Goal: Task Accomplishment & Management: Manage account settings

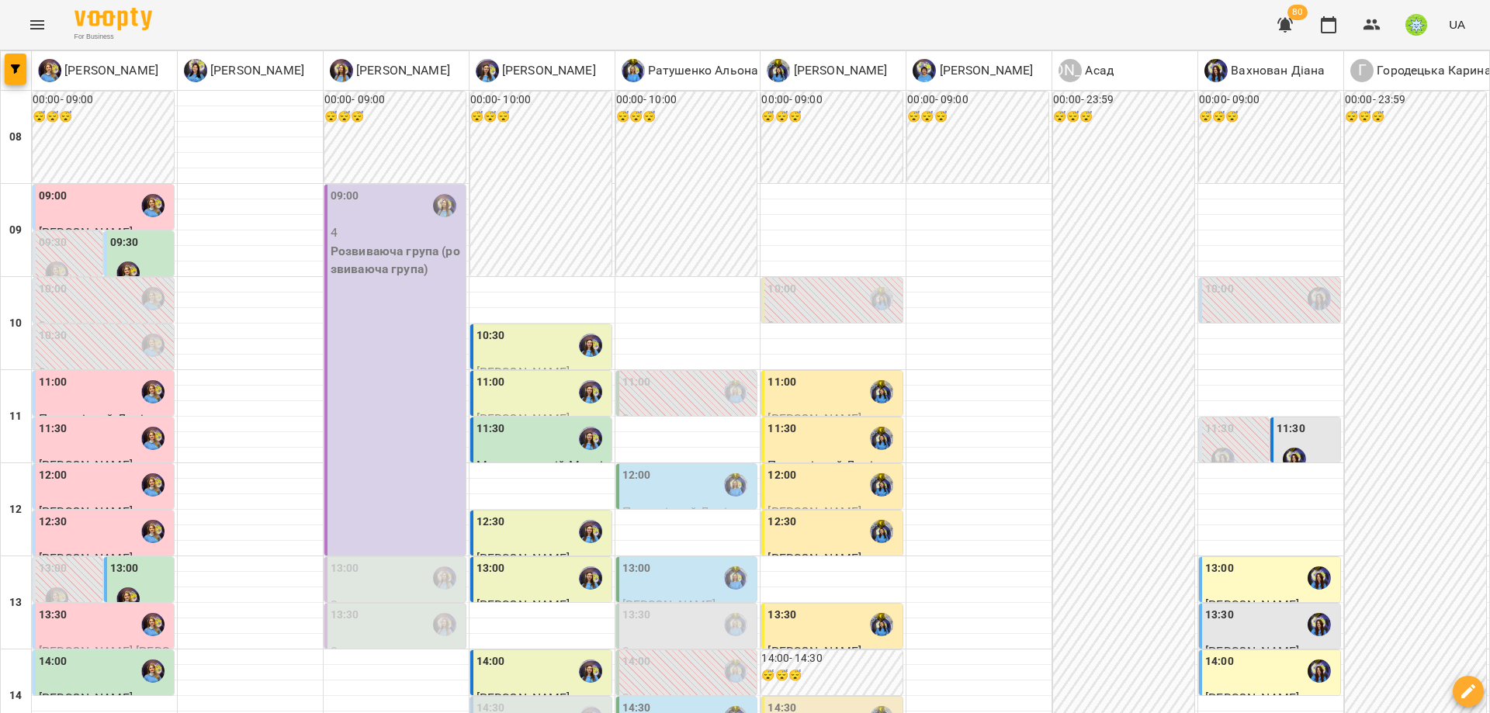
scroll to position [403, 0]
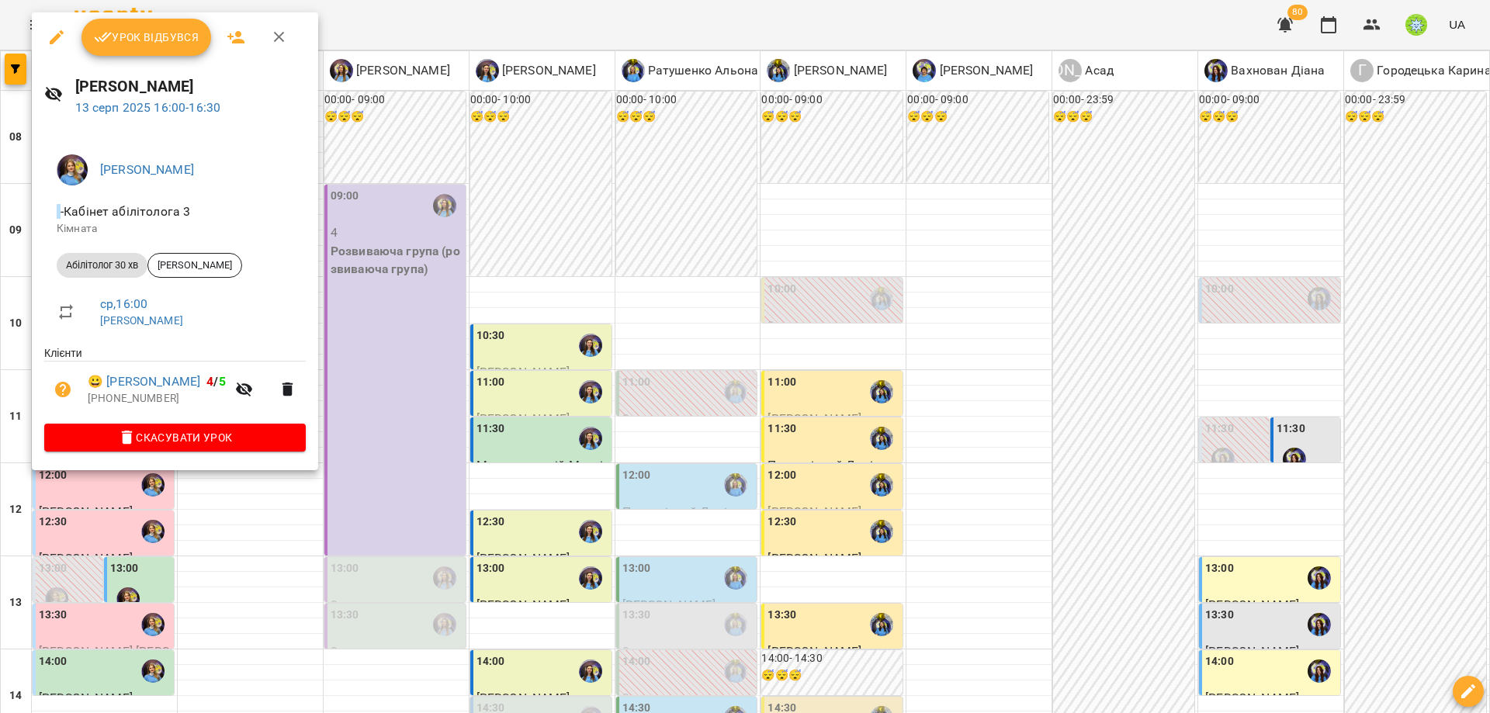
drag, startPoint x: 469, startPoint y: 449, endPoint x: 415, endPoint y: 466, distance: 56.2
click at [469, 450] on div at bounding box center [745, 356] width 1490 height 713
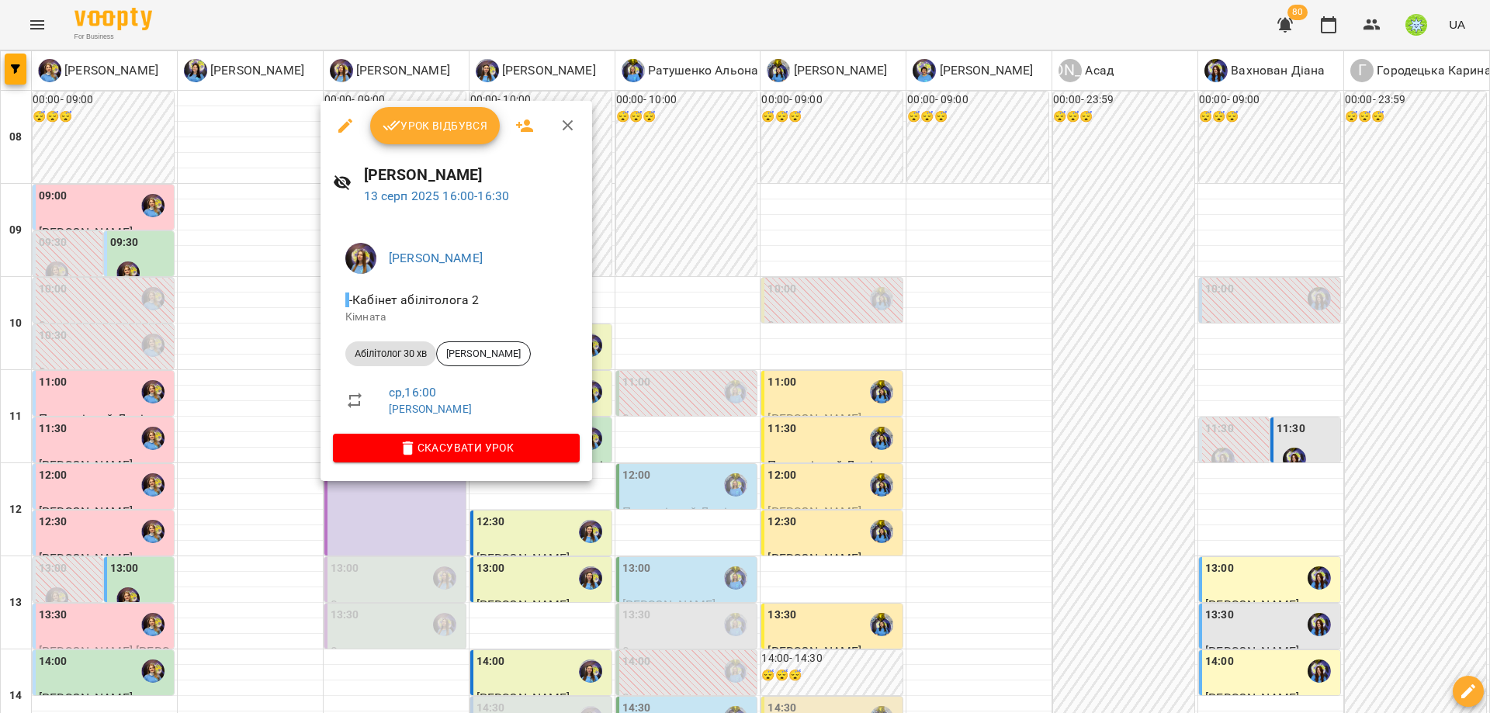
drag, startPoint x: 815, startPoint y: 479, endPoint x: 794, endPoint y: 517, distance: 43.8
click at [815, 479] on div at bounding box center [745, 356] width 1490 height 713
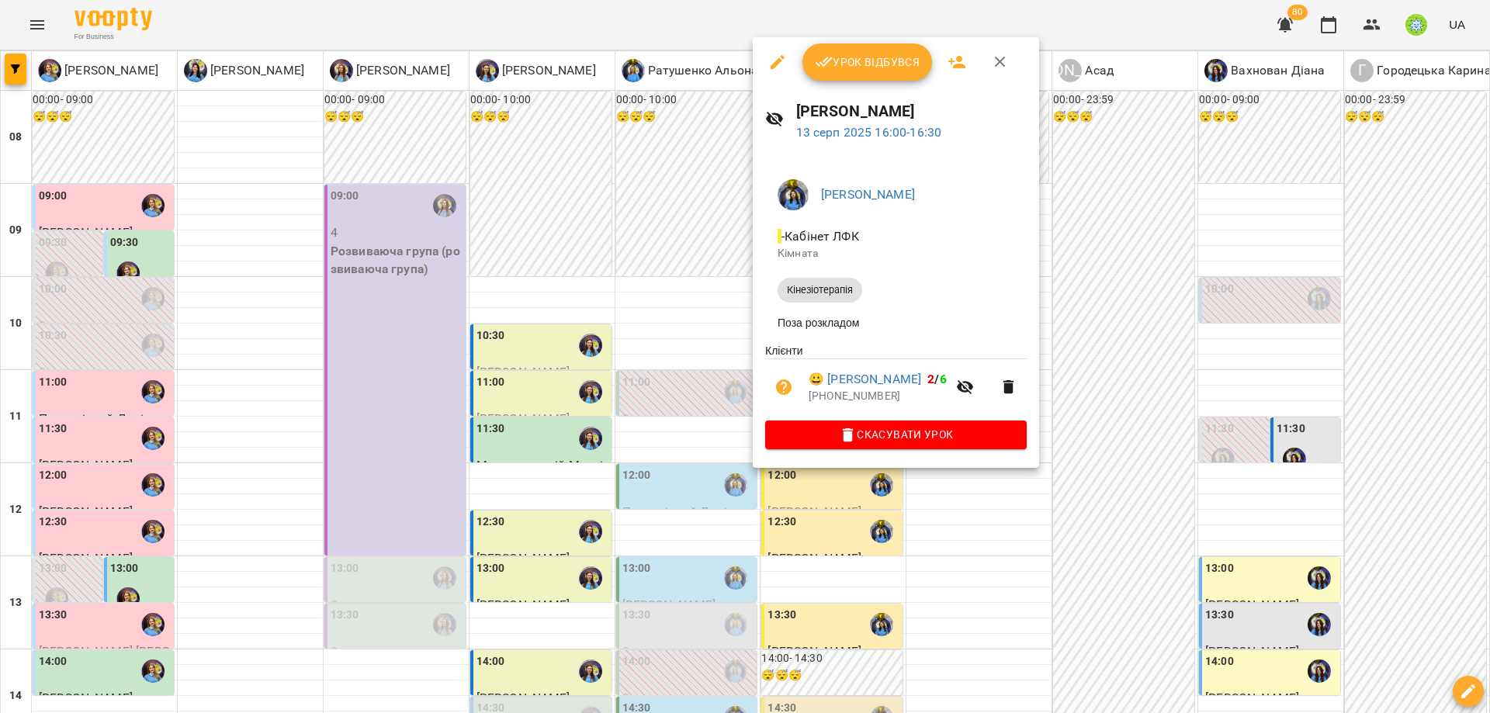
click at [910, 528] on div at bounding box center [745, 356] width 1490 height 713
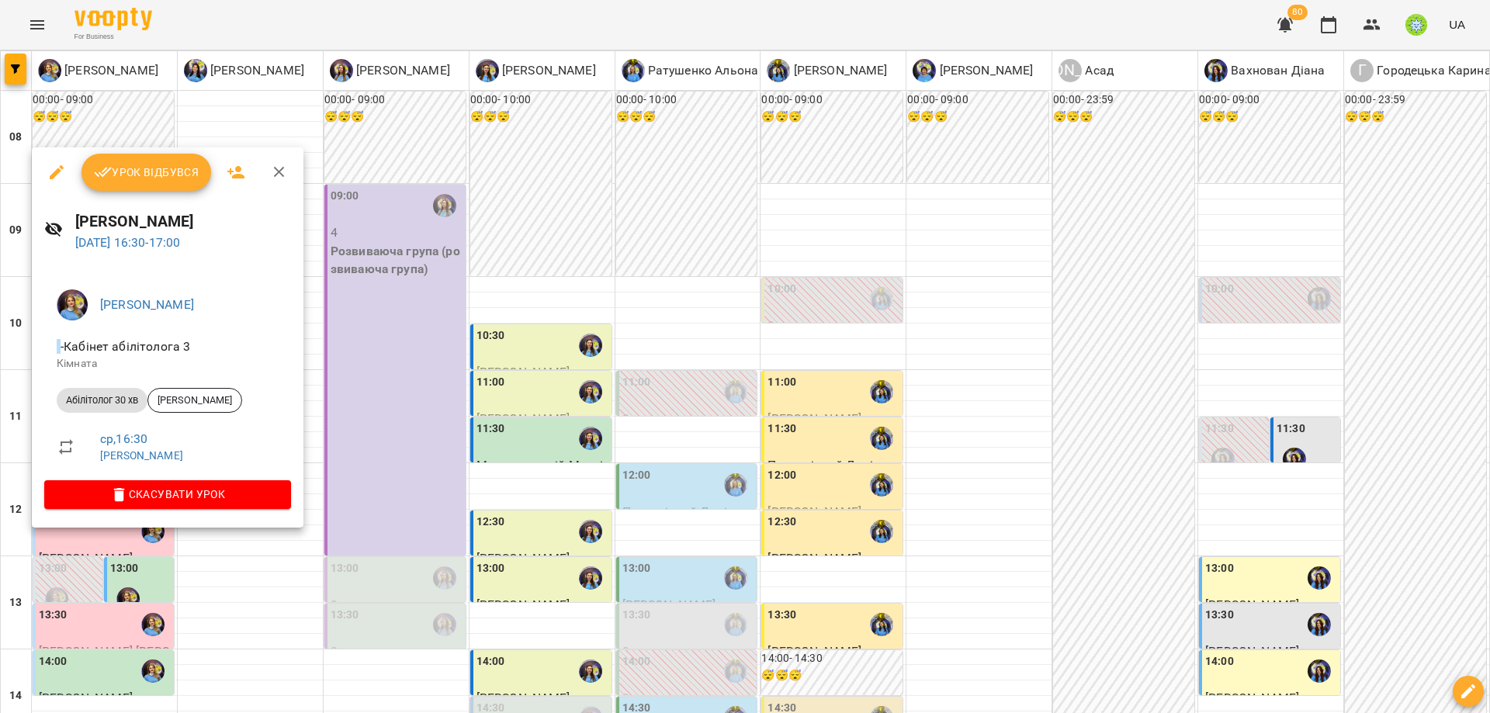
click at [394, 497] on div at bounding box center [745, 356] width 1490 height 713
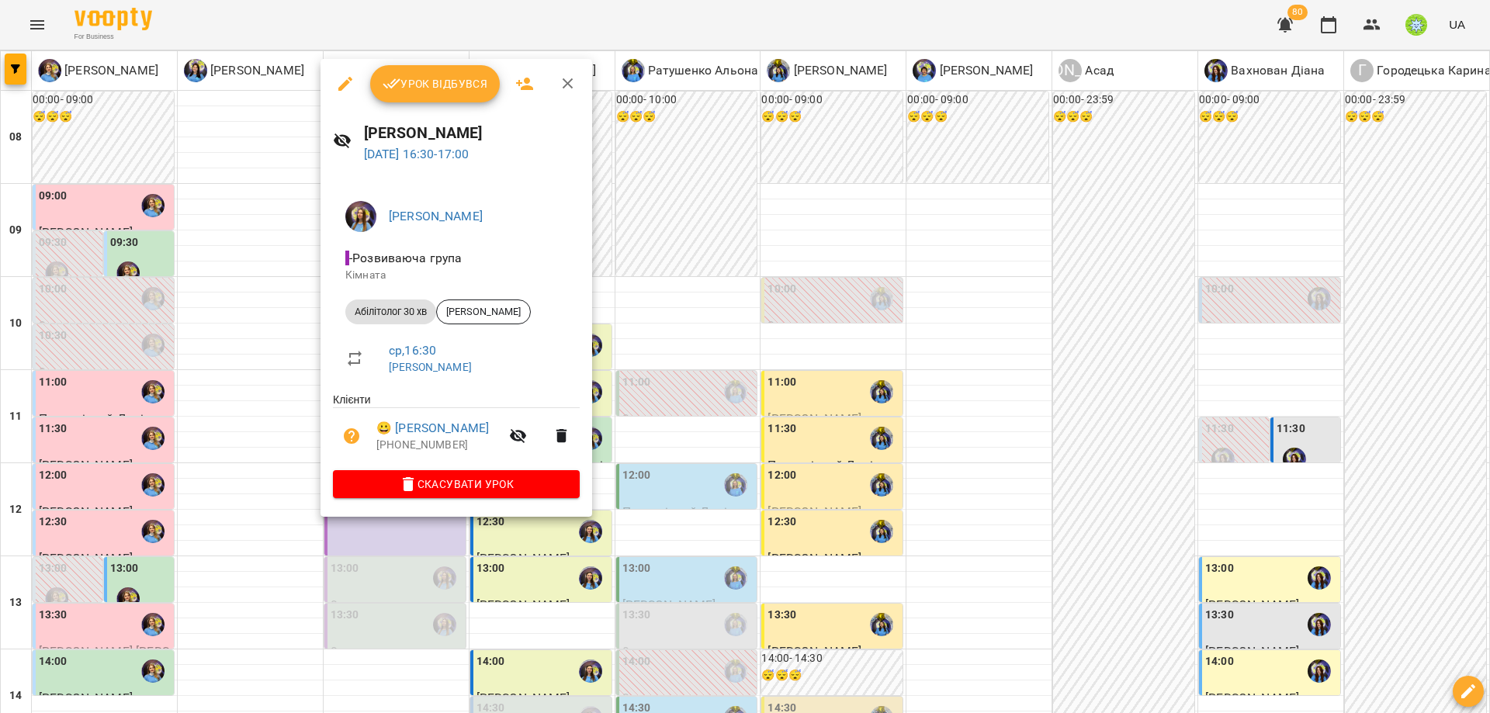
click at [483, 536] on div at bounding box center [745, 356] width 1490 height 713
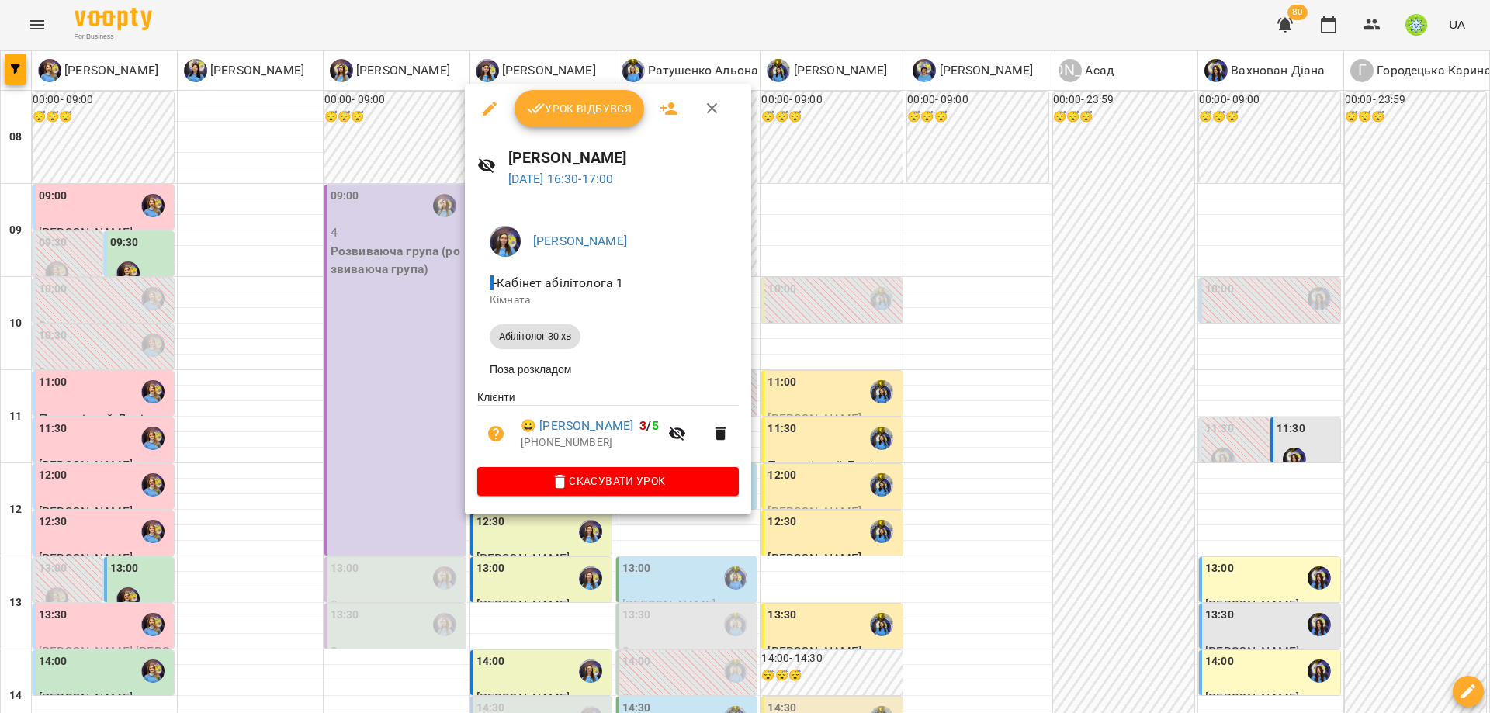
click at [846, 509] on div at bounding box center [745, 356] width 1490 height 713
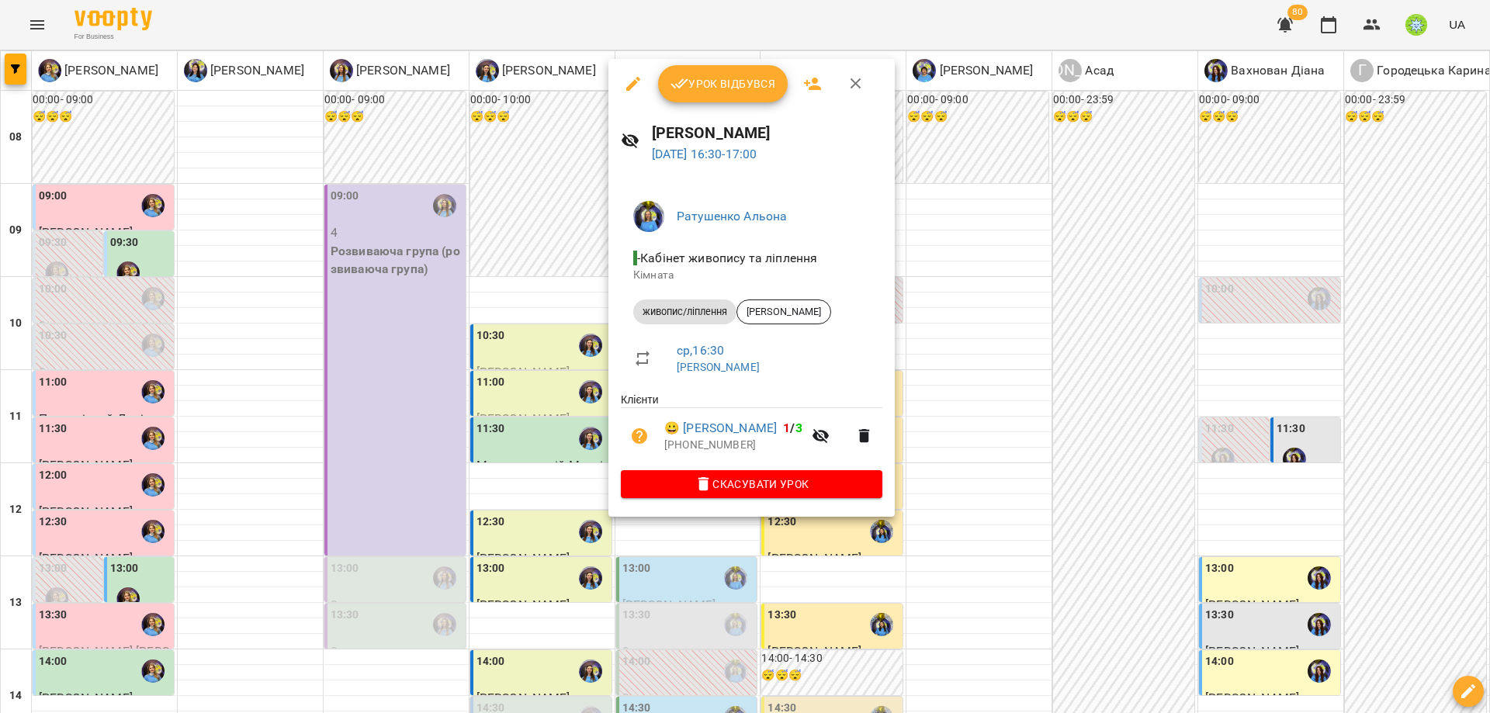
click at [945, 538] on div at bounding box center [745, 356] width 1490 height 713
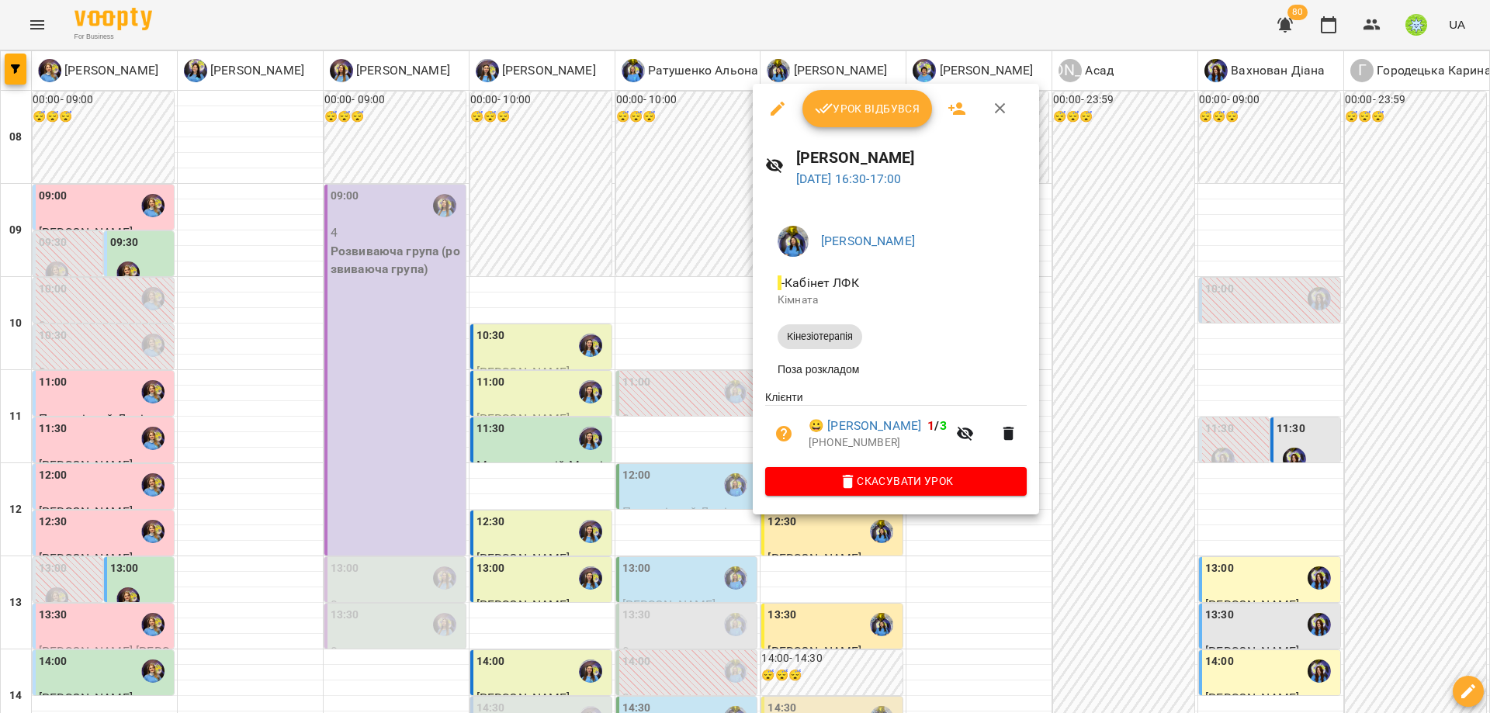
drag, startPoint x: 1029, startPoint y: 556, endPoint x: 1013, endPoint y: 555, distance: 15.5
click at [1027, 557] on div at bounding box center [745, 356] width 1490 height 713
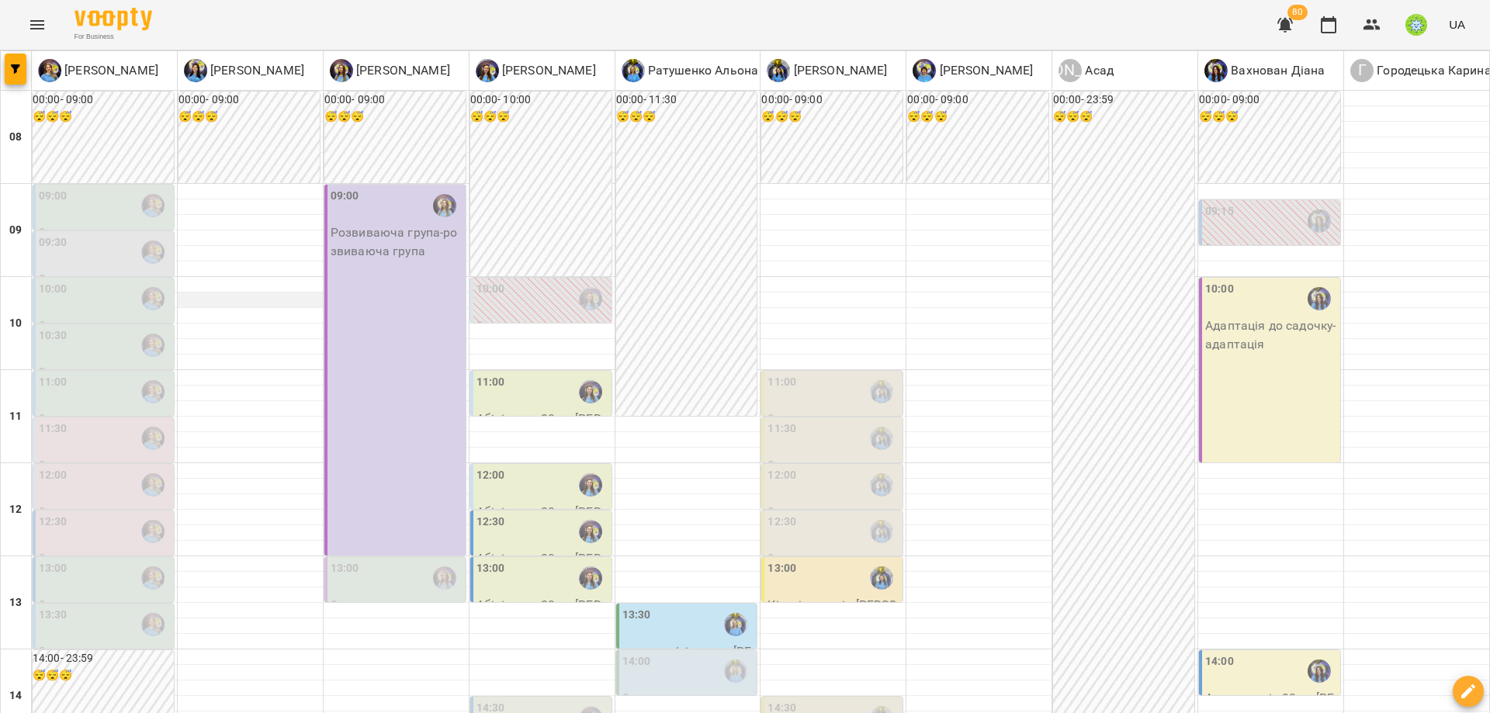
scroll to position [5, 0]
click at [113, 210] on div "09:00" at bounding box center [105, 206] width 132 height 36
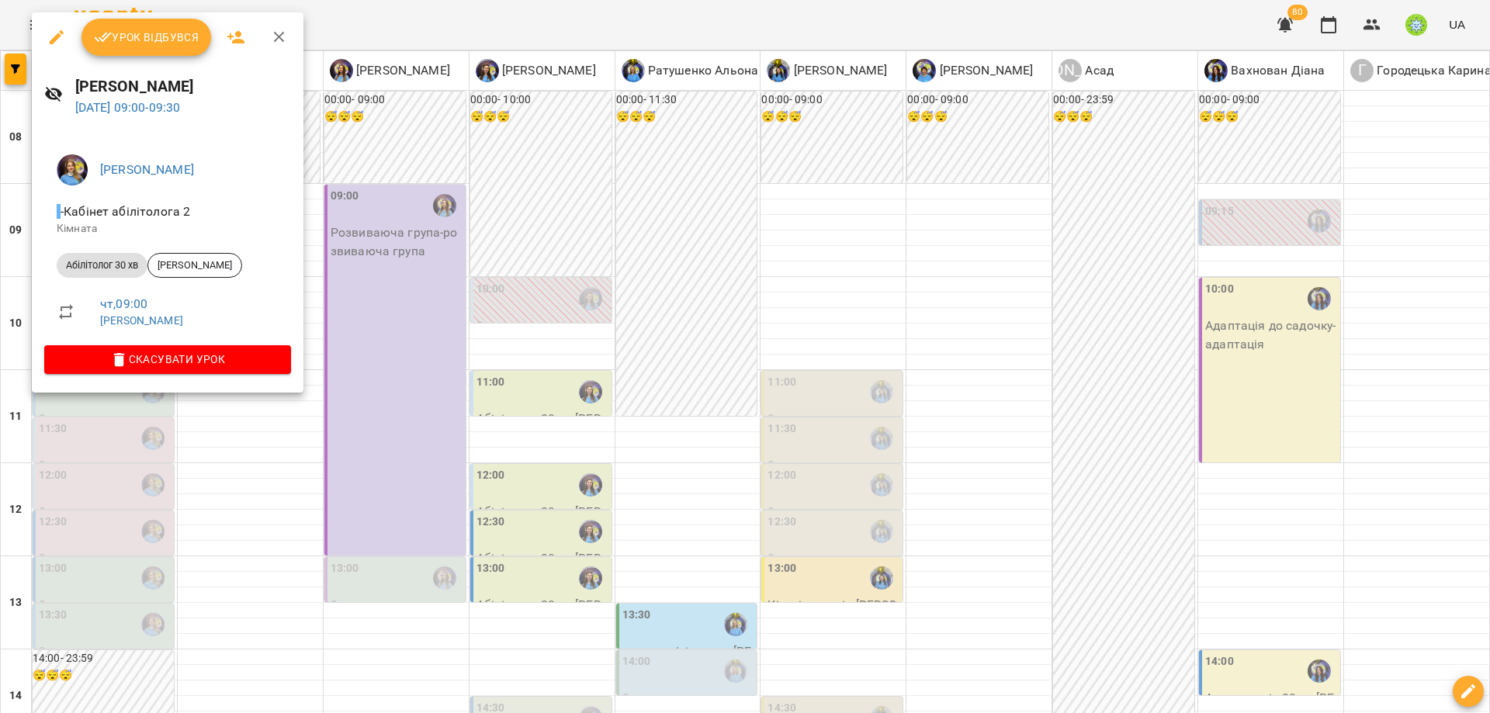
click at [416, 353] on div at bounding box center [745, 356] width 1490 height 713
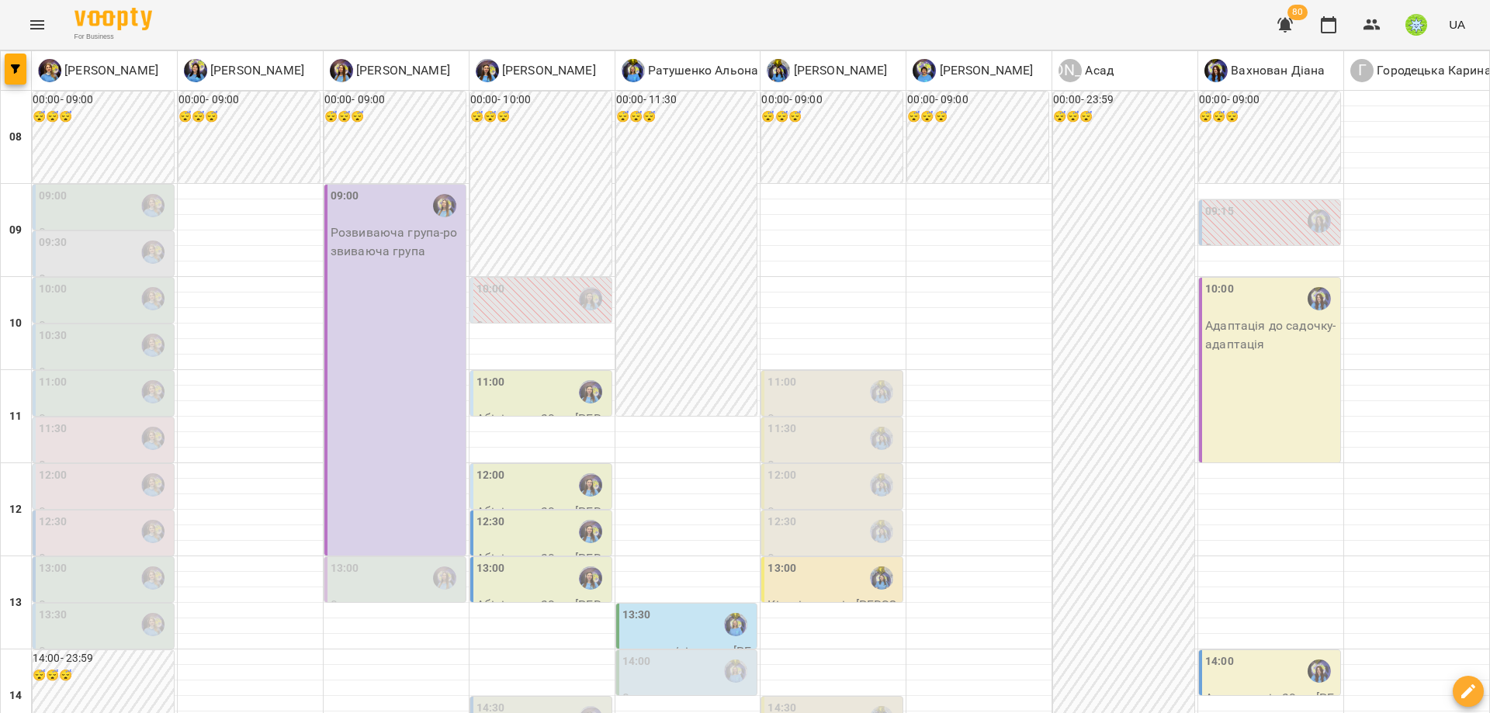
click at [138, 197] on div at bounding box center [153, 206] width 36 height 36
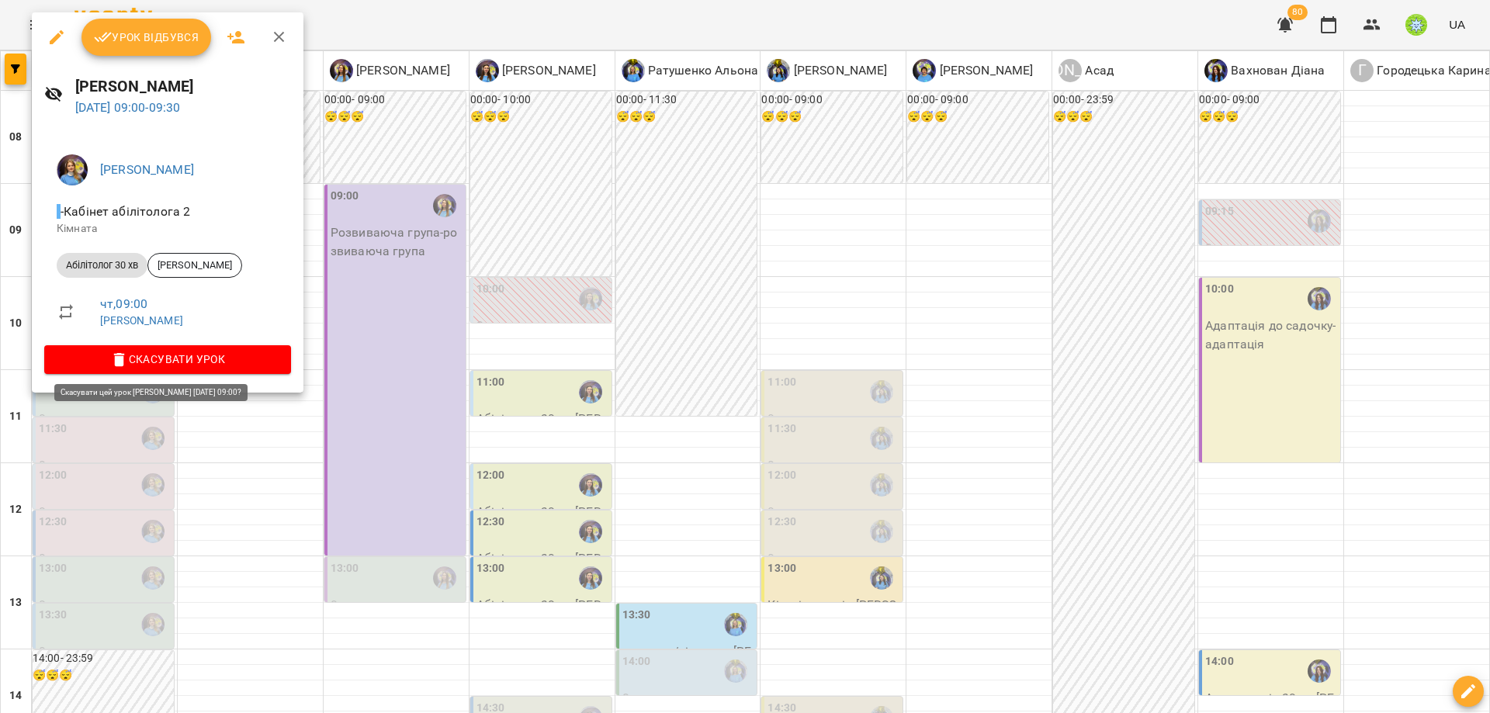
click at [189, 372] on button "Скасувати Урок" at bounding box center [167, 359] width 247 height 28
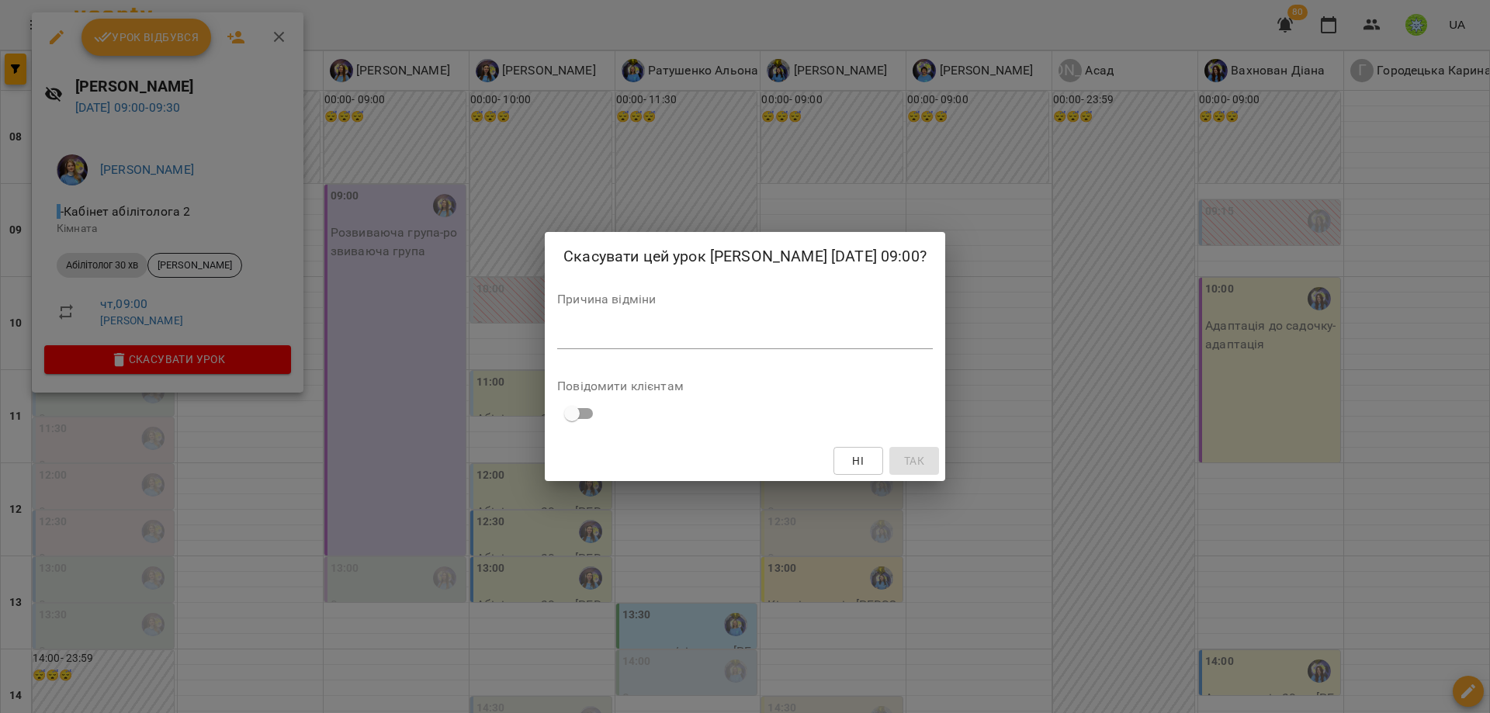
click at [560, 349] on div "*" at bounding box center [745, 336] width 376 height 25
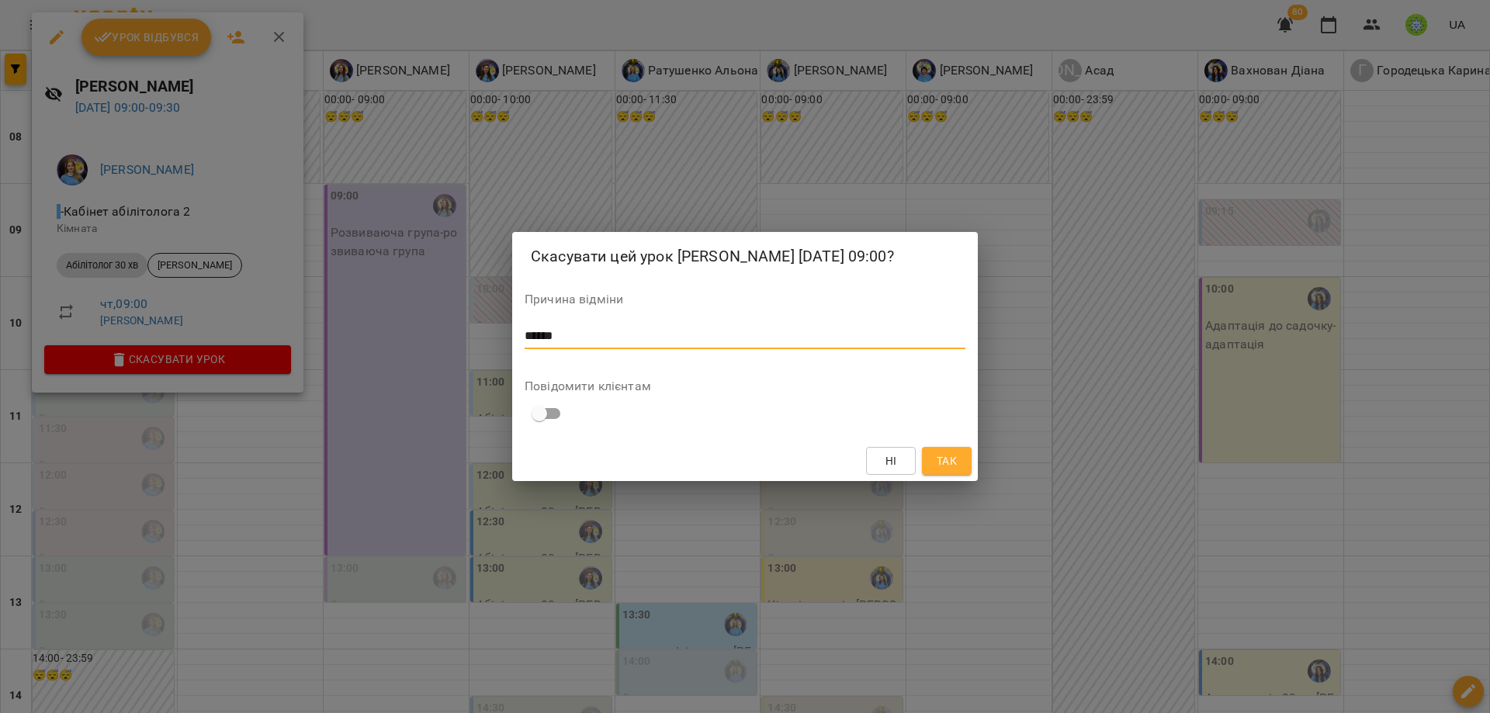
type textarea "******"
click at [942, 481] on div "Ні Так" at bounding box center [745, 461] width 466 height 40
click at [943, 470] on span "Так" at bounding box center [946, 461] width 20 height 19
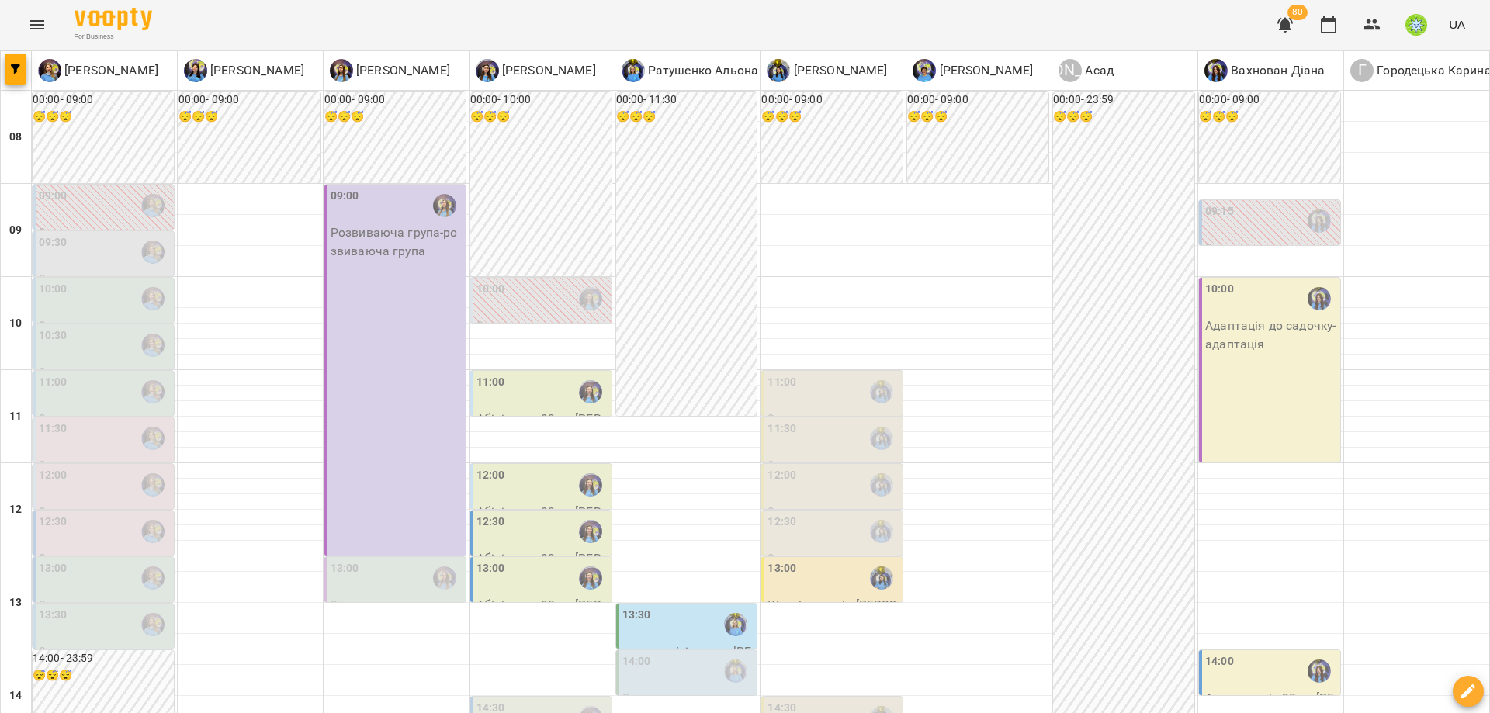
click at [37, 4] on div "For Business 80 UA" at bounding box center [745, 25] width 1490 height 50
click at [36, 18] on icon "Menu" at bounding box center [37, 25] width 19 height 19
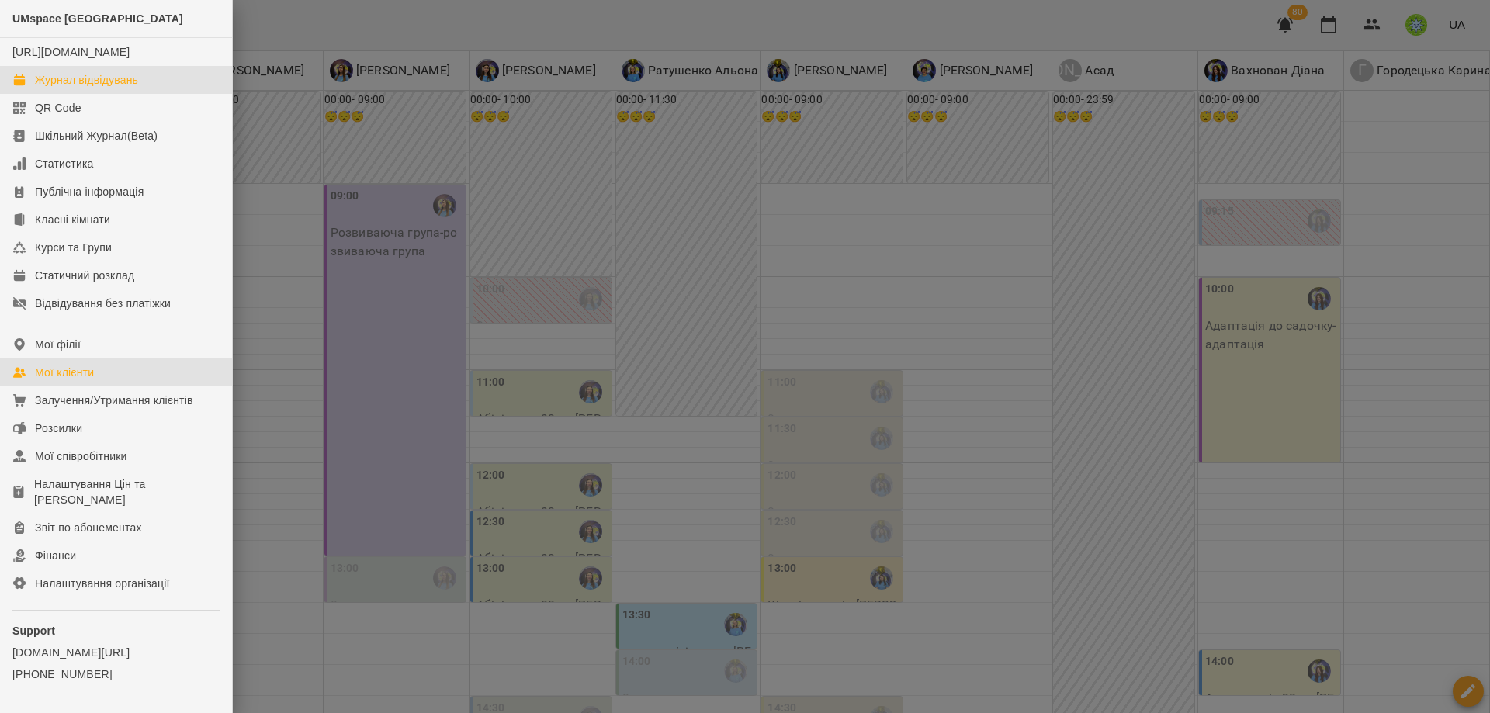
click at [109, 383] on link "Мої клієнти" at bounding box center [116, 372] width 232 height 28
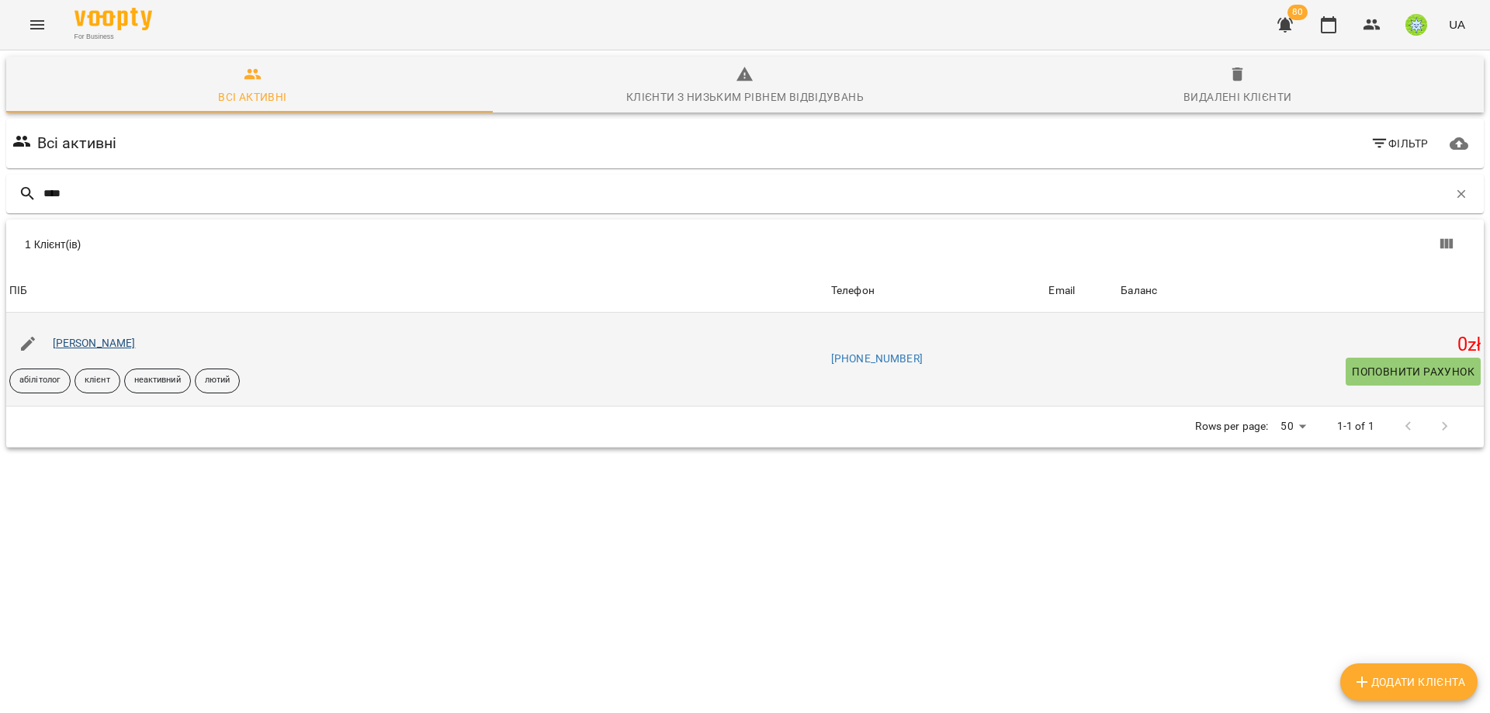
type input "****"
click at [124, 348] on link "[PERSON_NAME]" at bounding box center [94, 343] width 83 height 12
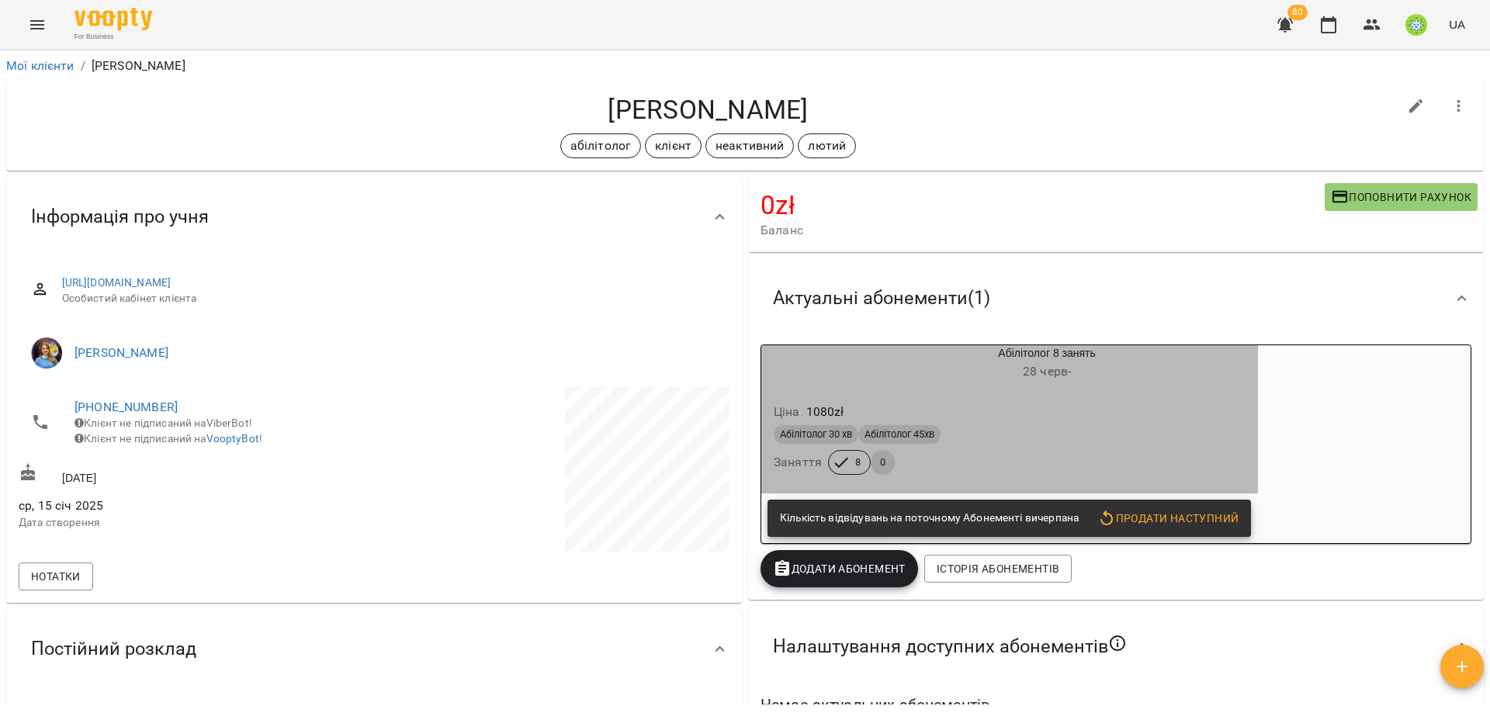
click at [1186, 450] on div "Абілітолог 30 хв Абілітолог 45хв Заняття 8 0" at bounding box center [1009, 450] width 478 height 56
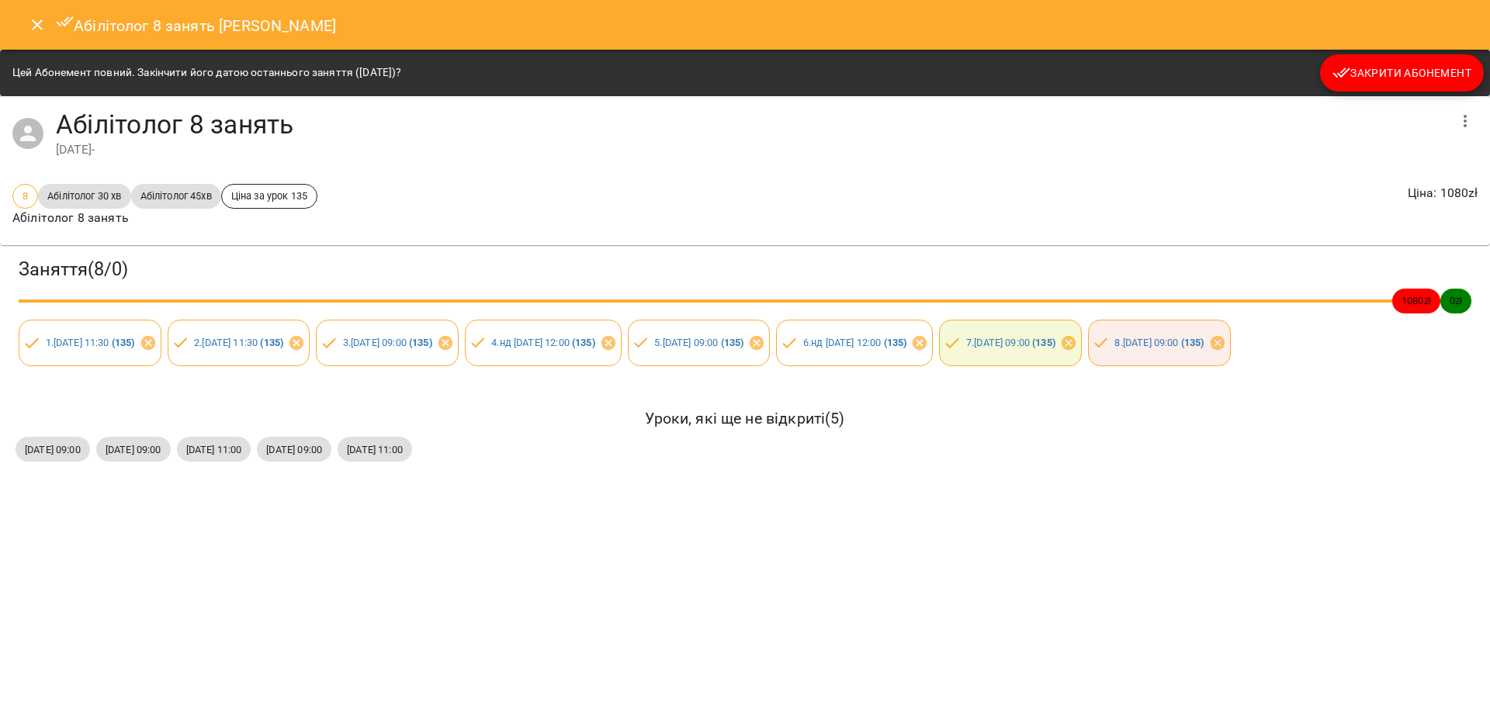
click at [35, 37] on button "Close" at bounding box center [37, 24] width 37 height 37
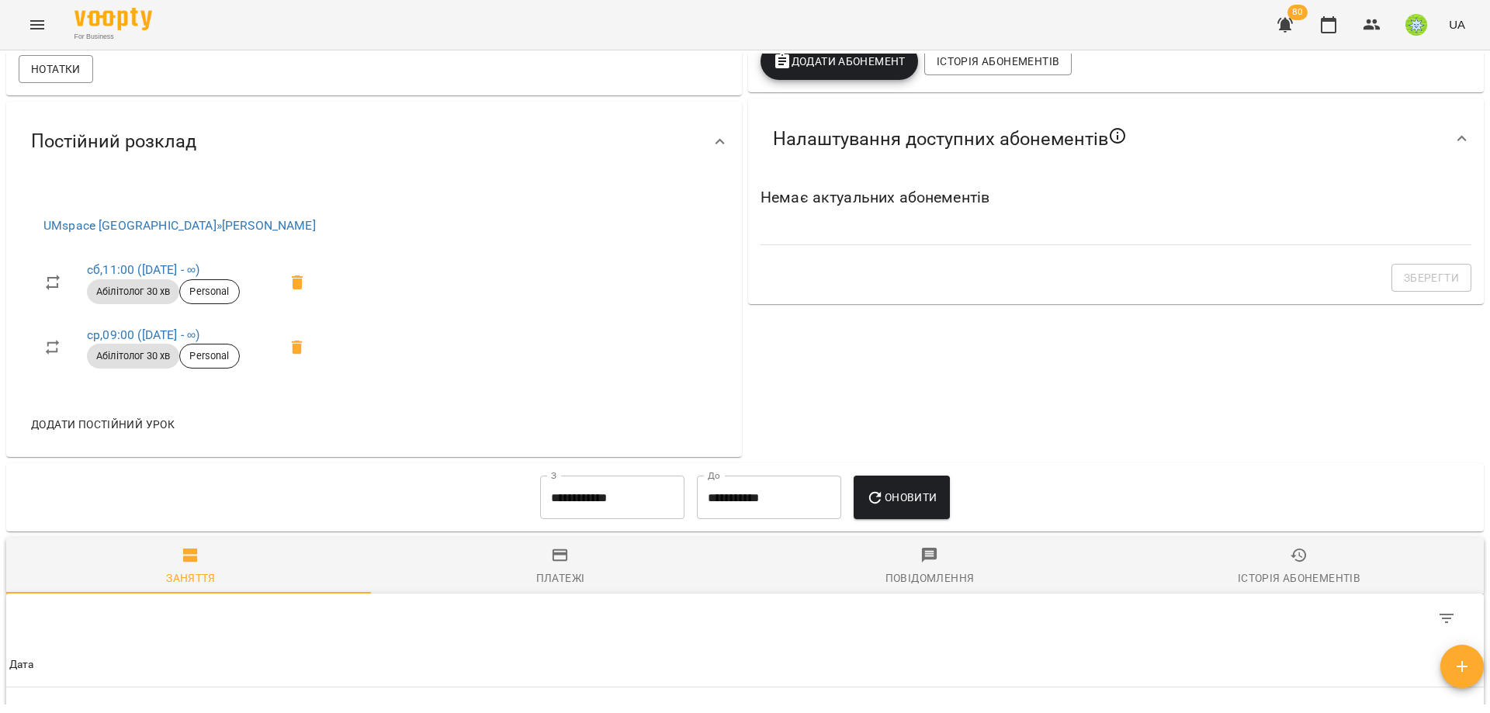
scroll to position [722, 0]
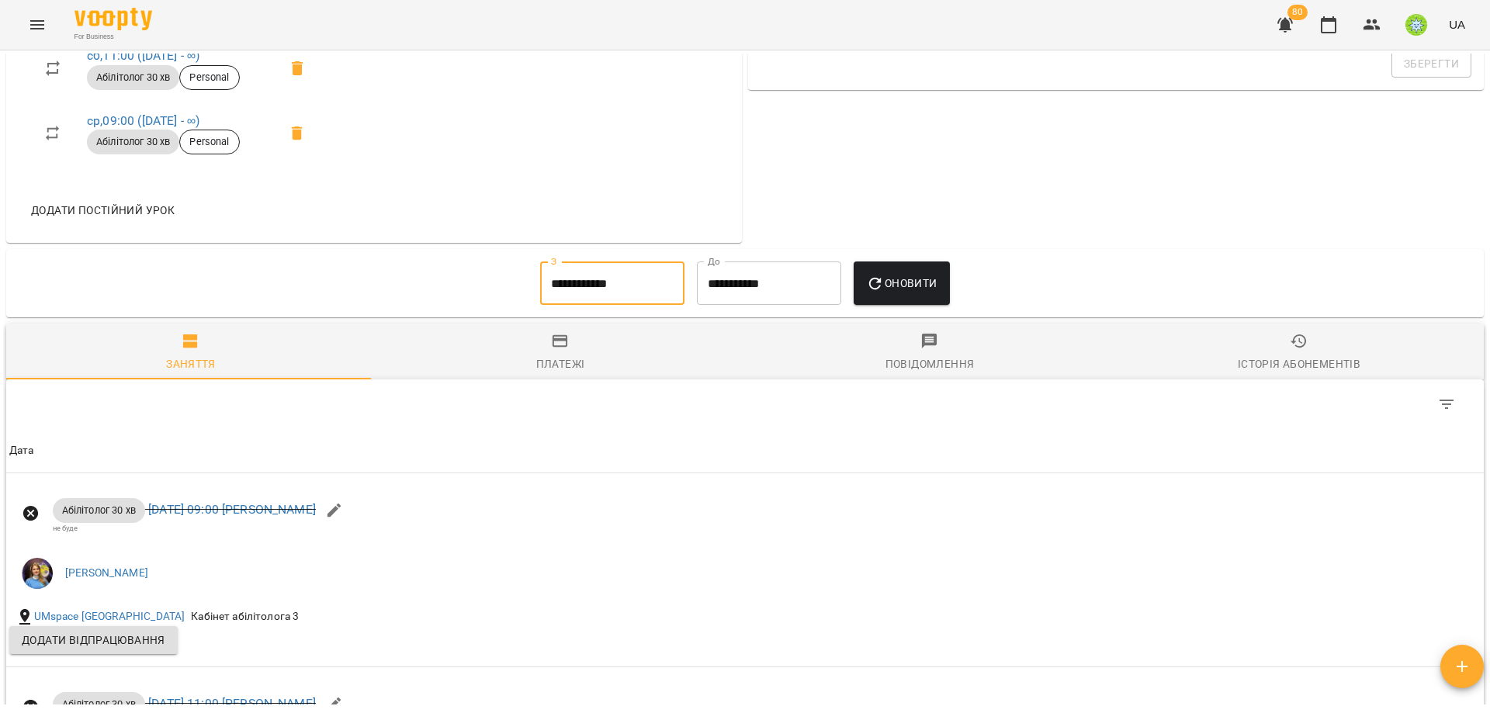
click at [608, 280] on input "**********" at bounding box center [612, 282] width 144 height 43
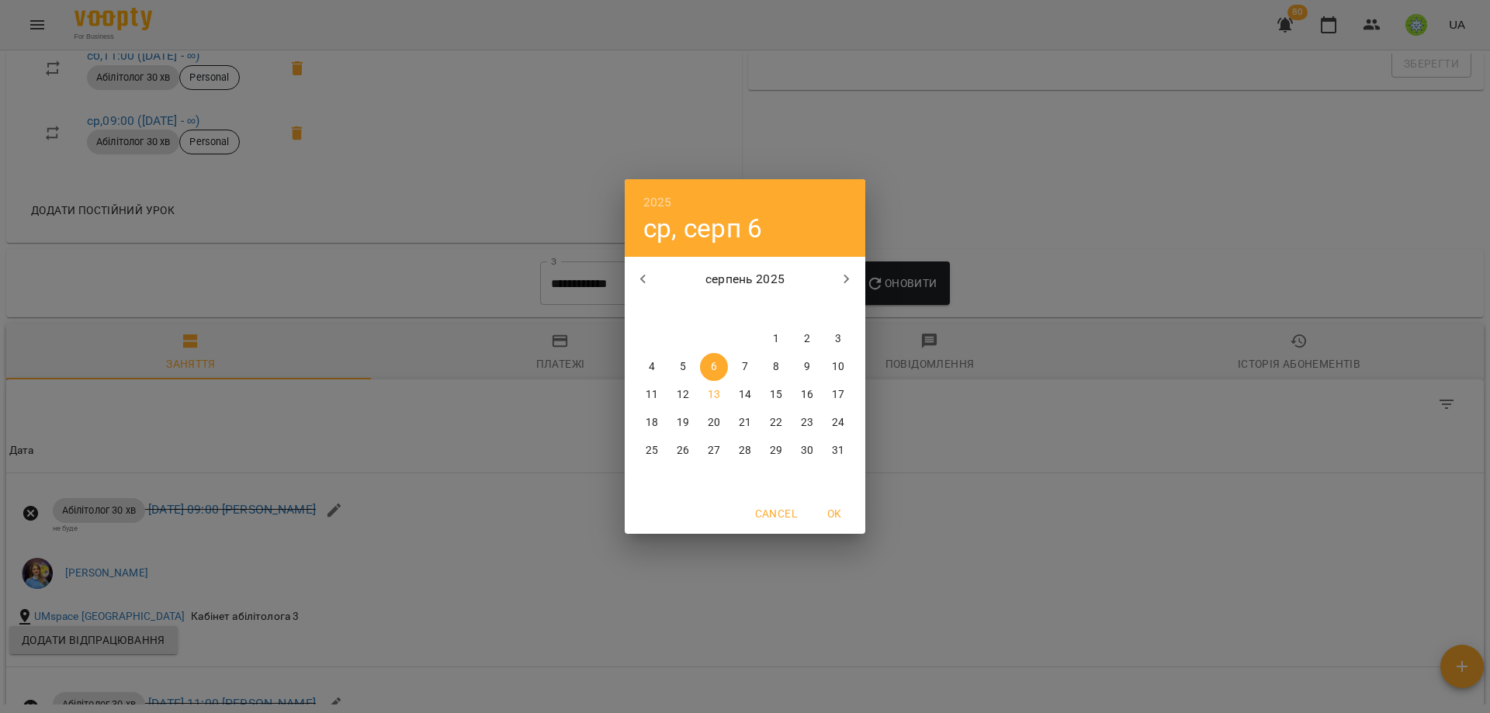
click at [774, 328] on button "1" at bounding box center [776, 339] width 28 height 28
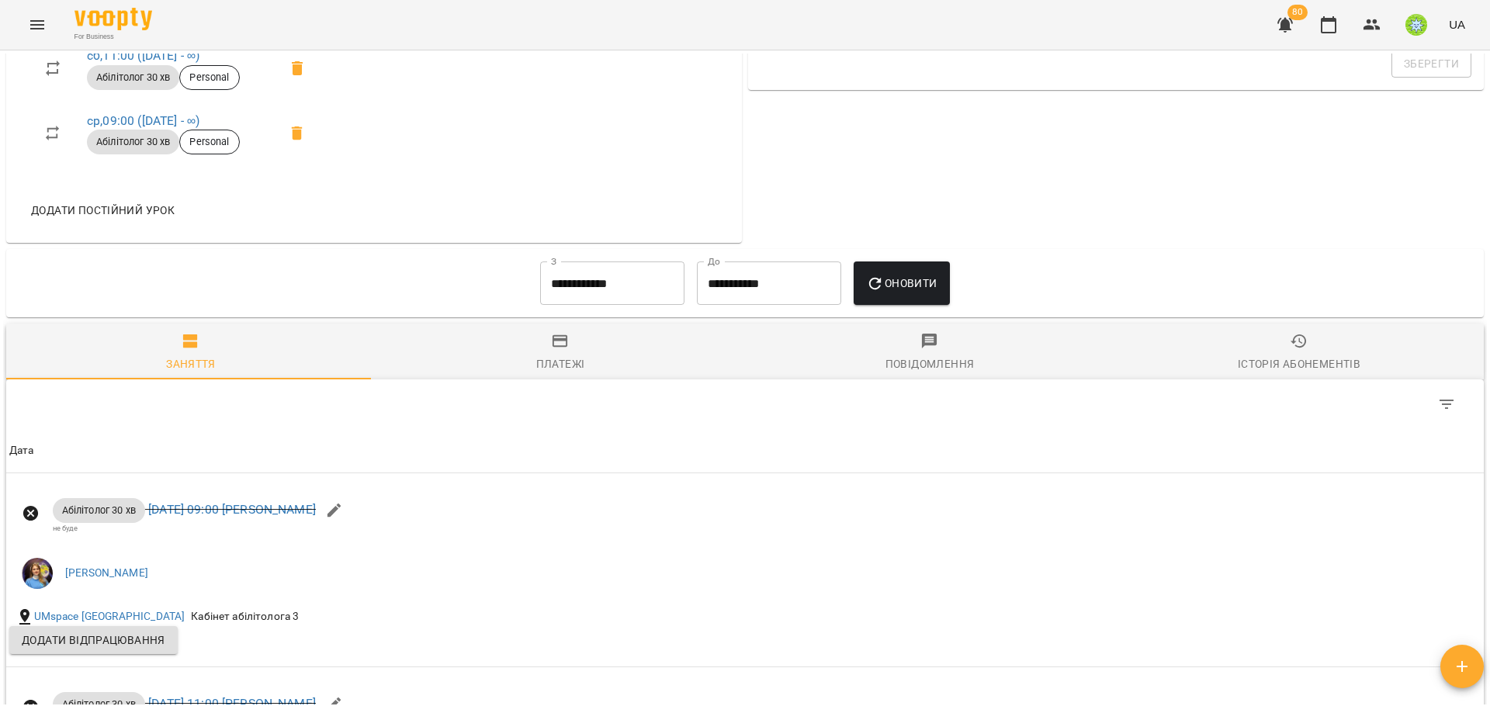
click at [891, 258] on div "Оновити" at bounding box center [901, 283] width 108 height 56
click at [886, 266] on button "Оновити" at bounding box center [900, 282] width 95 height 43
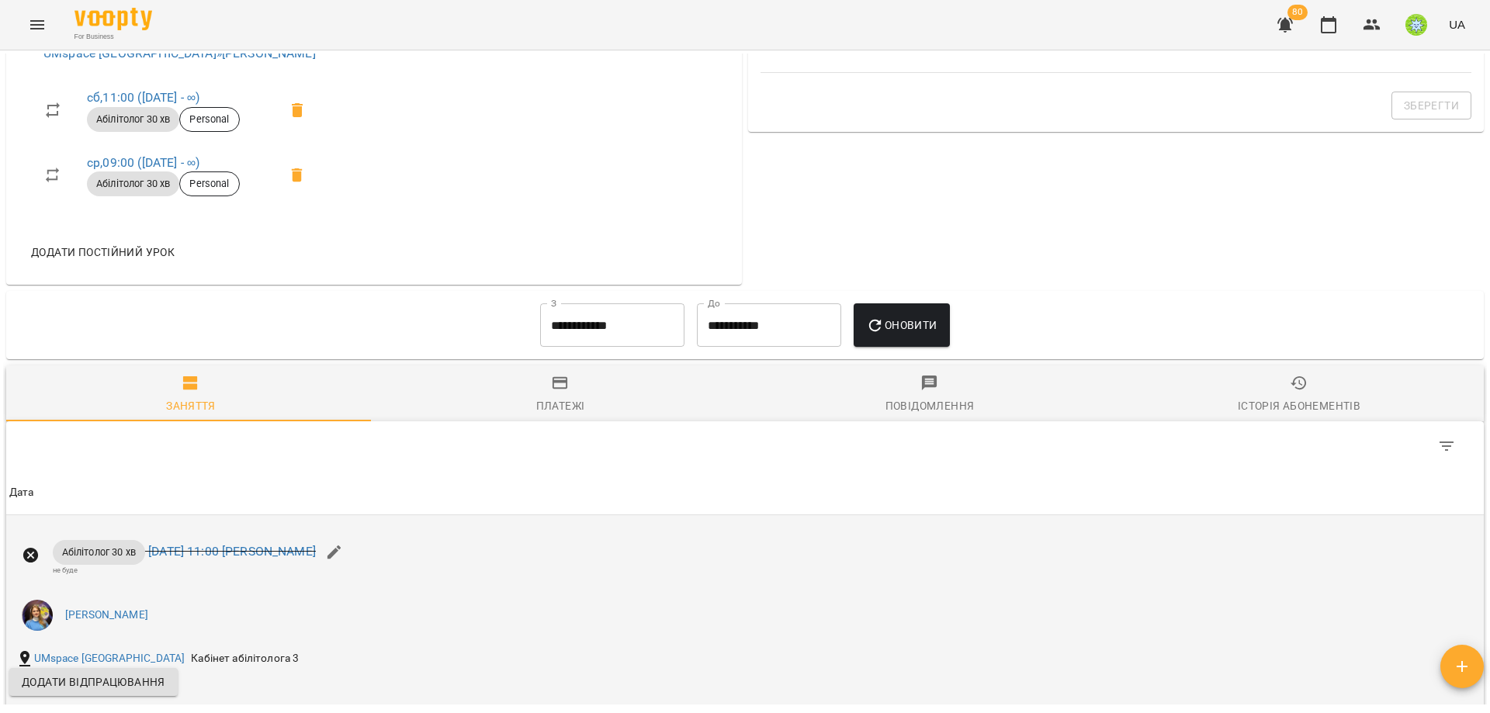
scroll to position [677, 0]
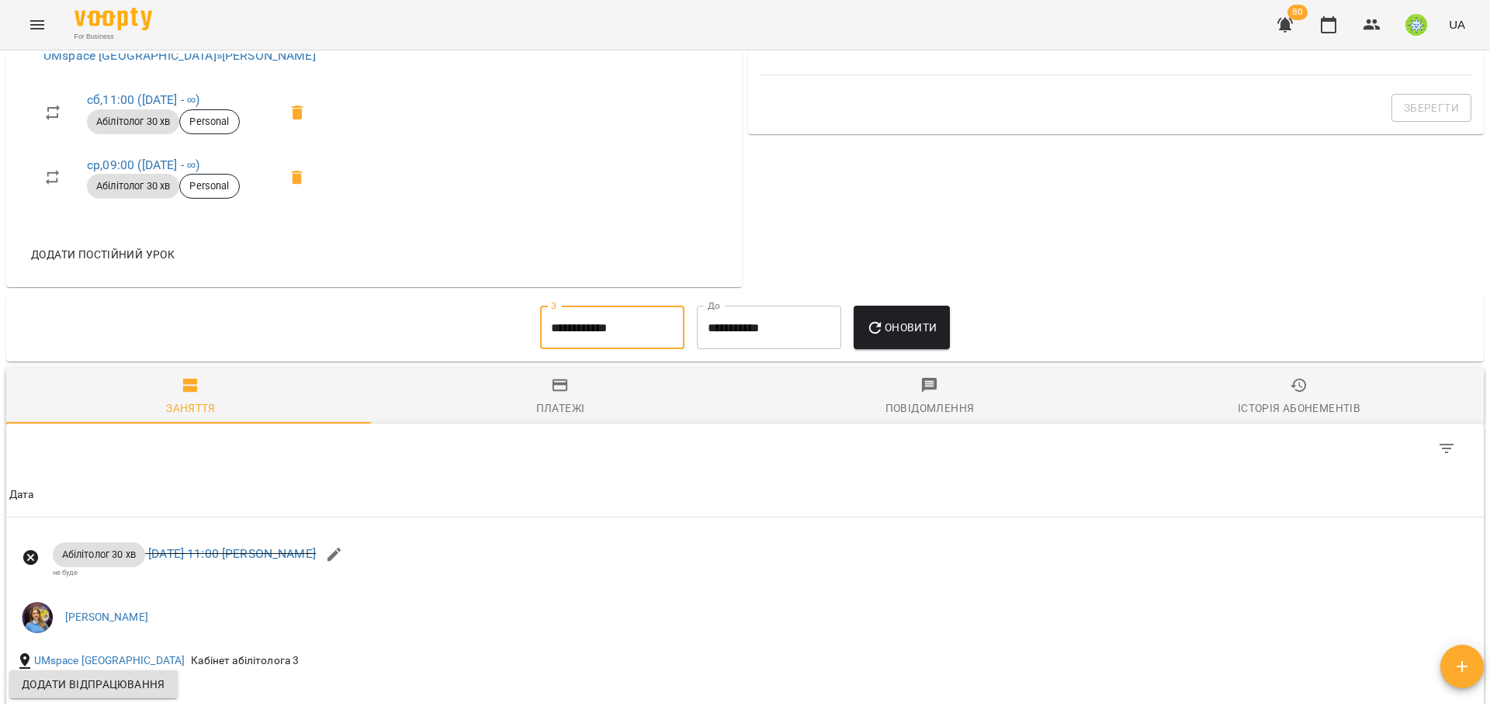
click at [601, 324] on input "**********" at bounding box center [612, 327] width 144 height 43
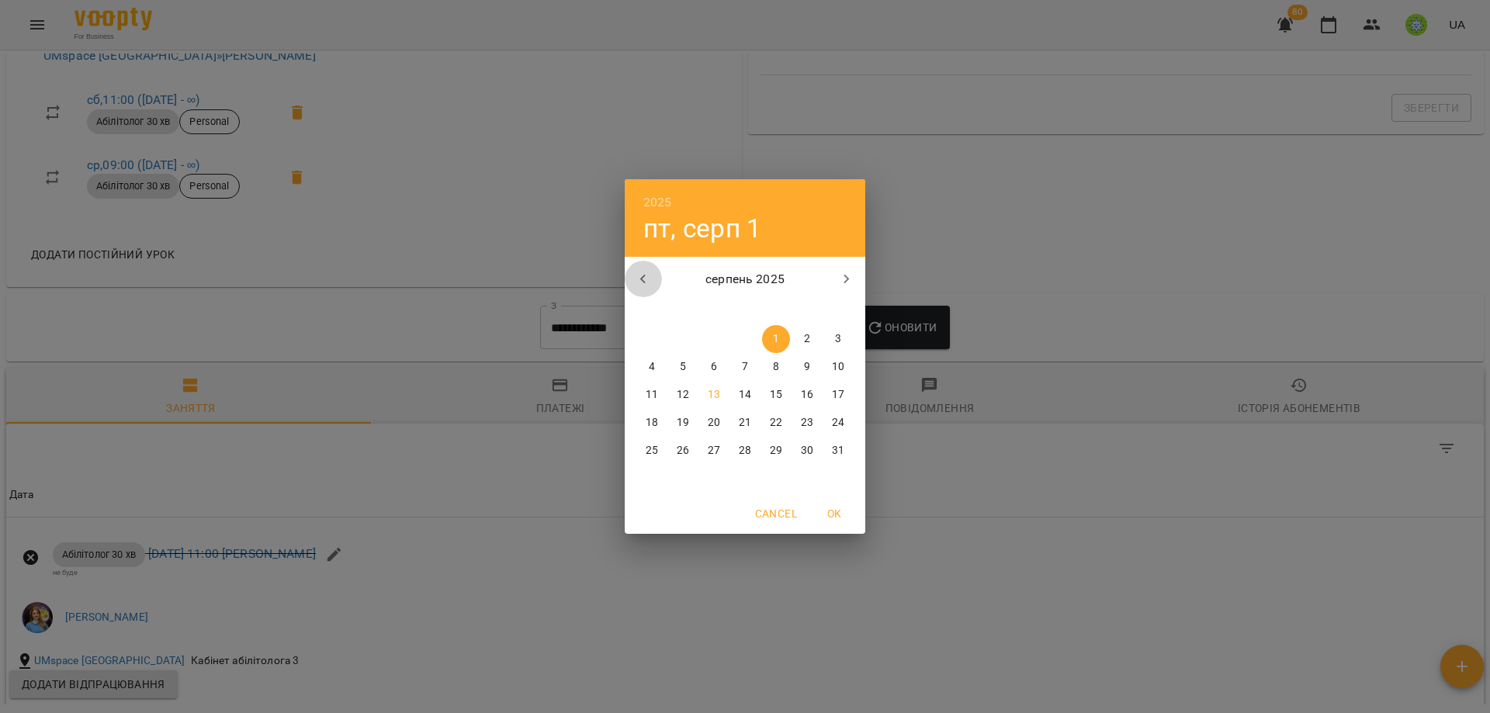
click at [653, 276] on button "button" at bounding box center [643, 279] width 37 height 37
drag, startPoint x: 686, startPoint y: 338, endPoint x: 788, endPoint y: 331, distance: 102.7
click at [687, 338] on span "1" at bounding box center [683, 339] width 28 height 16
type input "**********"
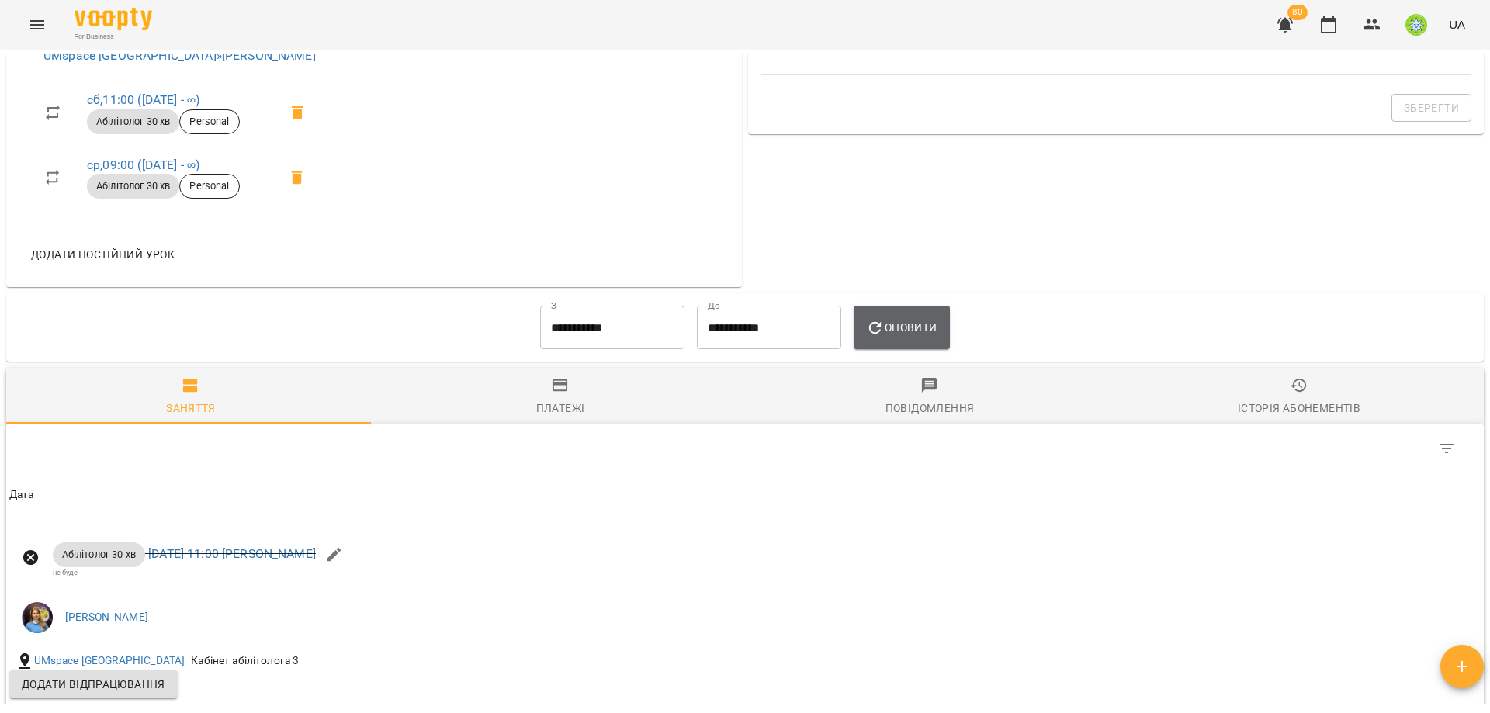
click at [913, 322] on span "Оновити" at bounding box center [901, 327] width 71 height 19
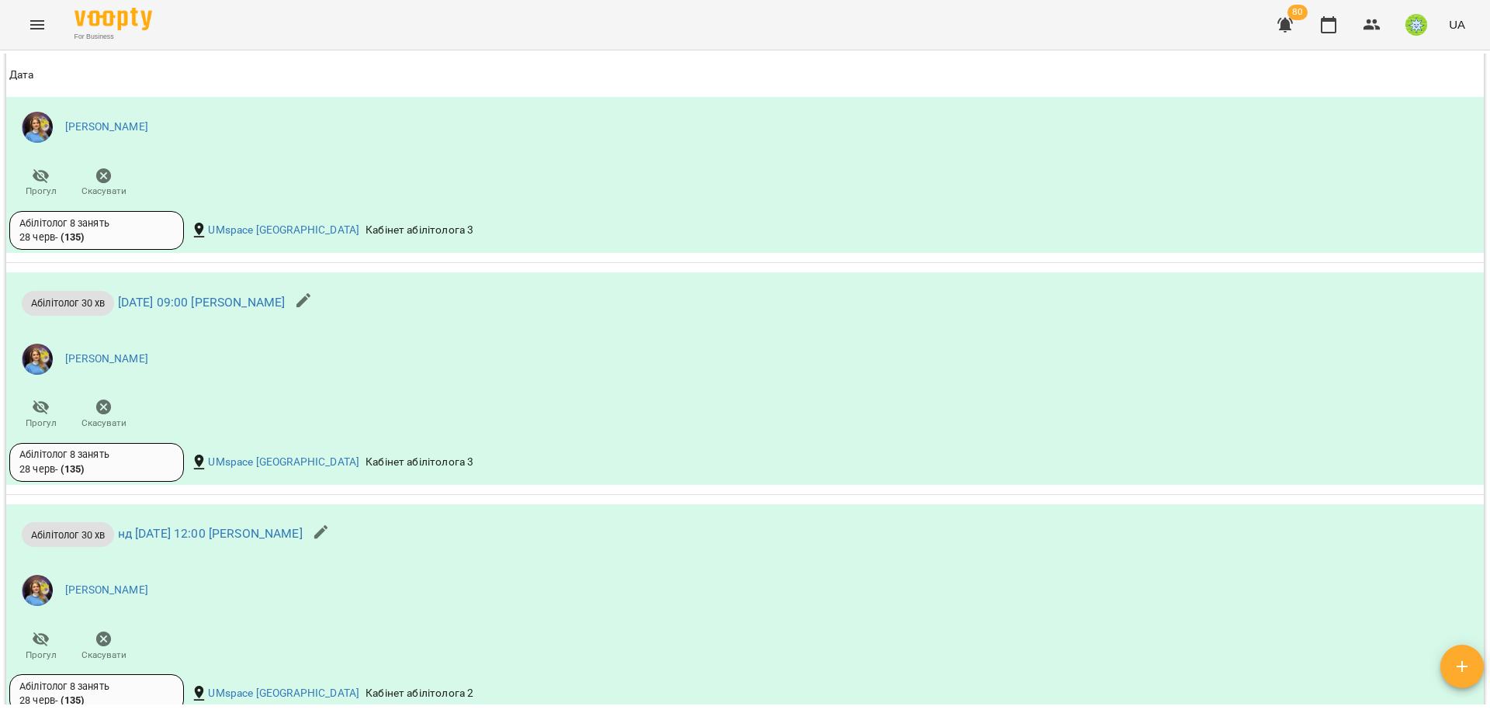
scroll to position [668, 0]
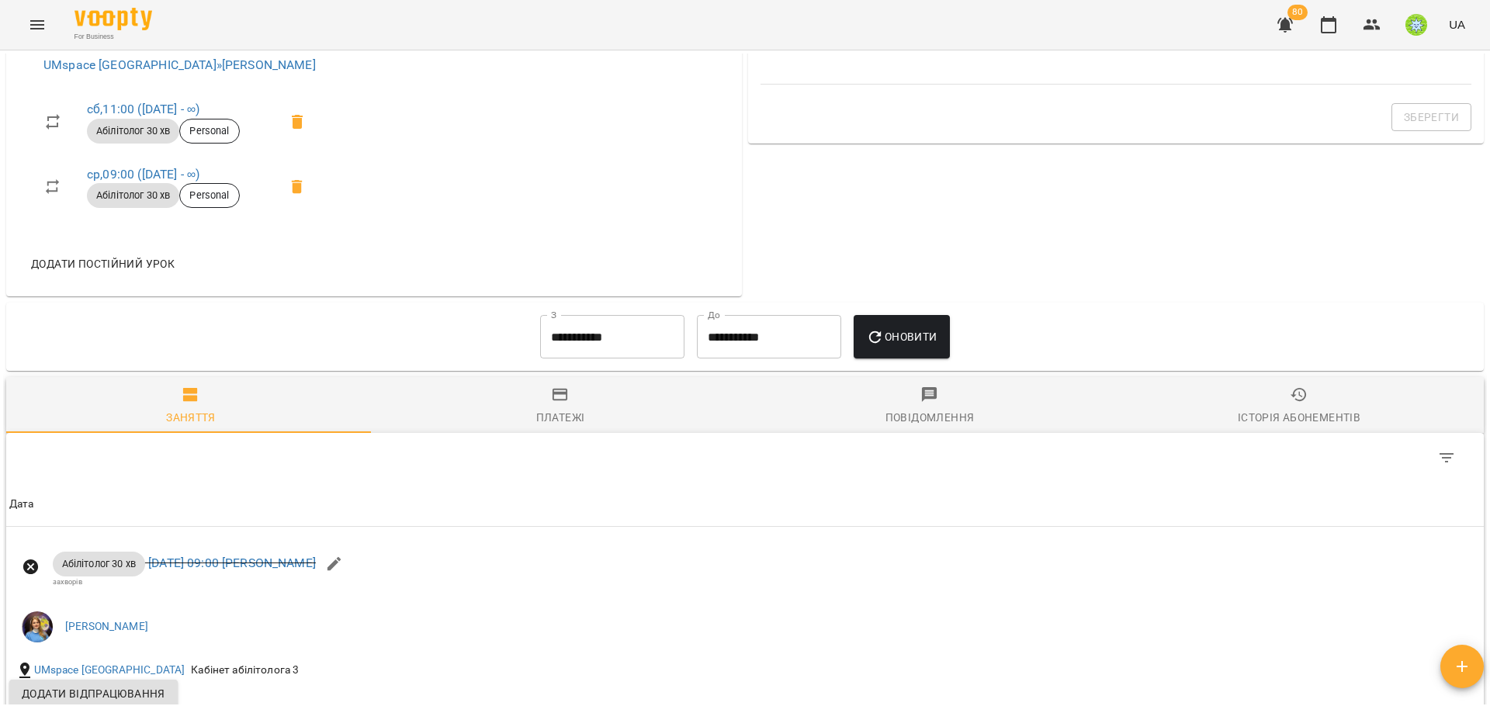
click at [544, 393] on span "Платежі" at bounding box center [560, 407] width 351 height 42
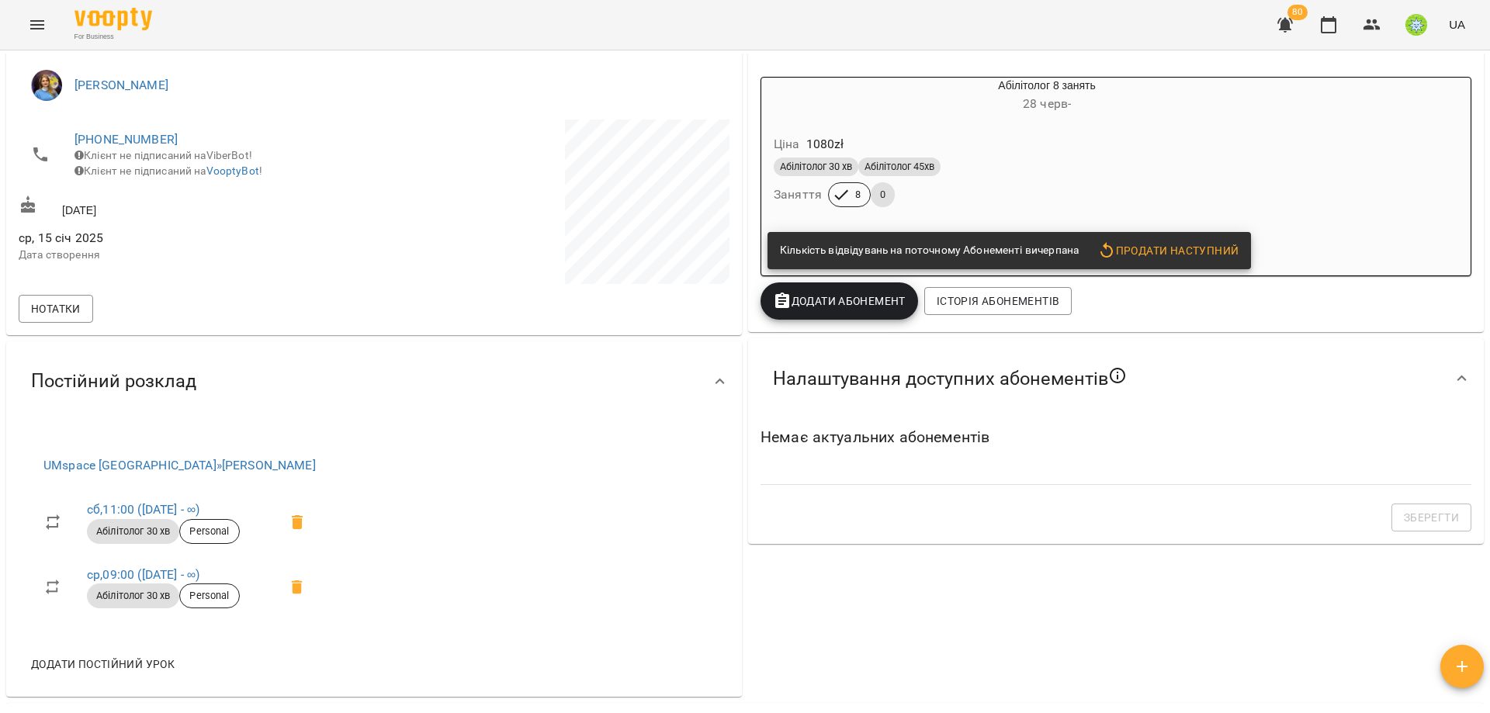
scroll to position [22, 0]
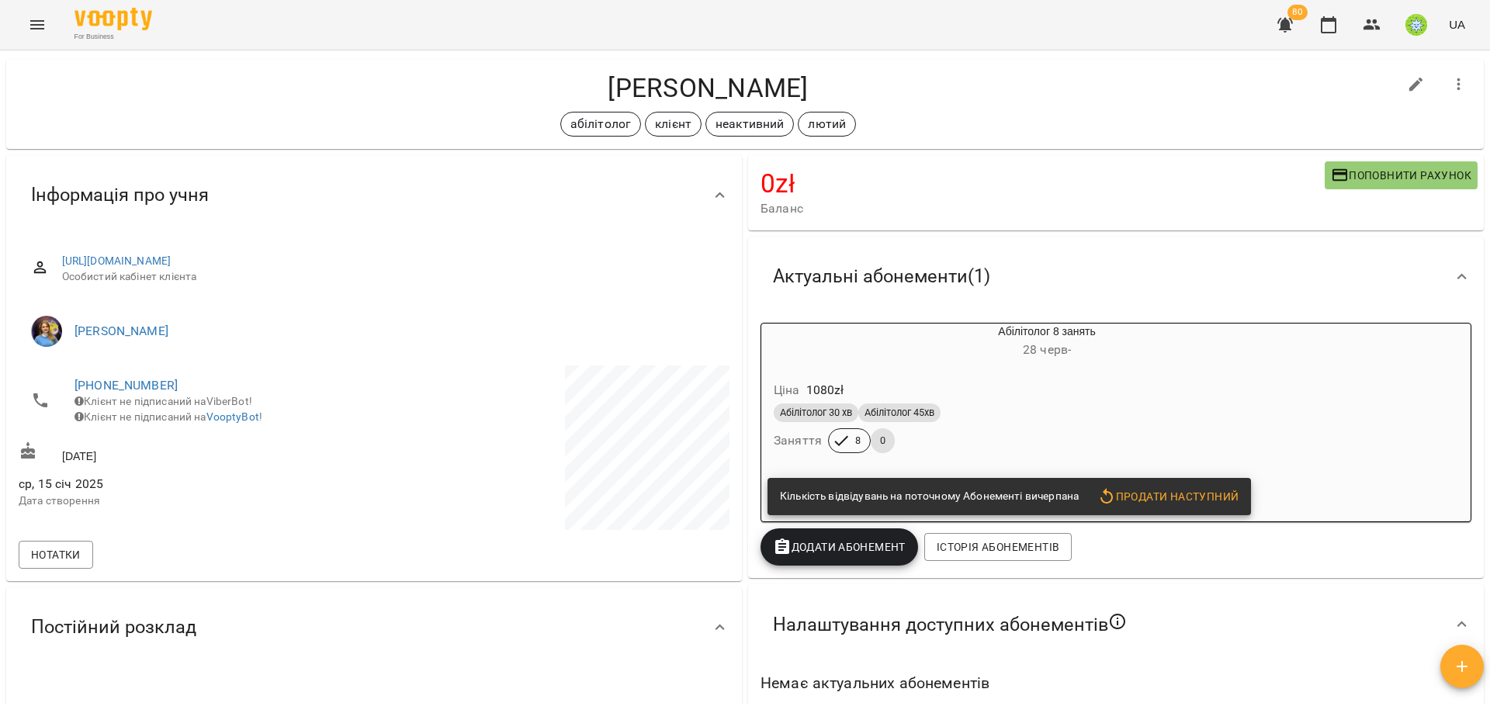
click at [1113, 405] on div "Абілітолог 30 хв Абілітолог 45хв" at bounding box center [1010, 412] width 472 height 19
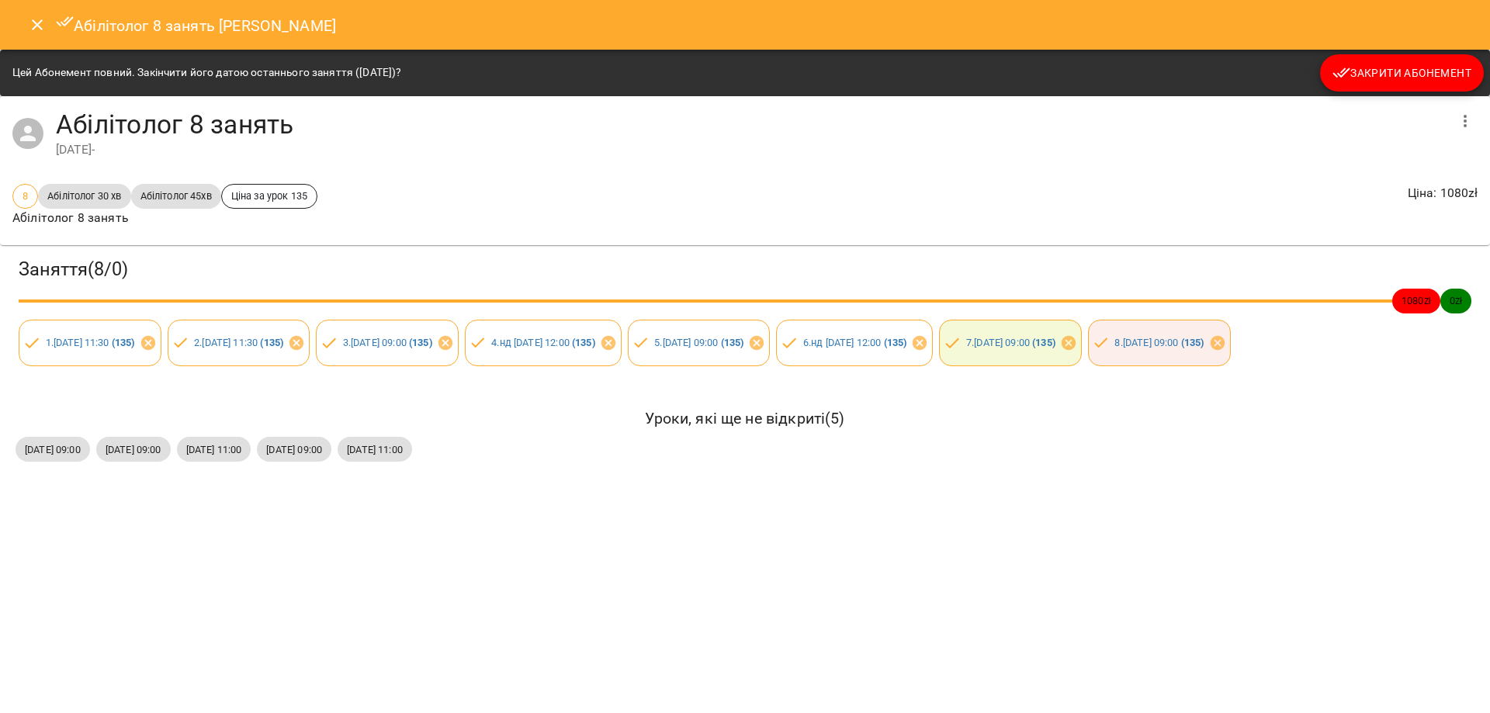
click at [43, 33] on icon "Close" at bounding box center [37, 25] width 19 height 19
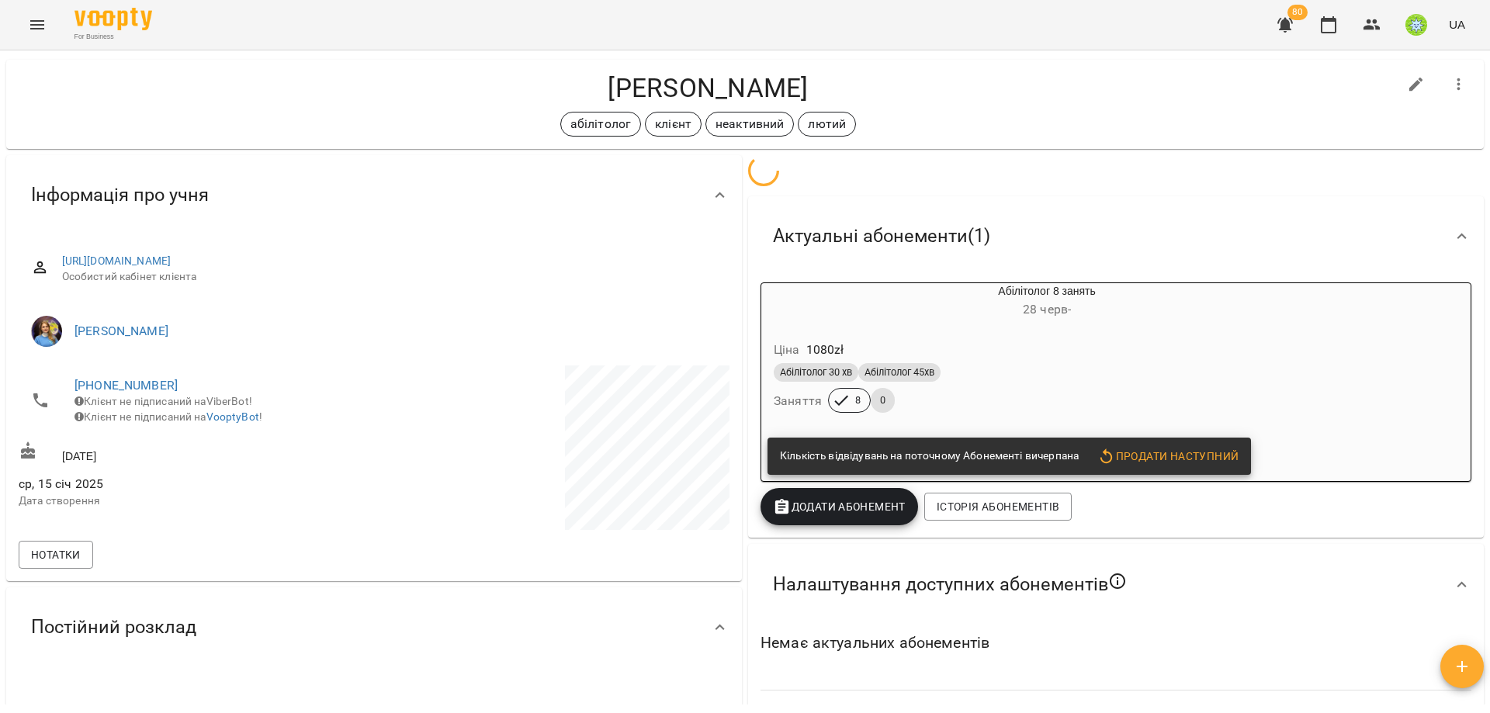
click at [41, 29] on icon "Menu" at bounding box center [37, 24] width 14 height 9
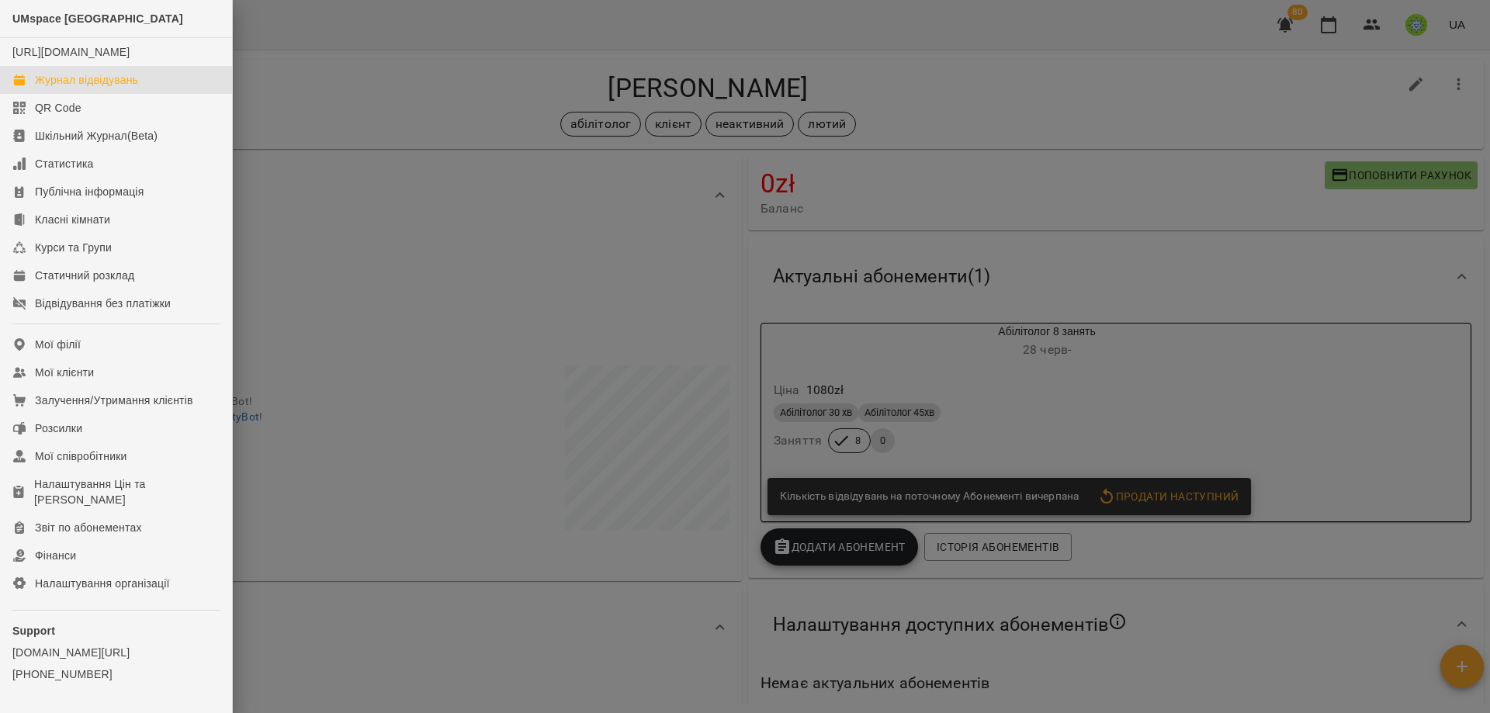
click at [111, 88] on div "Журнал відвідувань" at bounding box center [86, 80] width 103 height 16
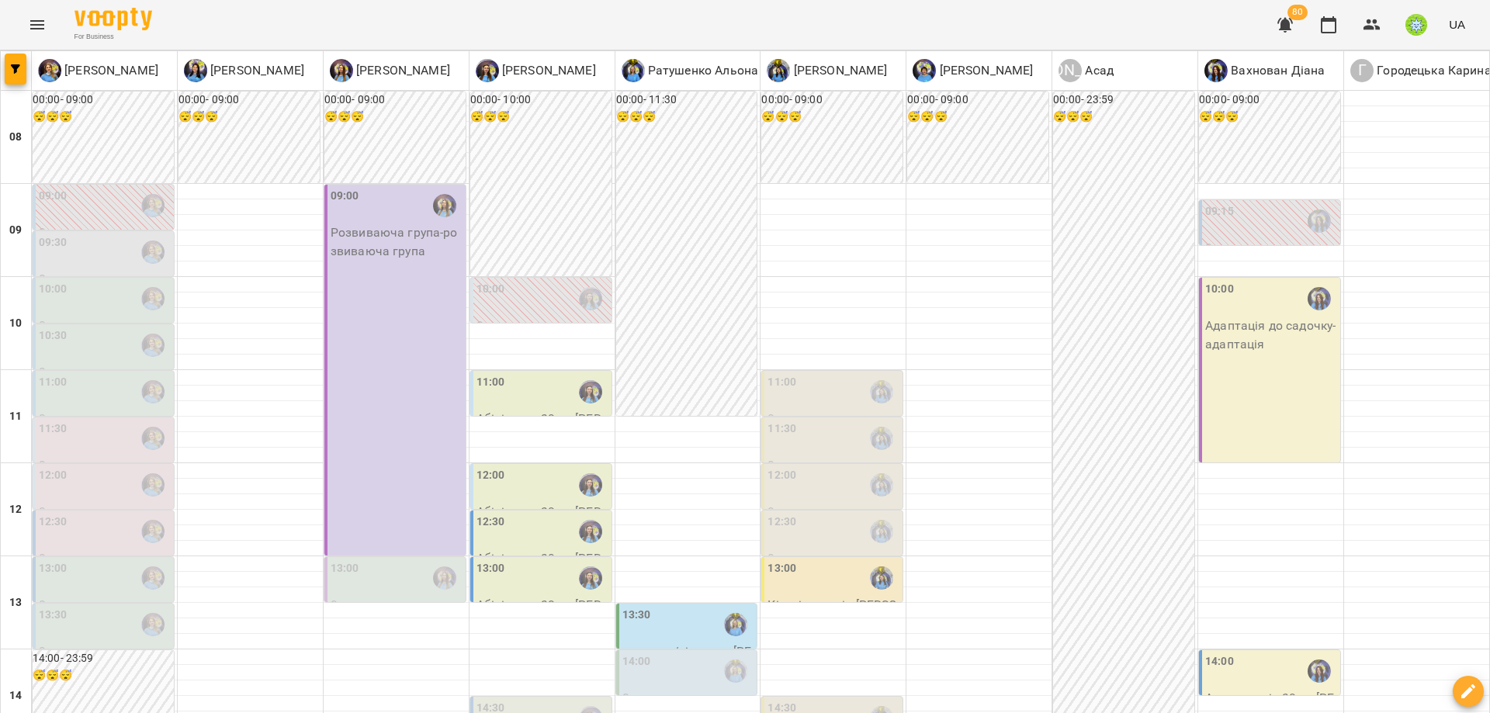
click at [112, 242] on div "09:30" at bounding box center [105, 252] width 132 height 36
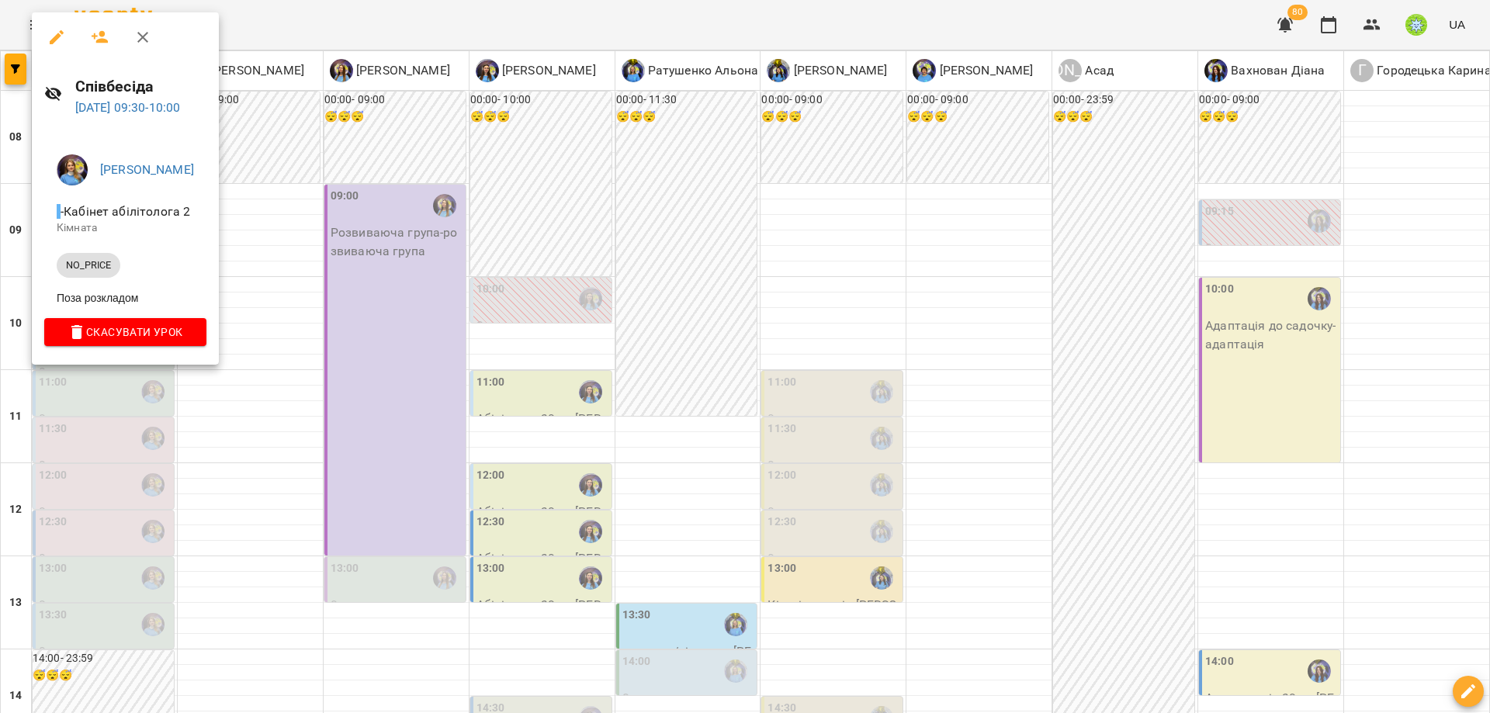
drag, startPoint x: 400, startPoint y: 270, endPoint x: 44, endPoint y: 278, distance: 356.2
click at [399, 270] on div at bounding box center [745, 356] width 1490 height 713
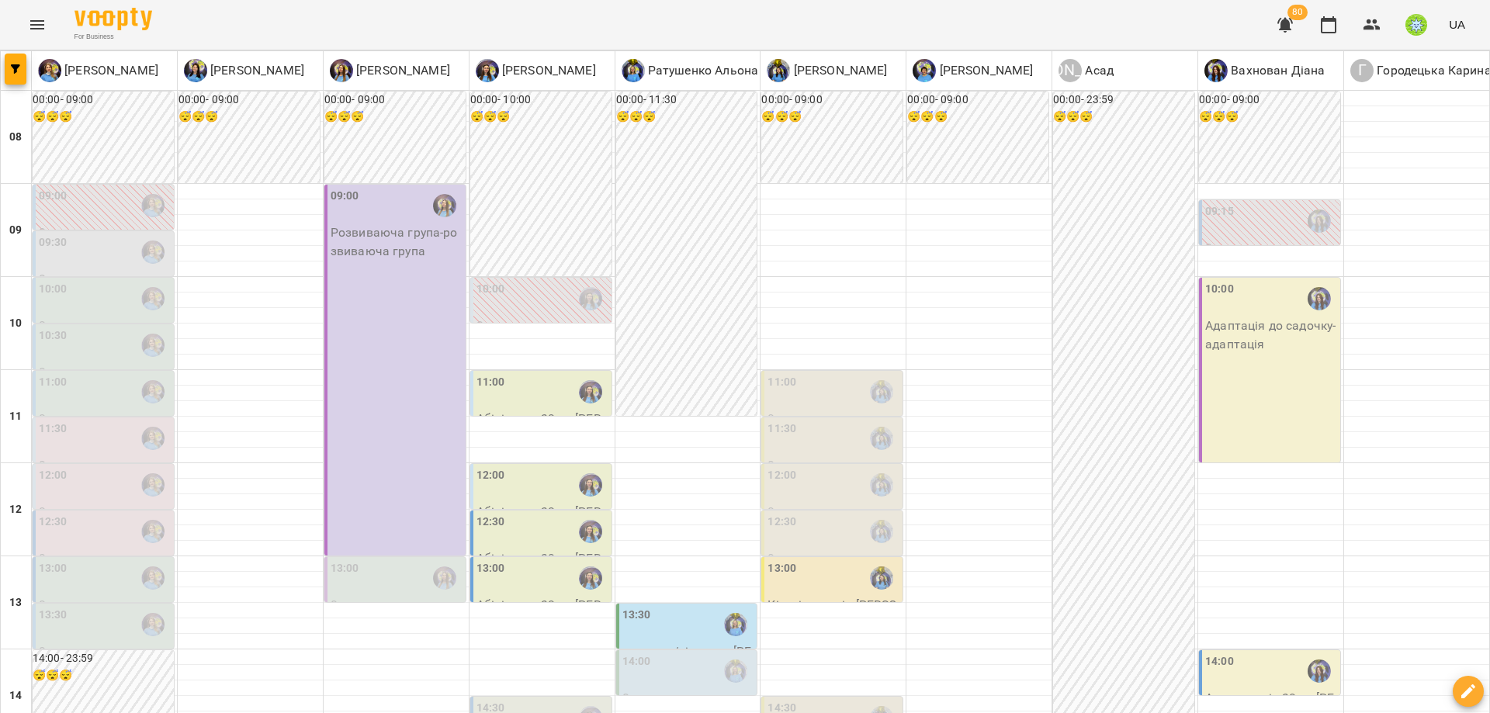
click at [81, 282] on div "10:00" at bounding box center [105, 299] width 132 height 36
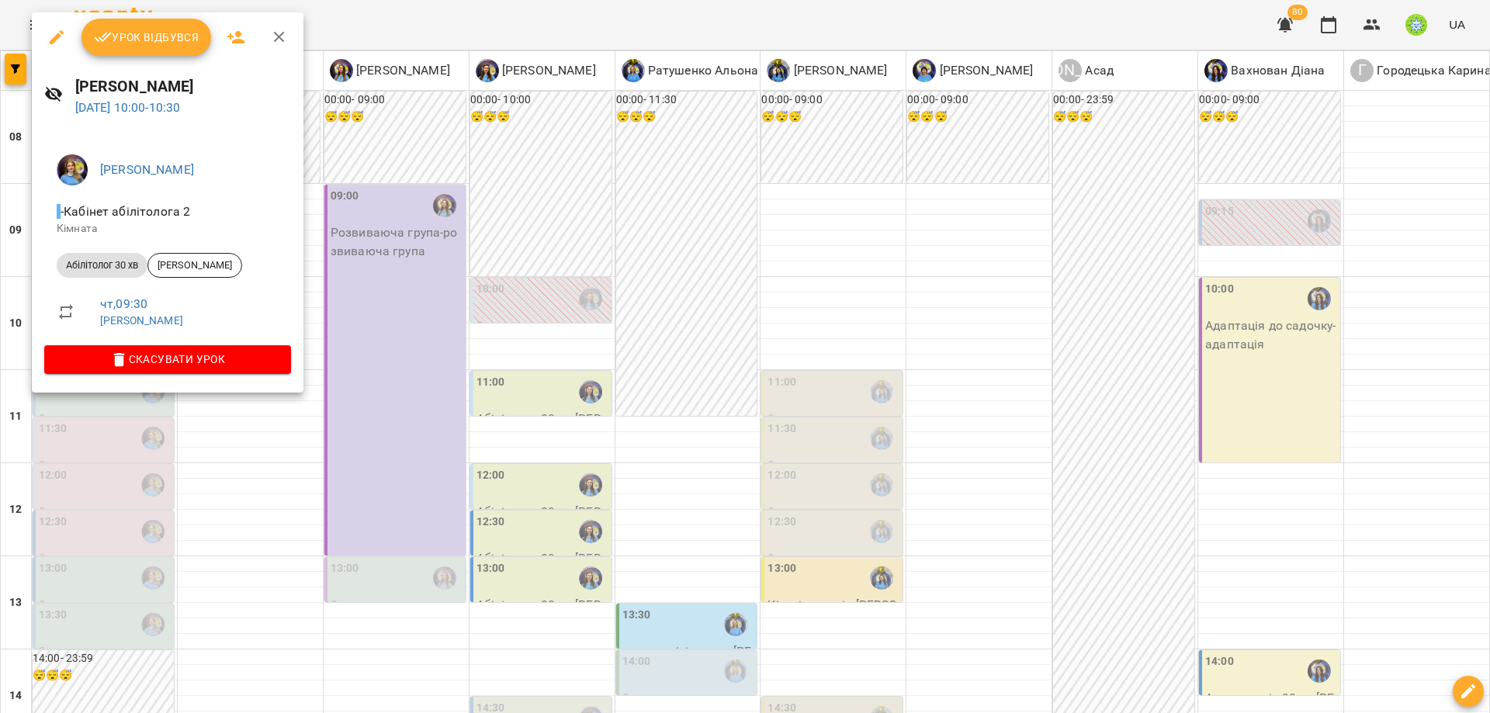
click at [357, 305] on div at bounding box center [745, 356] width 1490 height 713
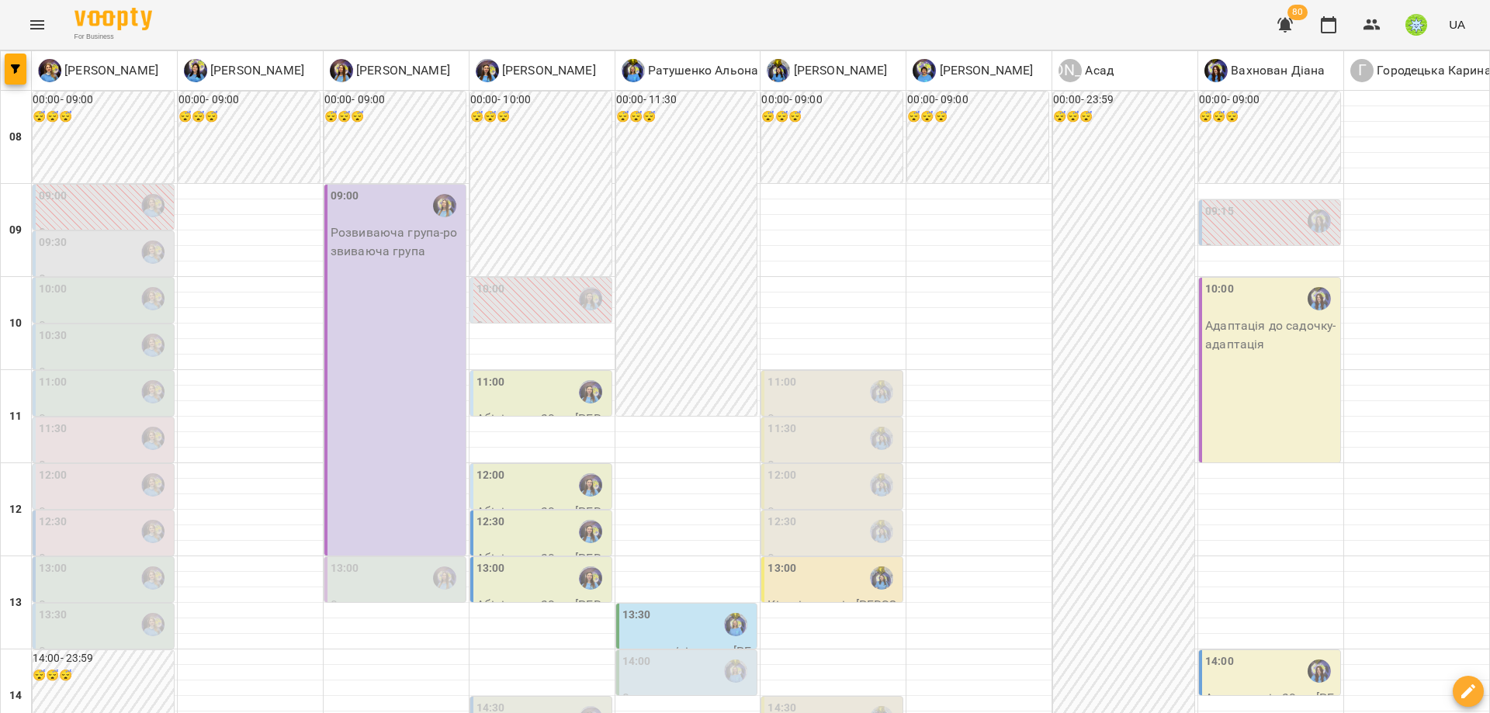
click at [116, 306] on div "10:00" at bounding box center [105, 299] width 132 height 36
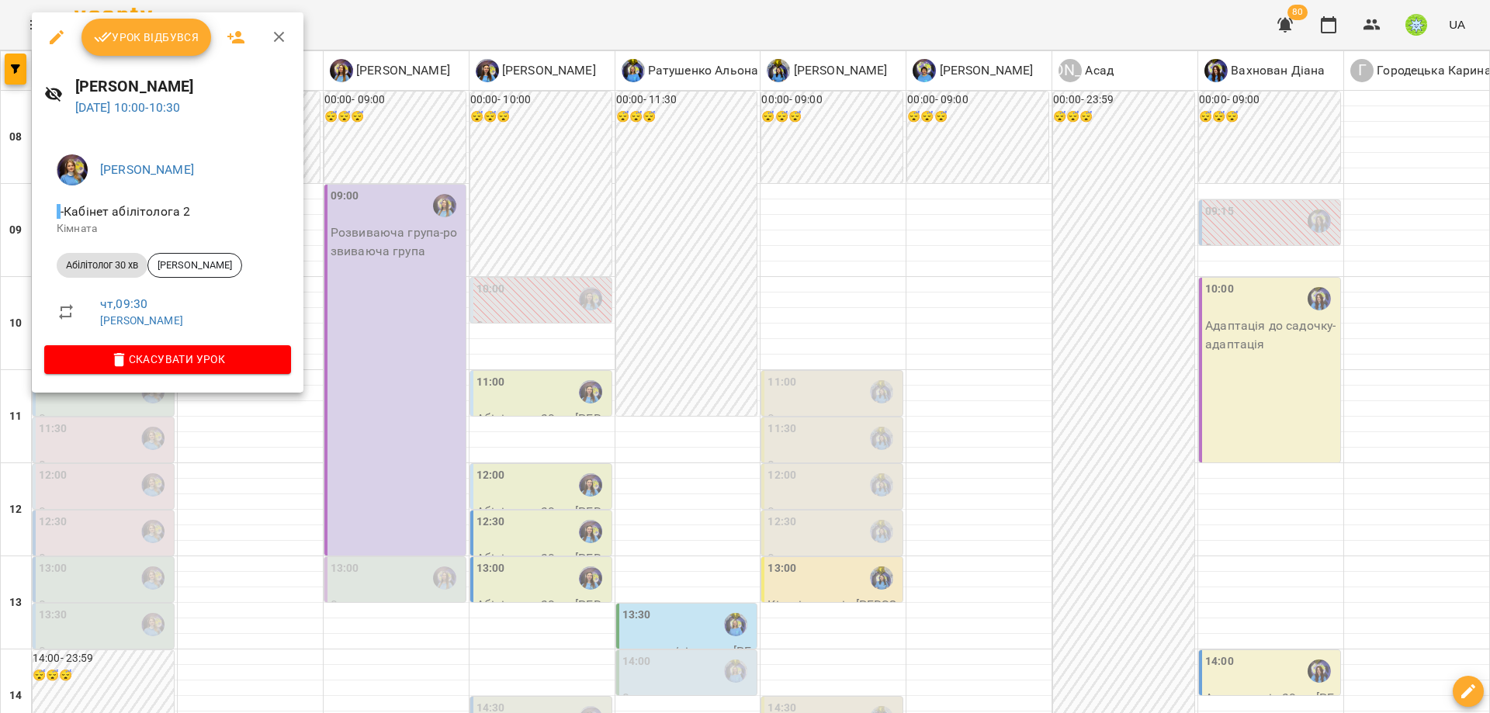
click at [111, 364] on icon "button" at bounding box center [119, 360] width 19 height 19
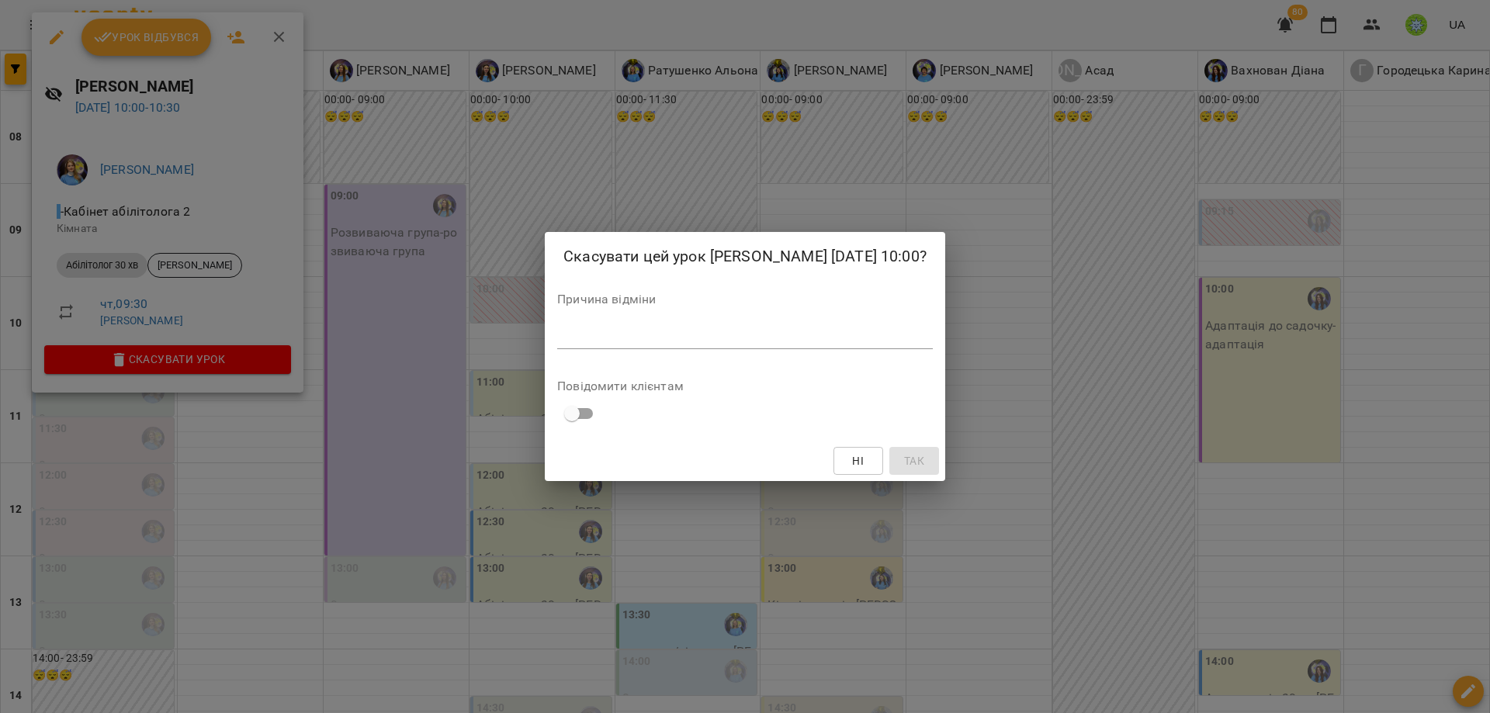
click at [609, 326] on div "Причина відміни *" at bounding box center [745, 324] width 376 height 62
drag, startPoint x: 611, startPoint y: 355, endPoint x: 617, endPoint y: 381, distance: 26.2
click at [611, 344] on textarea at bounding box center [745, 336] width 376 height 15
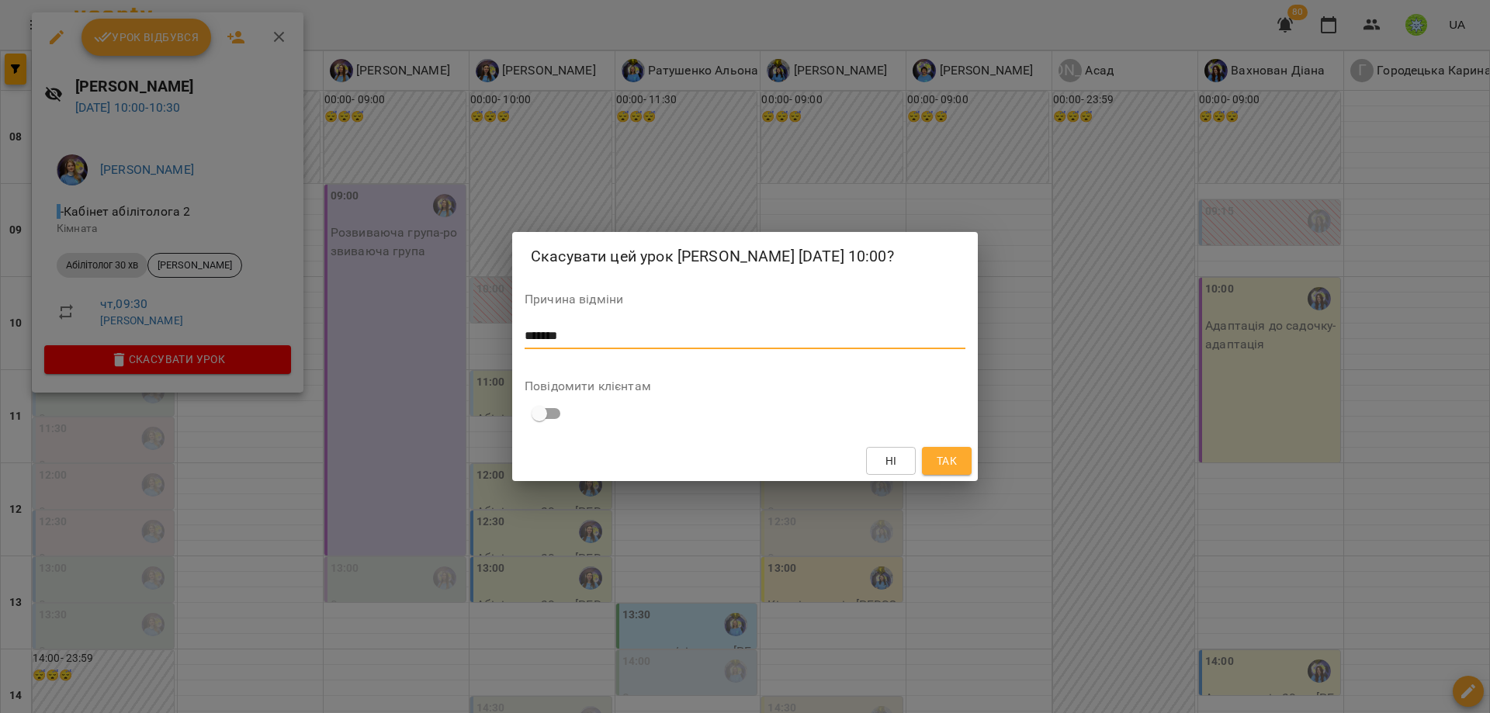
type textarea "*******"
drag, startPoint x: 959, startPoint y: 483, endPoint x: 639, endPoint y: 430, distance: 324.7
click at [959, 475] on button "Так" at bounding box center [947, 461] width 50 height 28
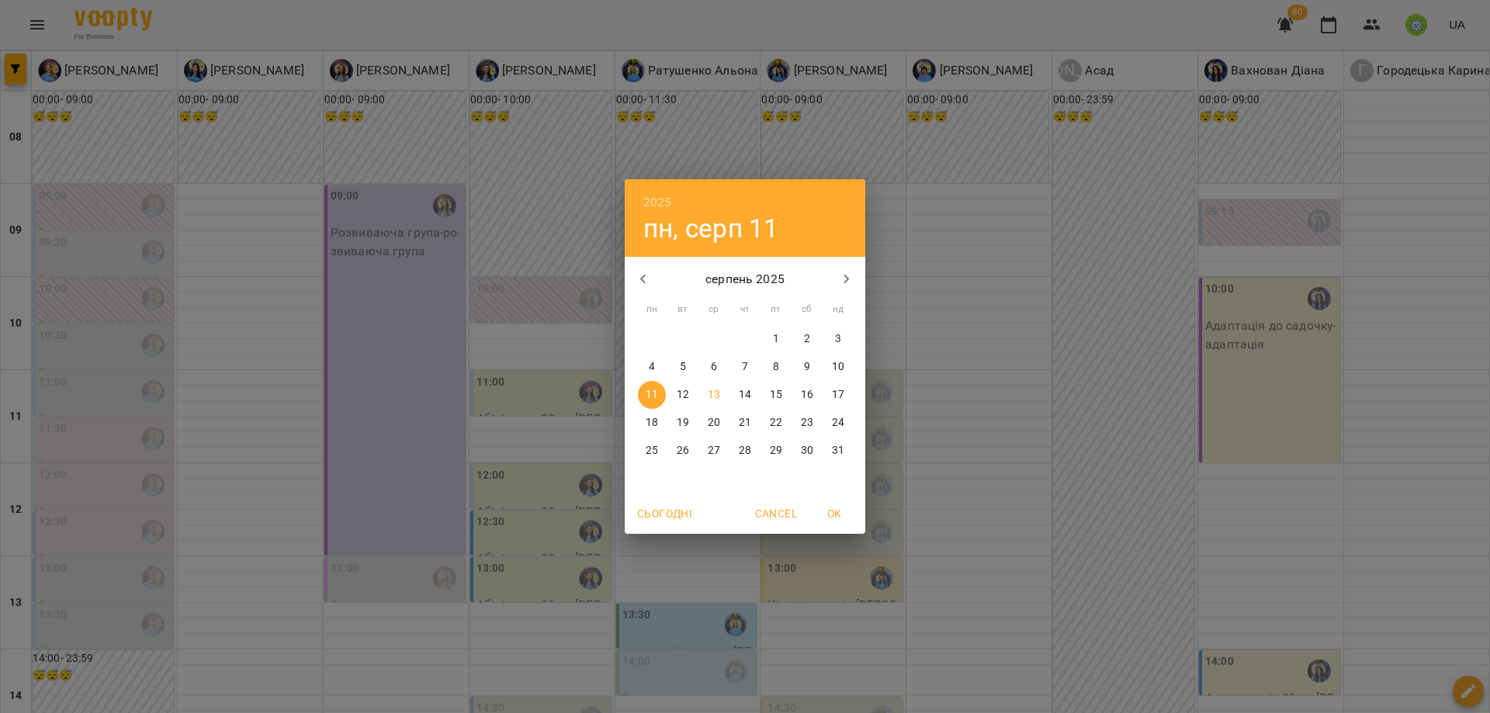
click at [662, 417] on span "18" at bounding box center [652, 423] width 28 height 16
type input "**********"
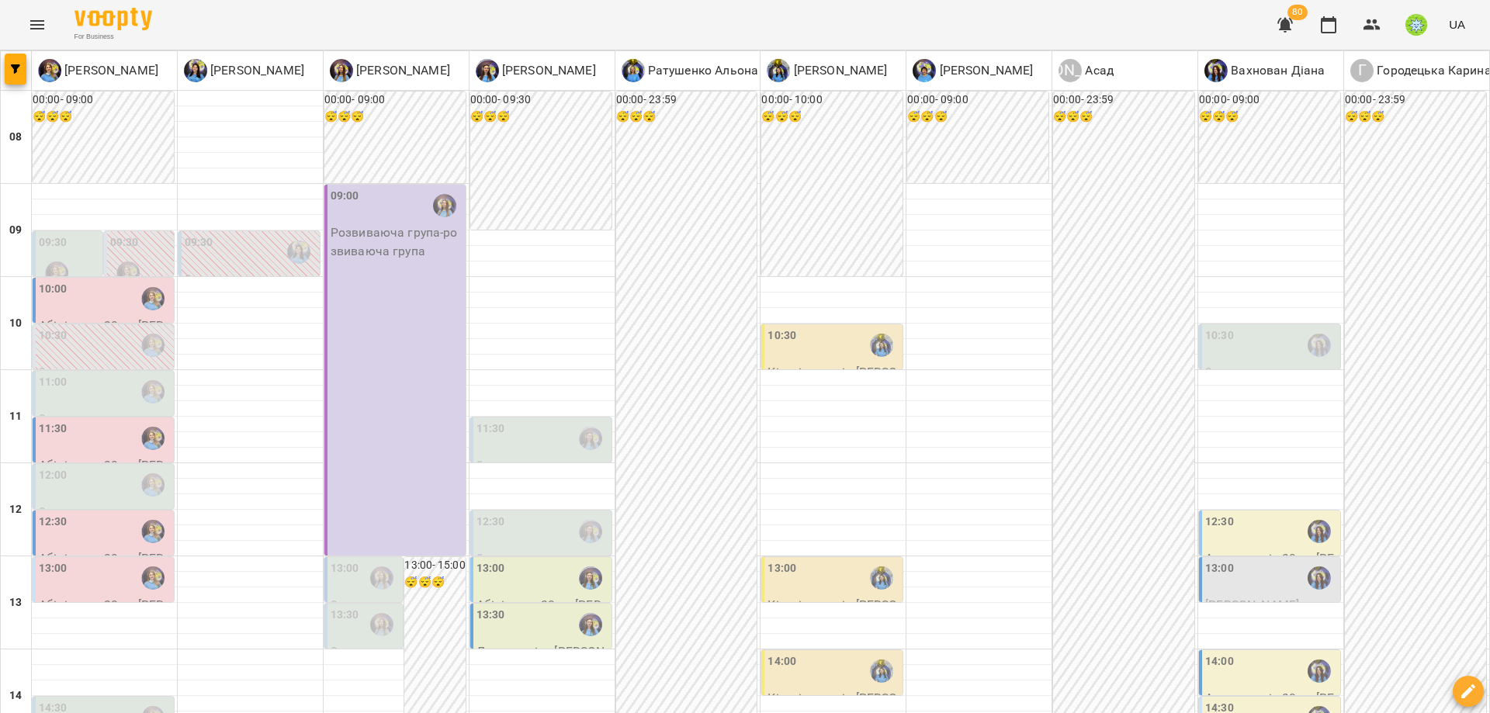
click at [61, 258] on div at bounding box center [57, 273] width 36 height 36
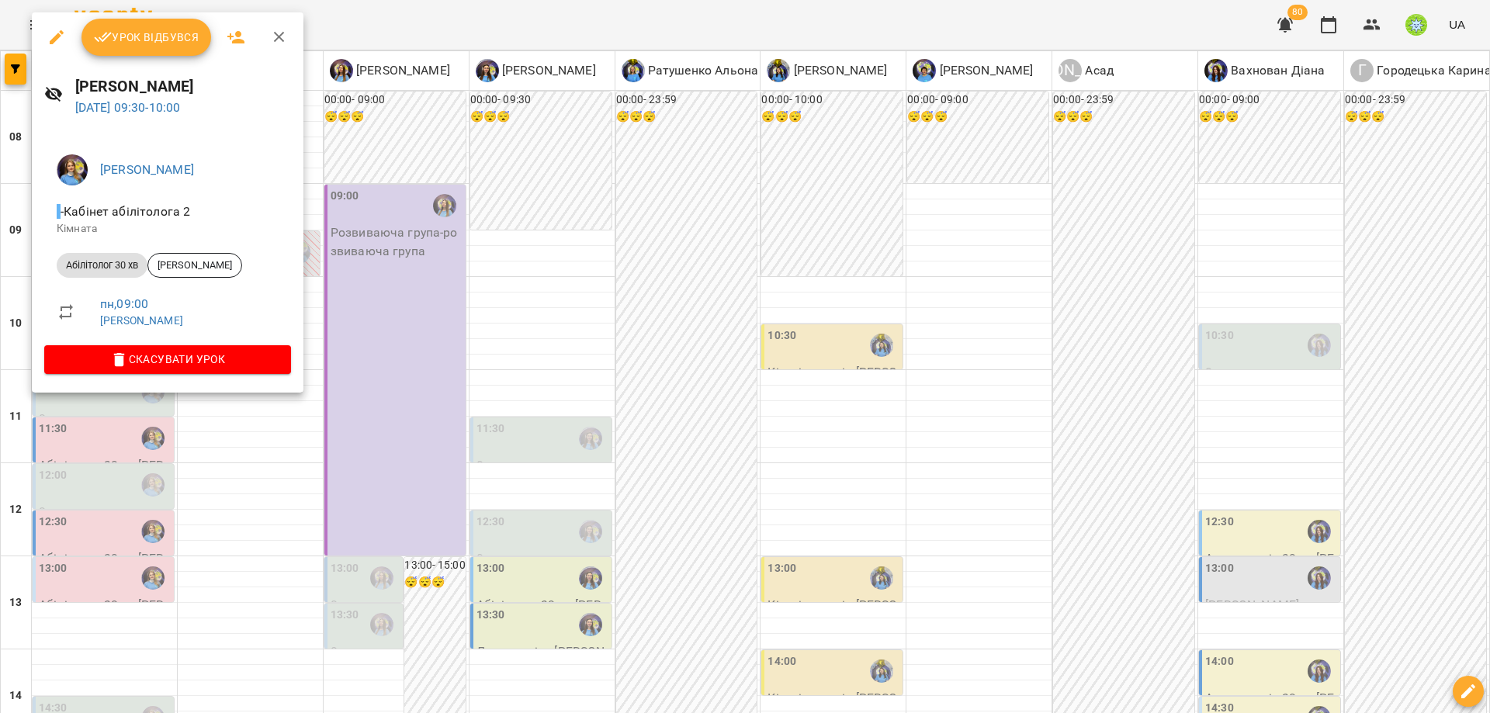
click at [398, 291] on div at bounding box center [745, 356] width 1490 height 713
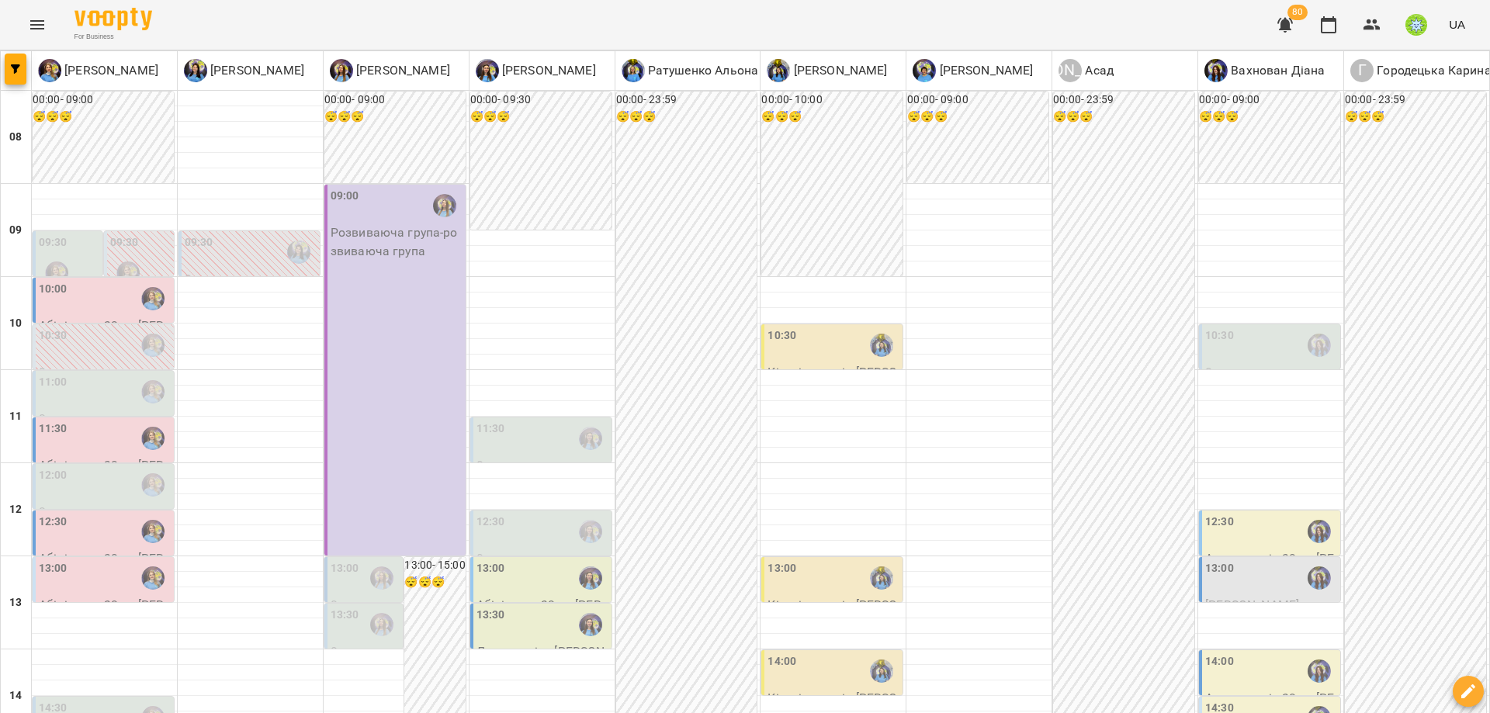
click at [117, 313] on div "10:00" at bounding box center [105, 299] width 132 height 36
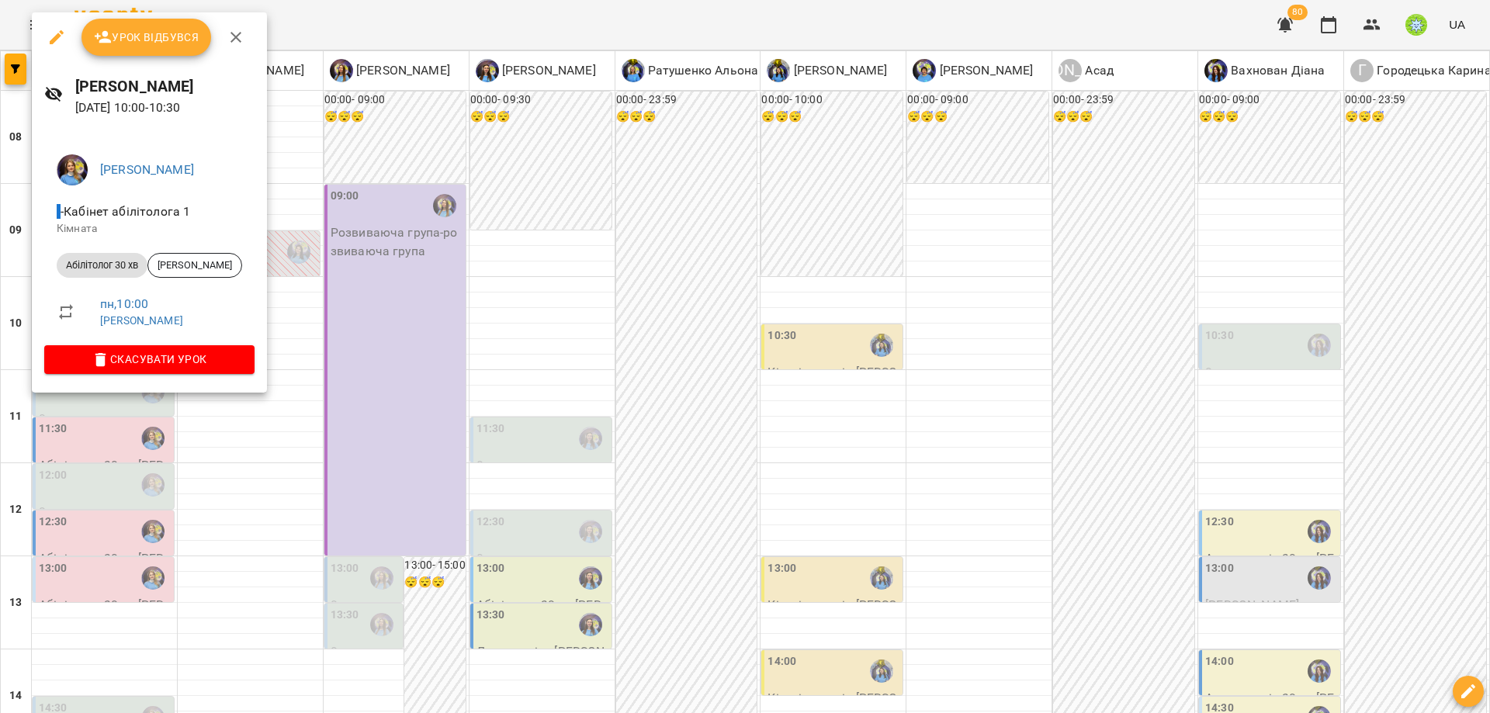
click at [365, 323] on div at bounding box center [745, 356] width 1490 height 713
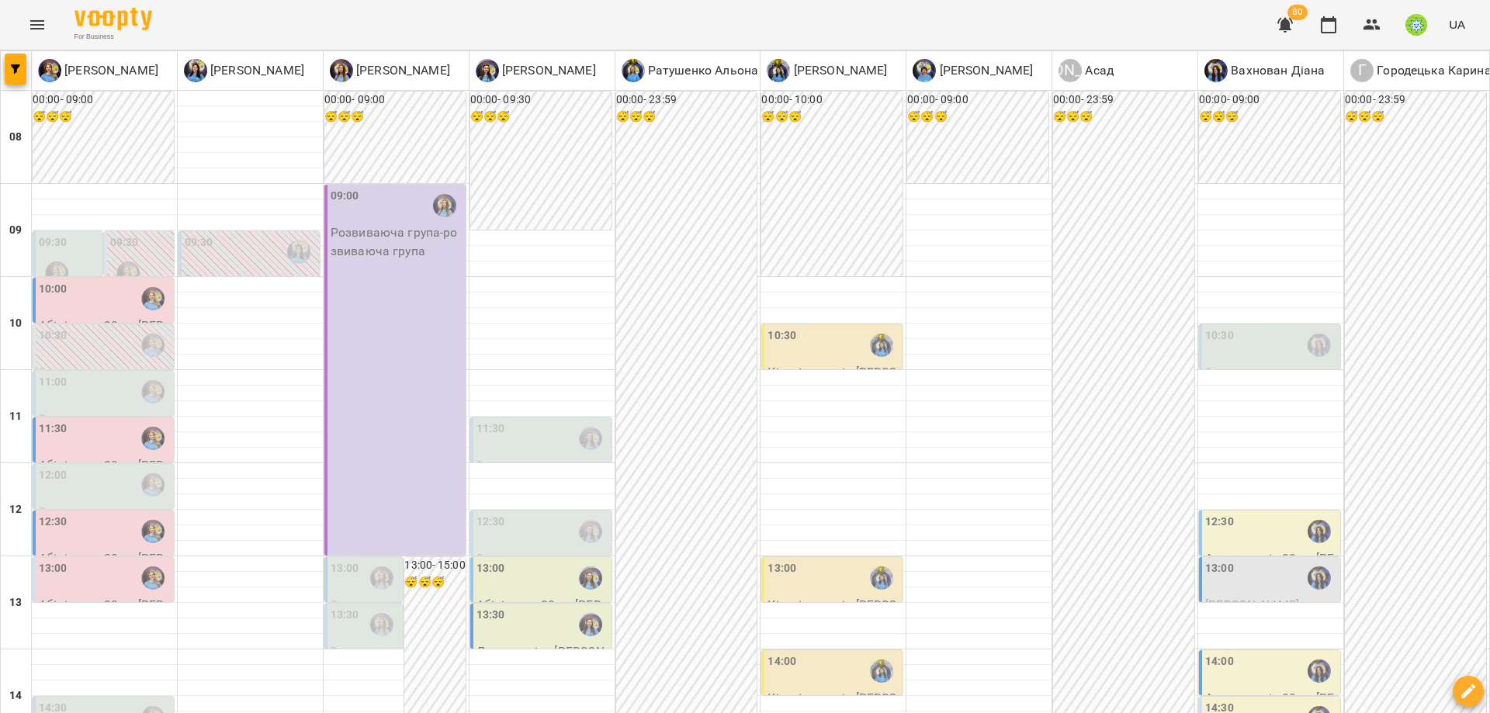
click at [123, 386] on div "11:00" at bounding box center [105, 392] width 132 height 36
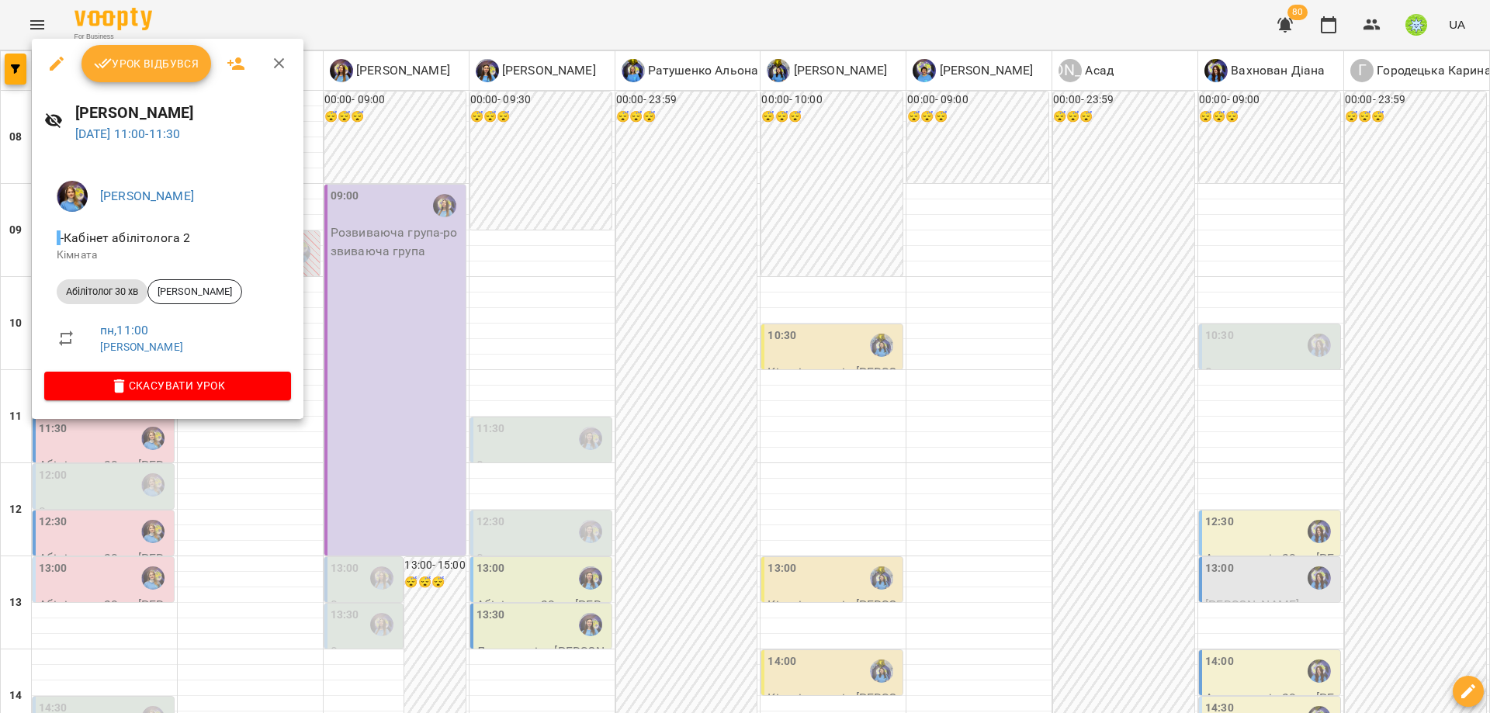
click at [435, 379] on div at bounding box center [745, 356] width 1490 height 713
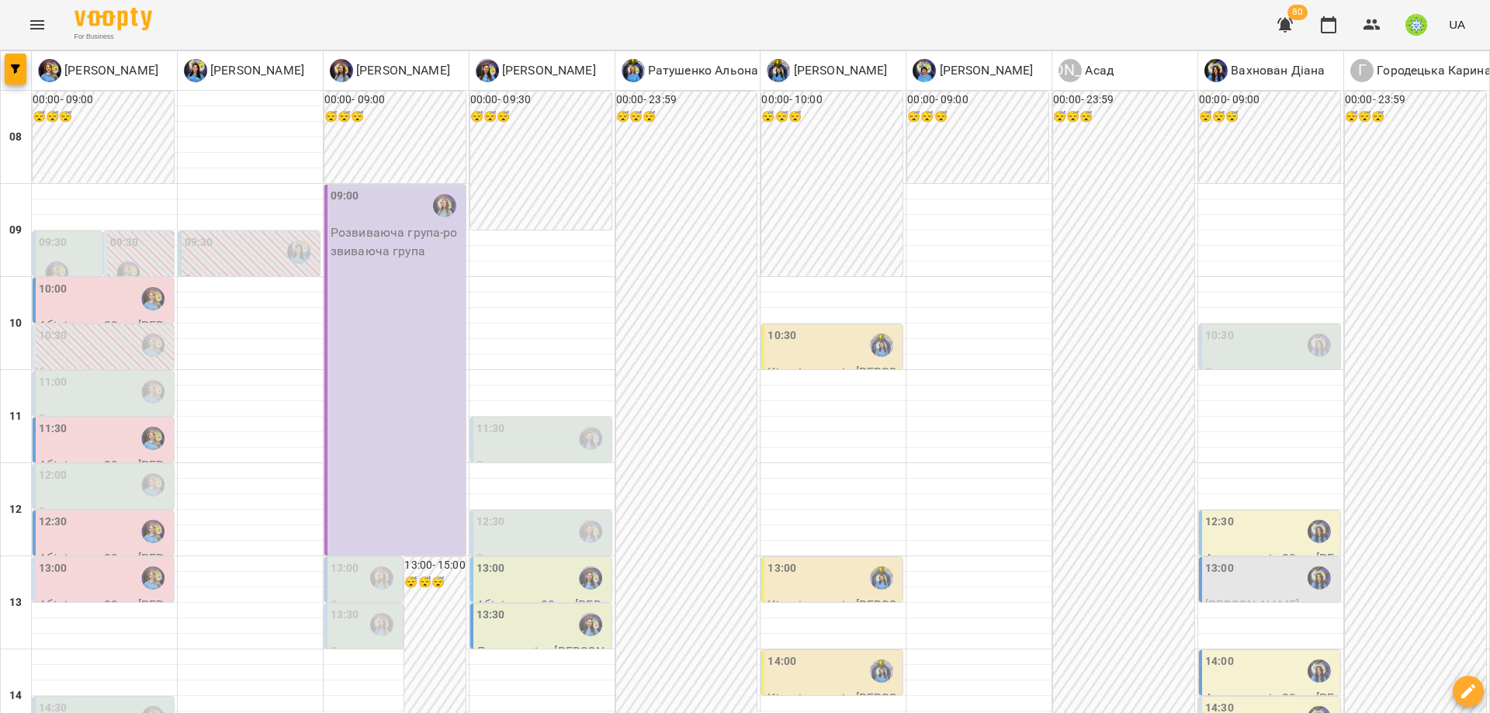
click at [81, 441] on div "11:30" at bounding box center [105, 439] width 132 height 36
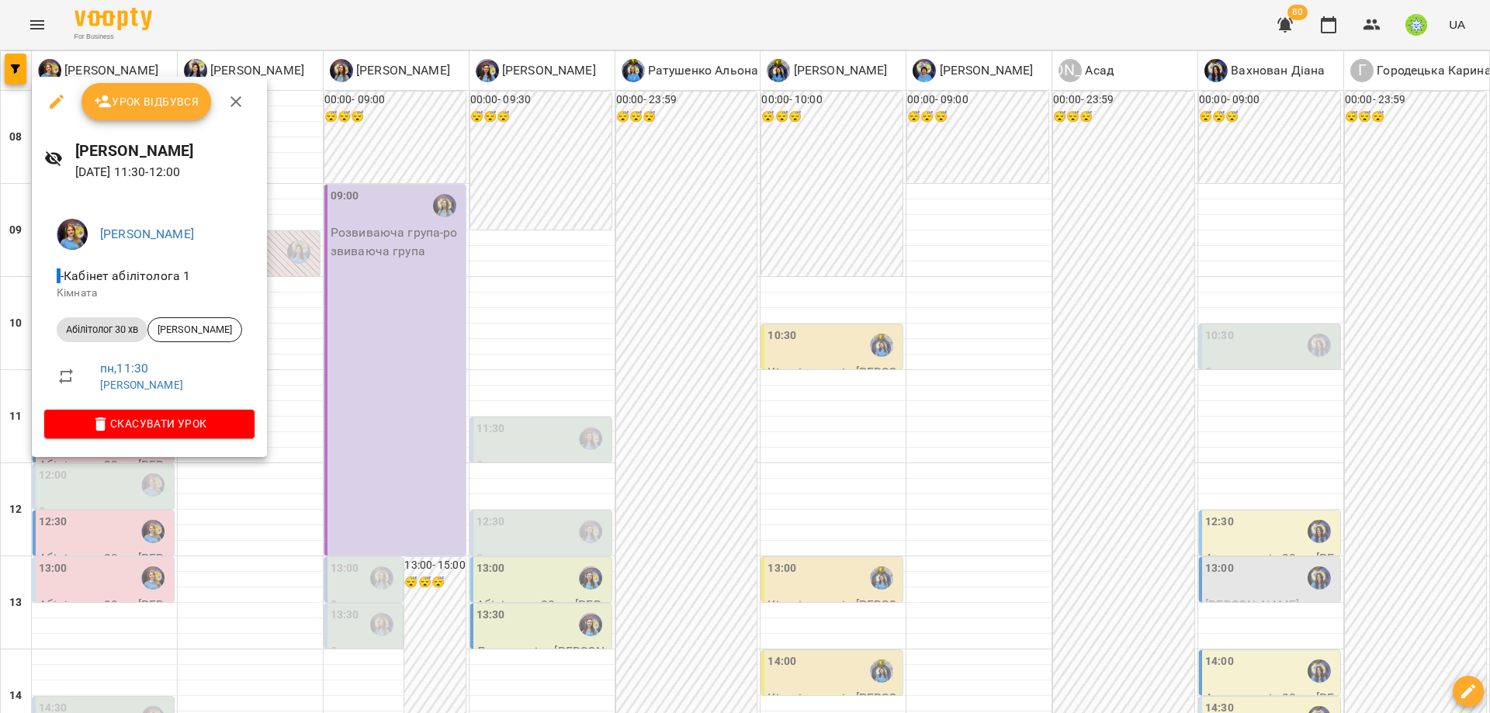
click at [421, 367] on div at bounding box center [745, 356] width 1490 height 713
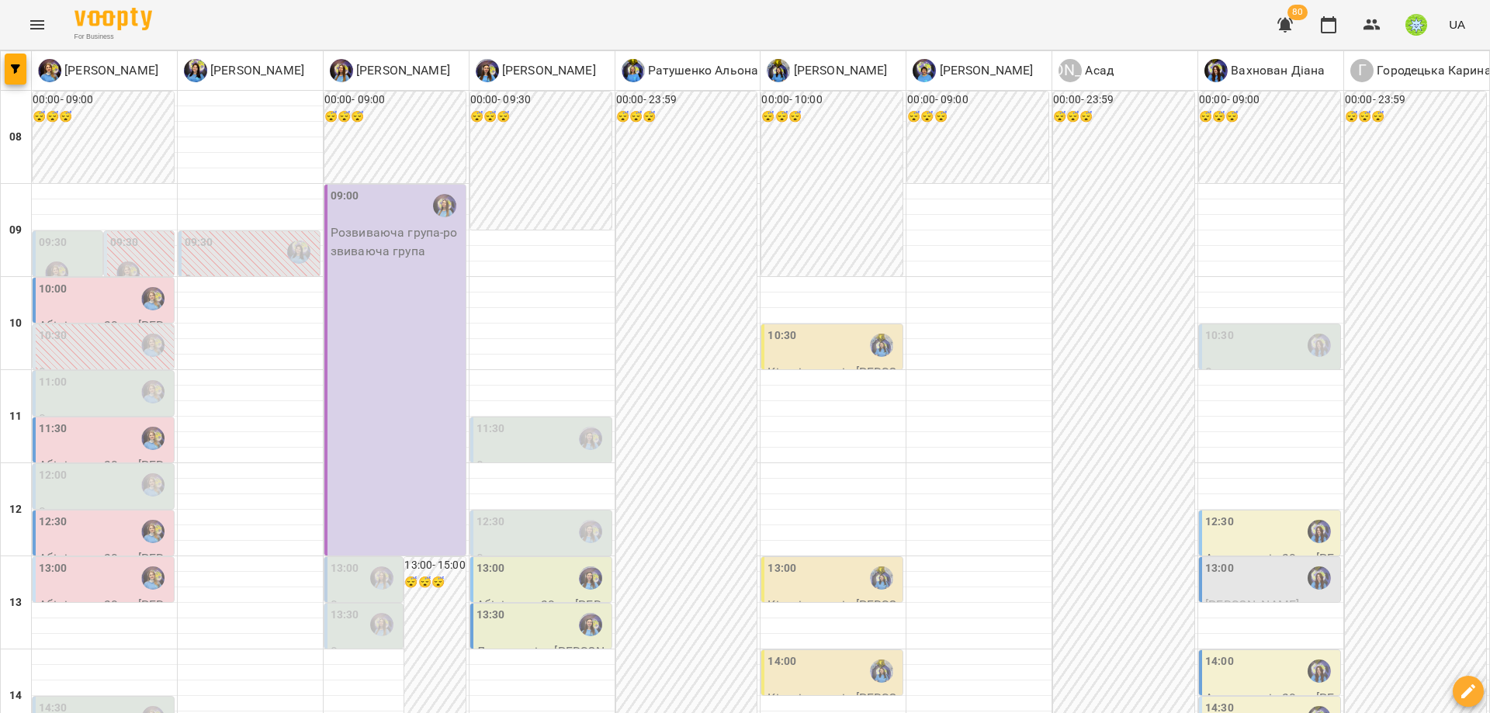
click at [513, 443] on div "11:30" at bounding box center [542, 439] width 132 height 36
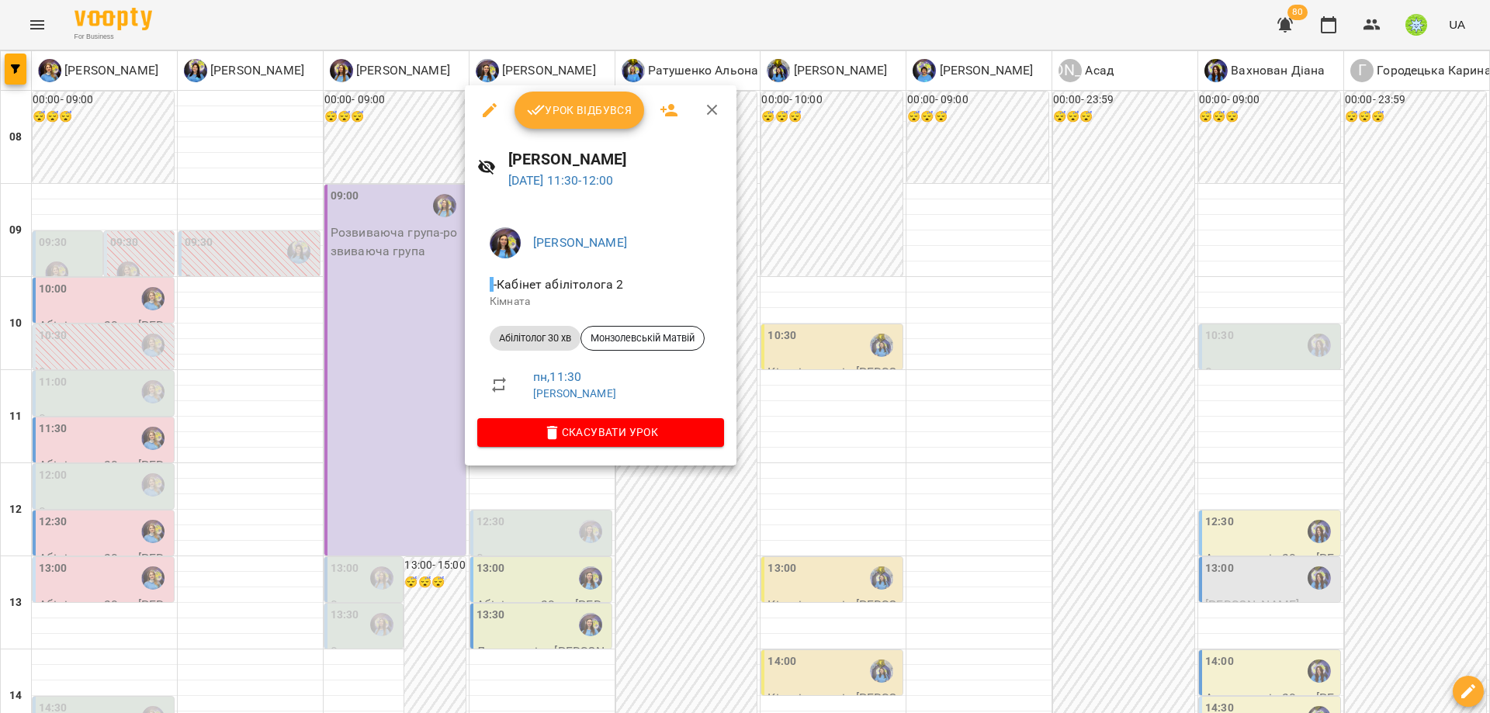
click at [364, 358] on div at bounding box center [745, 356] width 1490 height 713
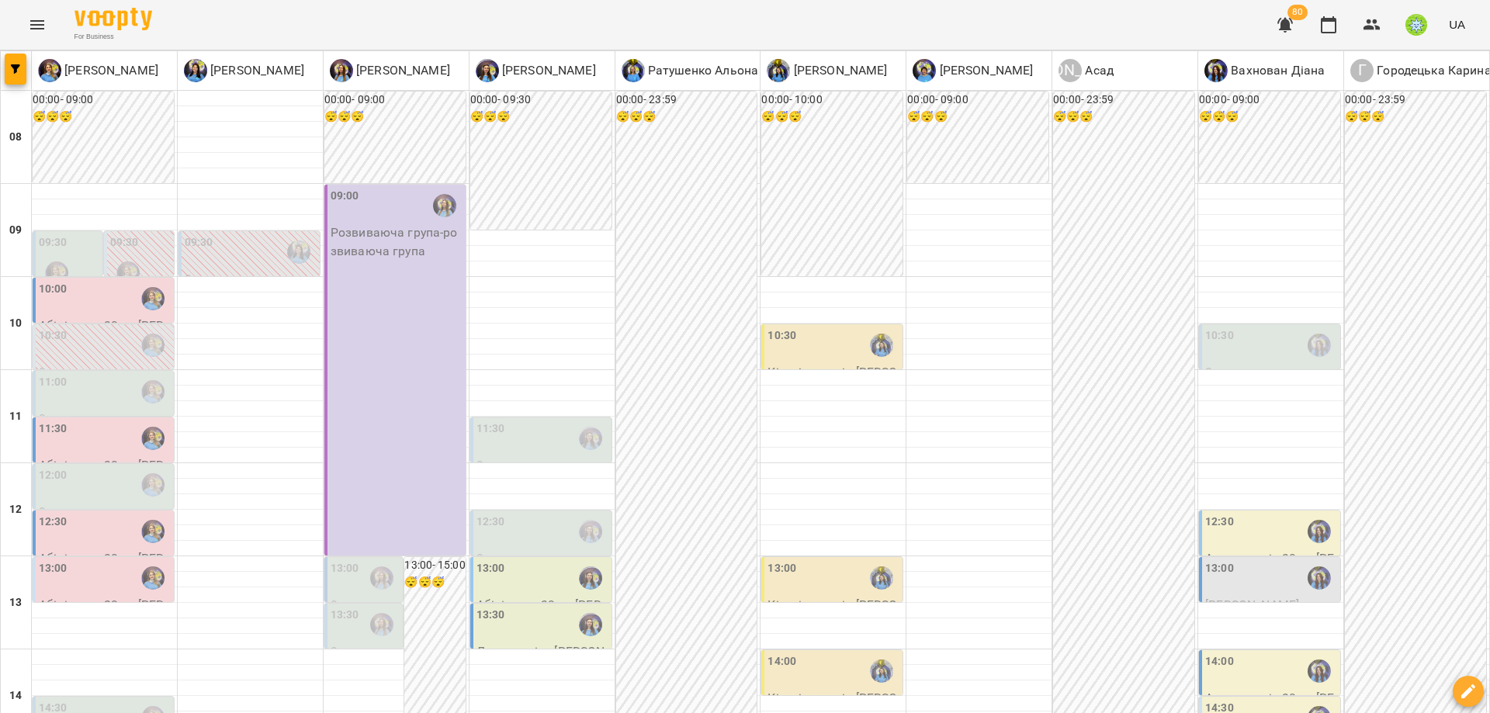
click at [95, 472] on div "12:00" at bounding box center [105, 485] width 132 height 36
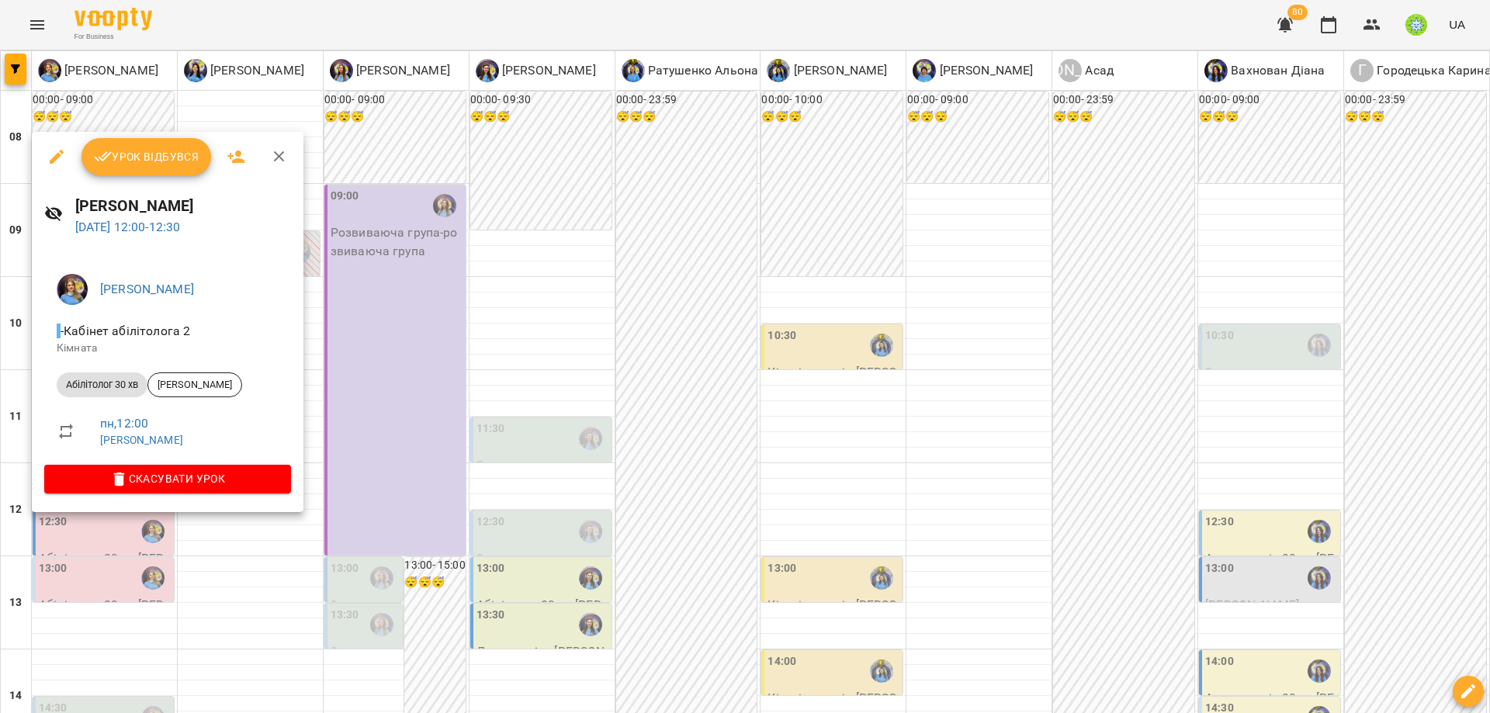
click at [417, 352] on div at bounding box center [745, 356] width 1490 height 713
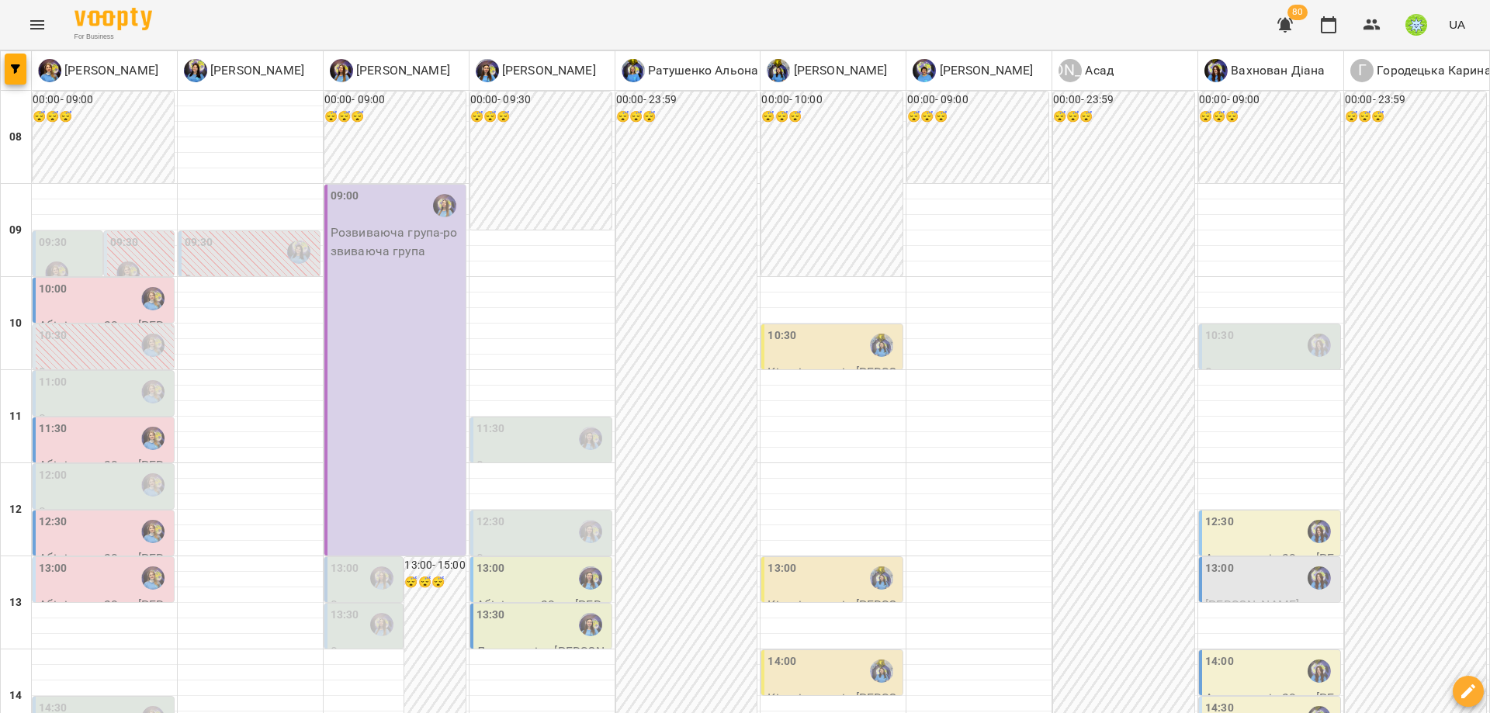
click at [80, 432] on div "11:30" at bounding box center [105, 439] width 132 height 36
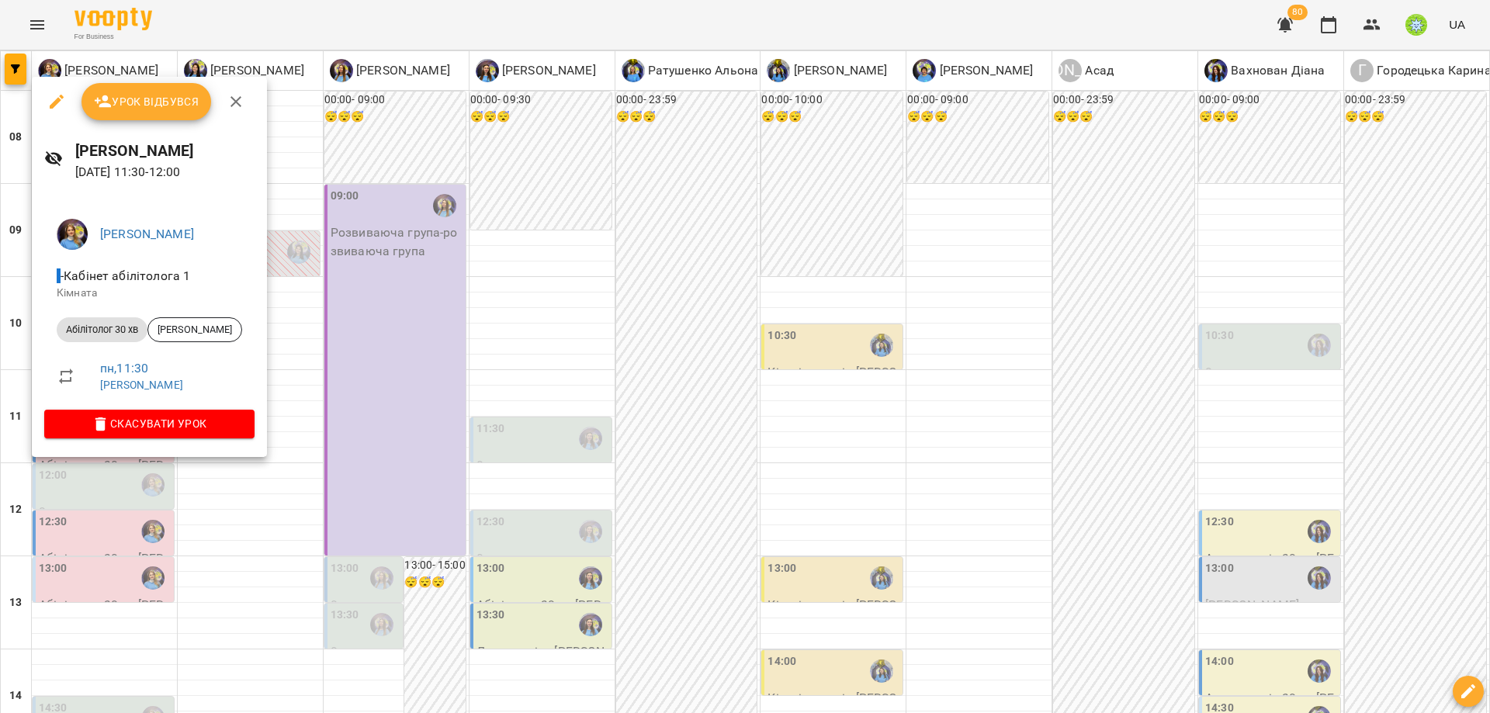
click at [454, 311] on div at bounding box center [745, 356] width 1490 height 713
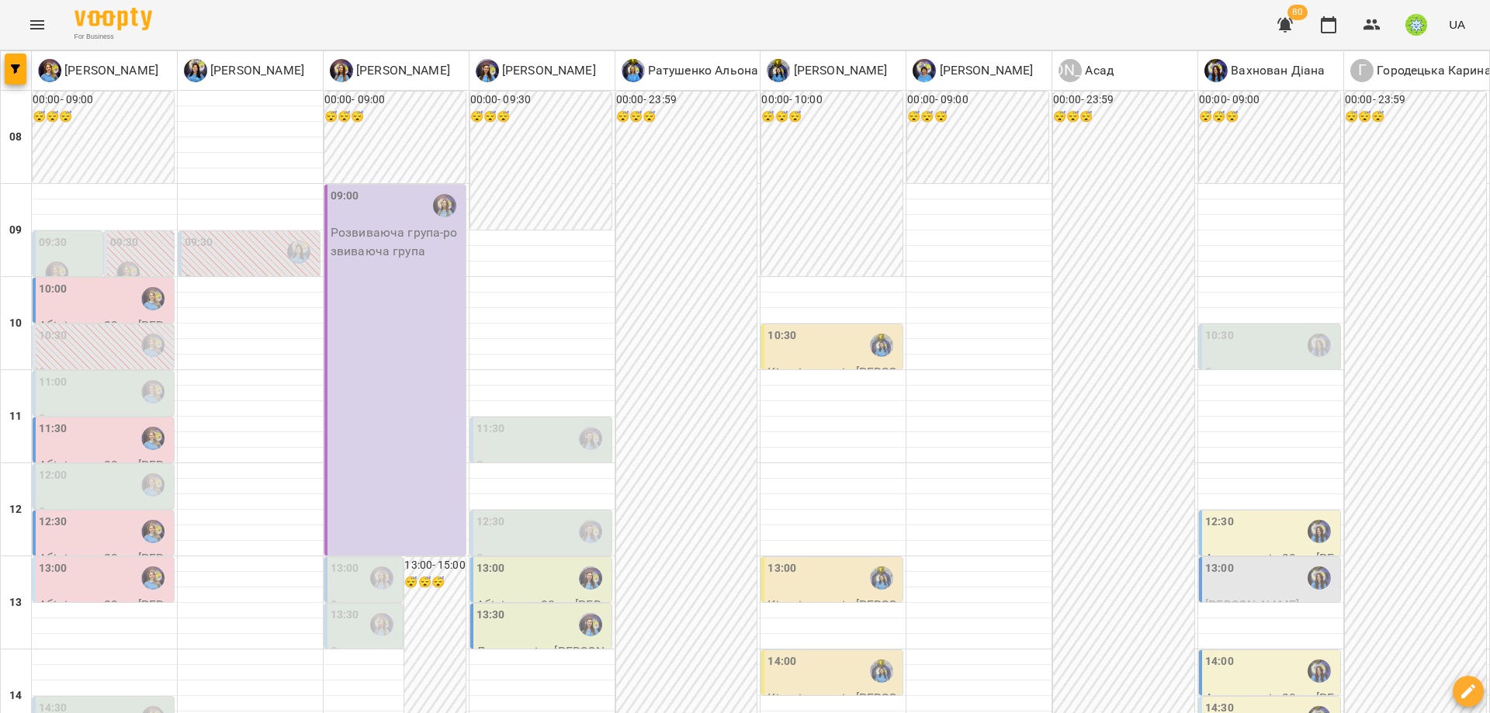
click at [813, 357] on div "10:30" at bounding box center [833, 345] width 132 height 36
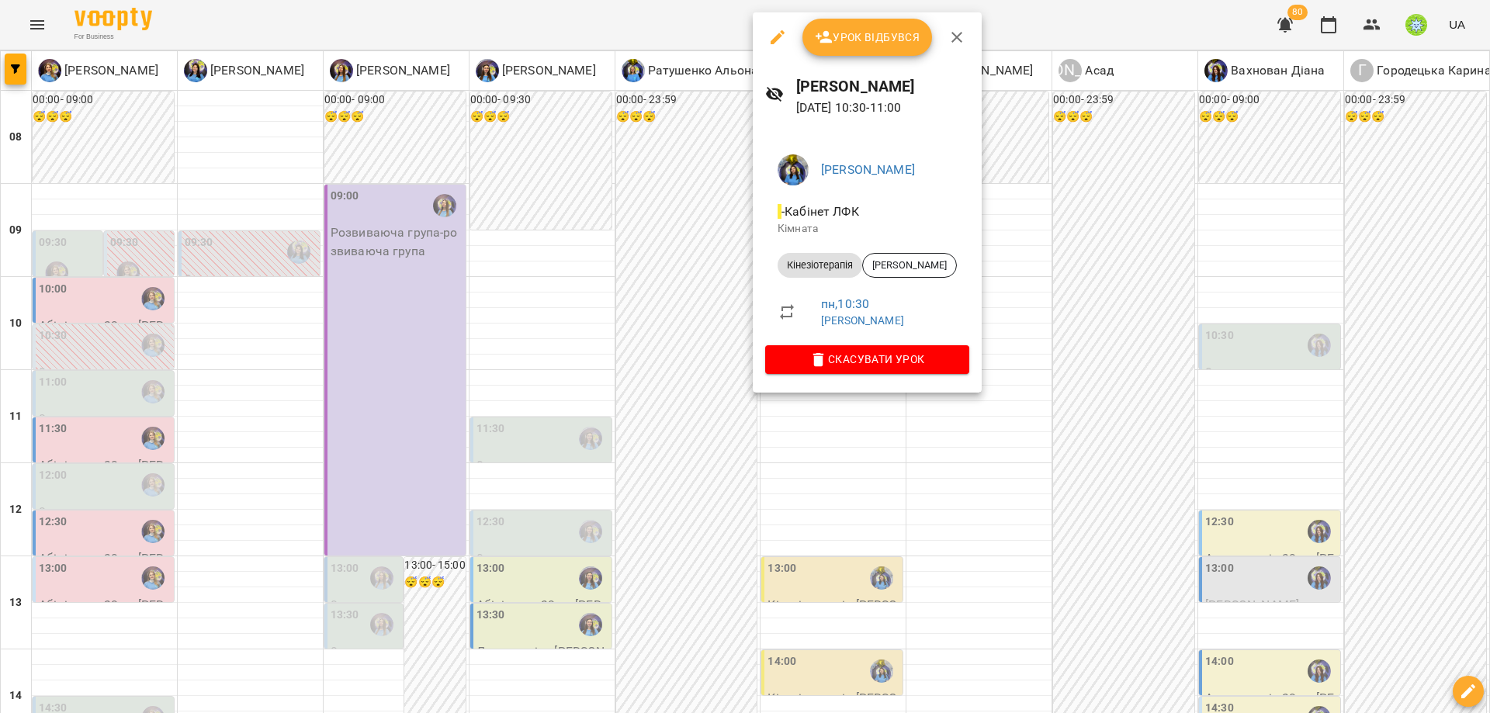
click at [663, 371] on div at bounding box center [745, 356] width 1490 height 713
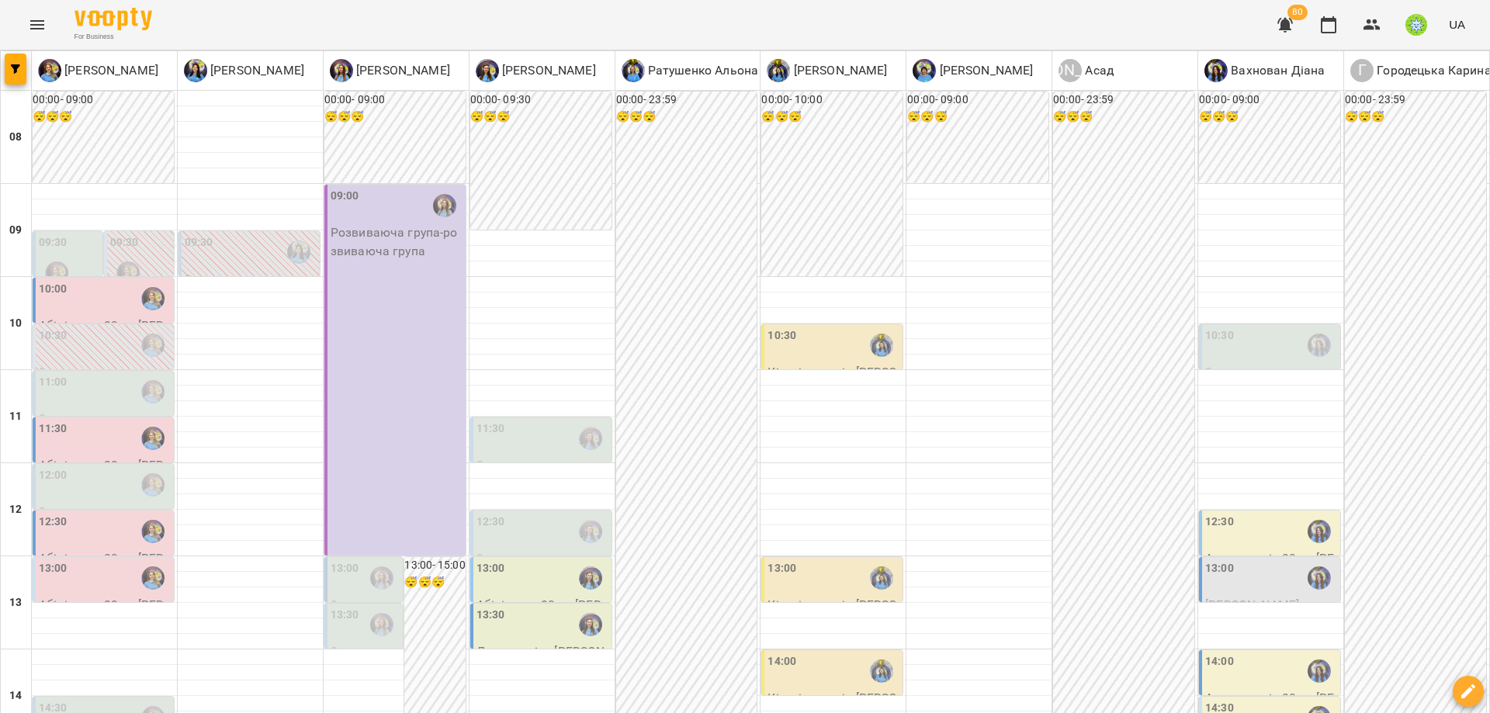
click at [1268, 352] on div "10:30" at bounding box center [1271, 345] width 132 height 36
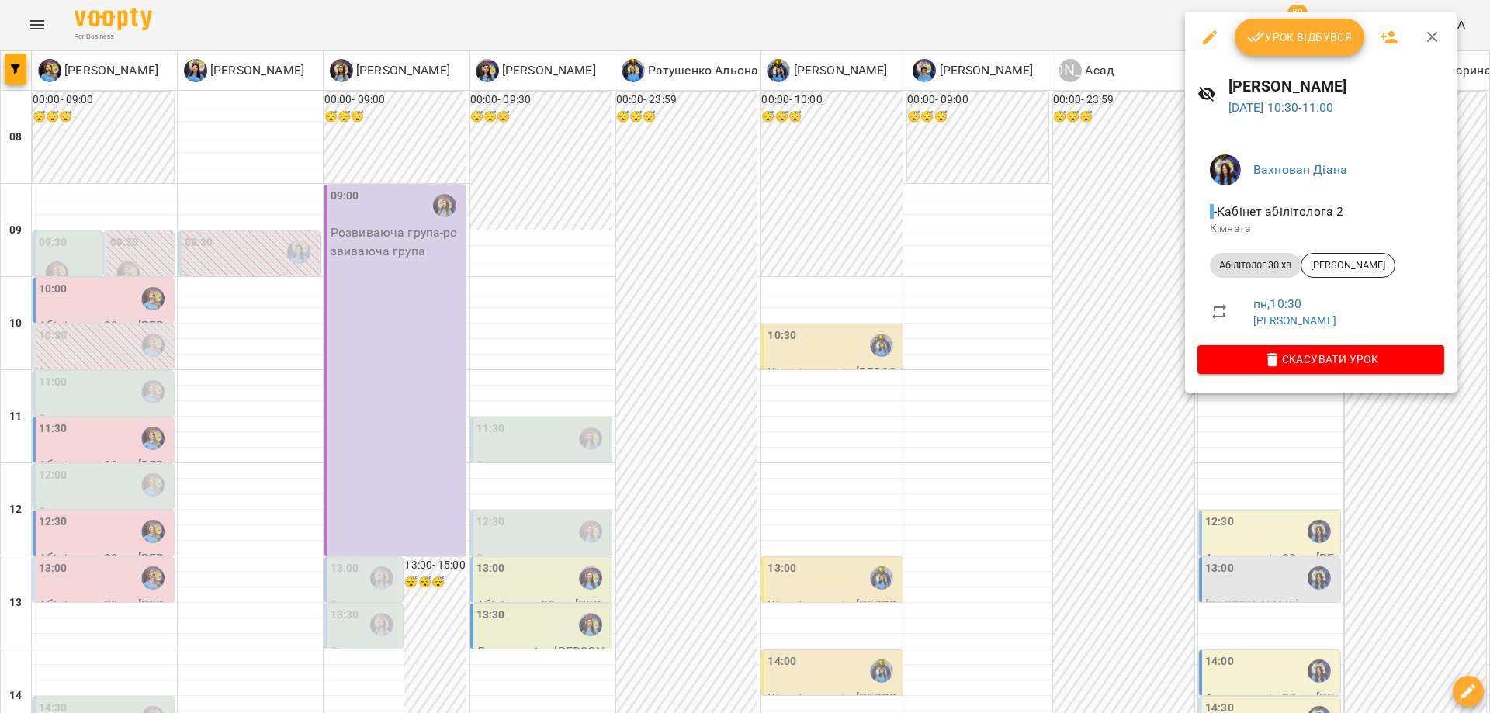
click at [597, 344] on div at bounding box center [745, 356] width 1490 height 713
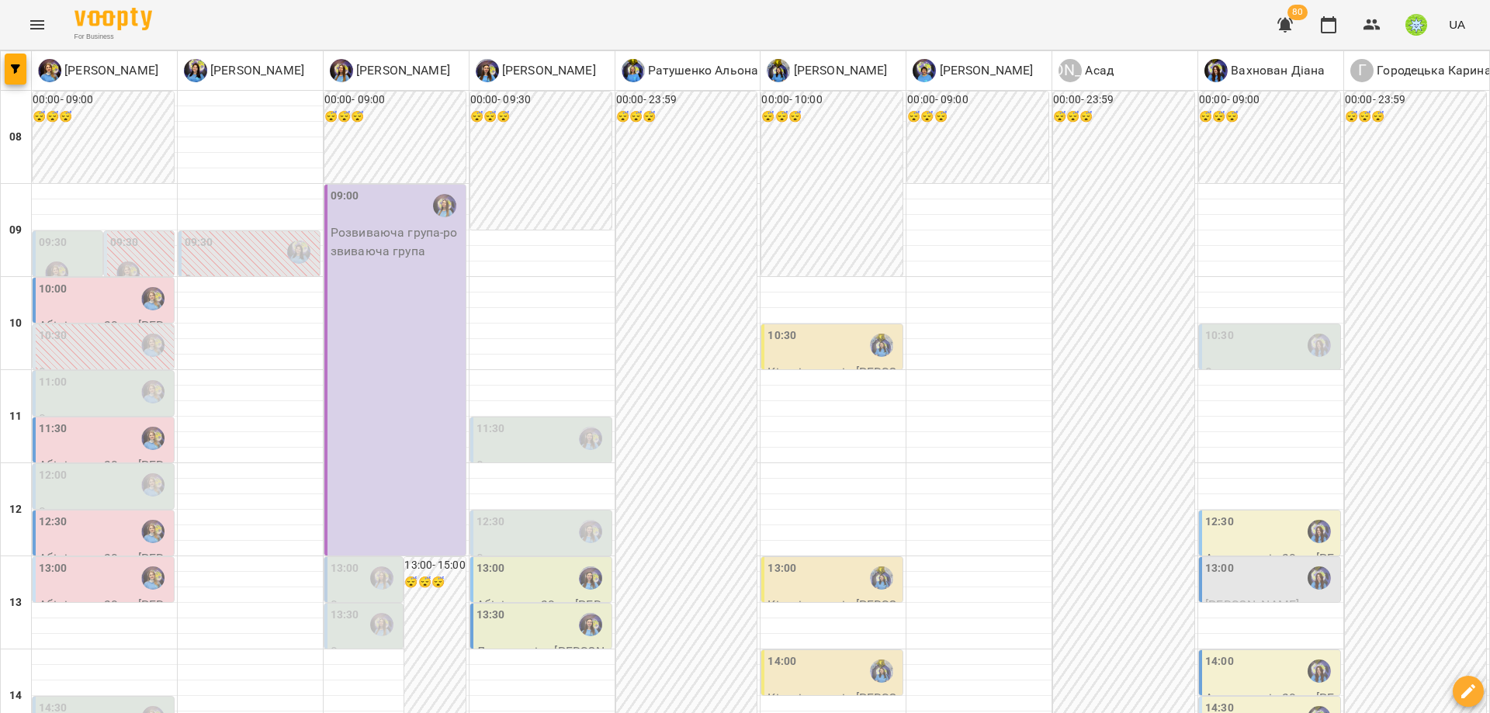
click at [248, 251] on div "09:30" at bounding box center [251, 252] width 132 height 36
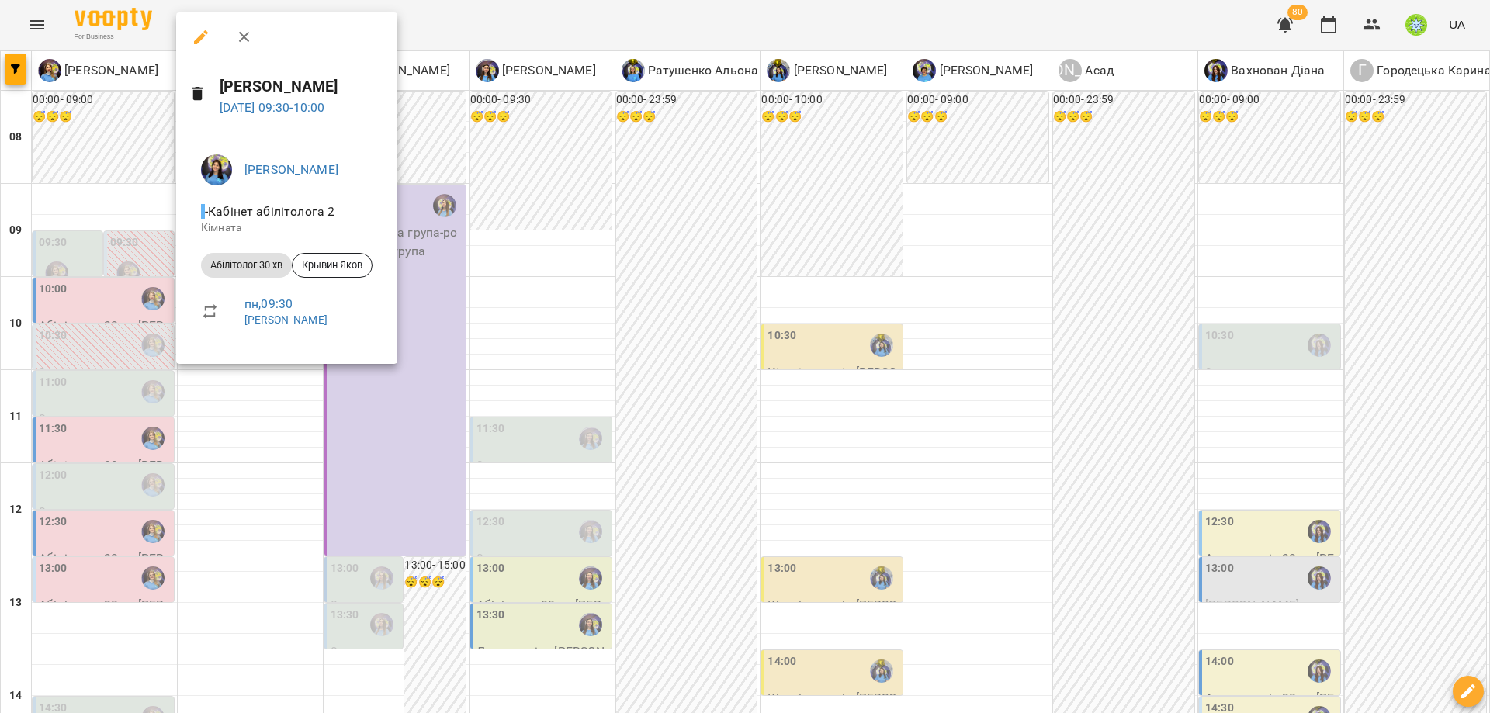
click at [424, 344] on div at bounding box center [745, 356] width 1490 height 713
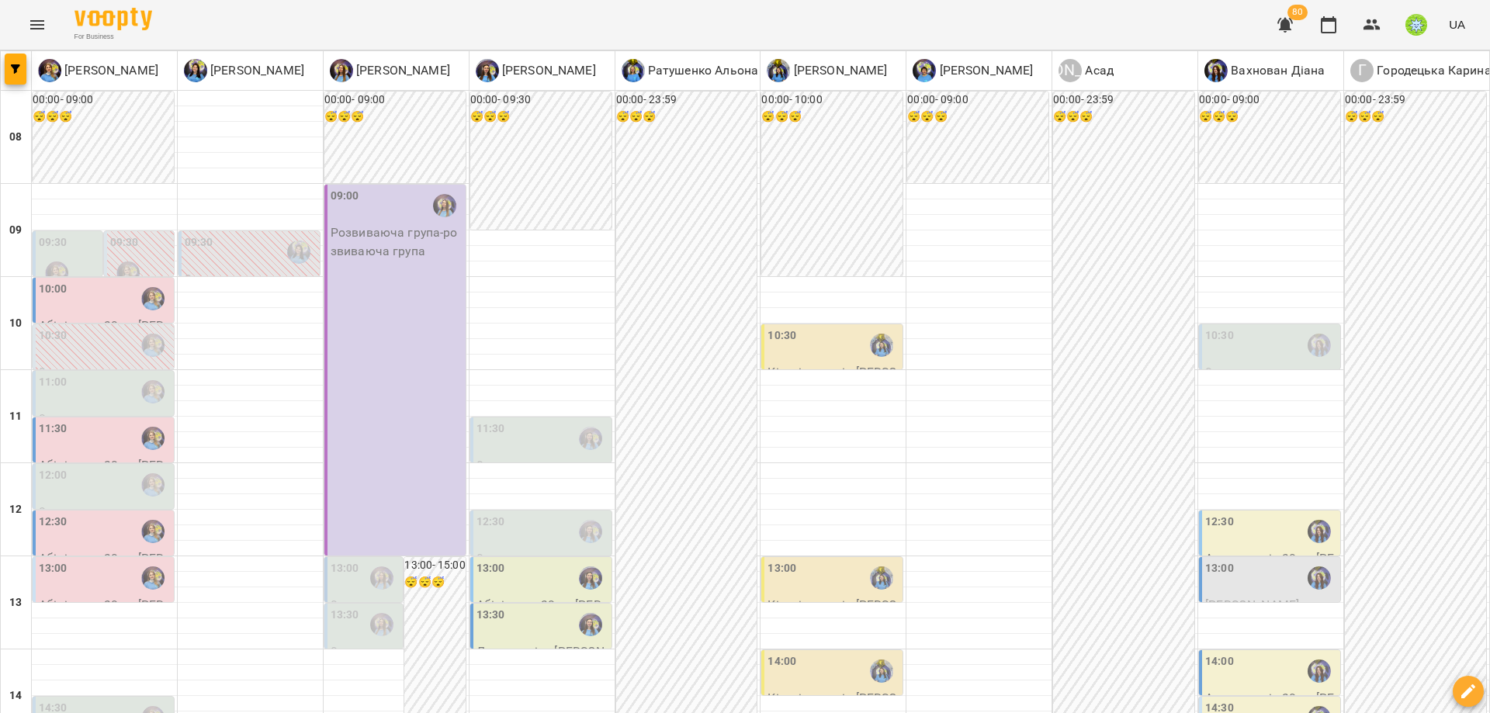
click at [113, 257] on div at bounding box center [128, 273] width 36 height 36
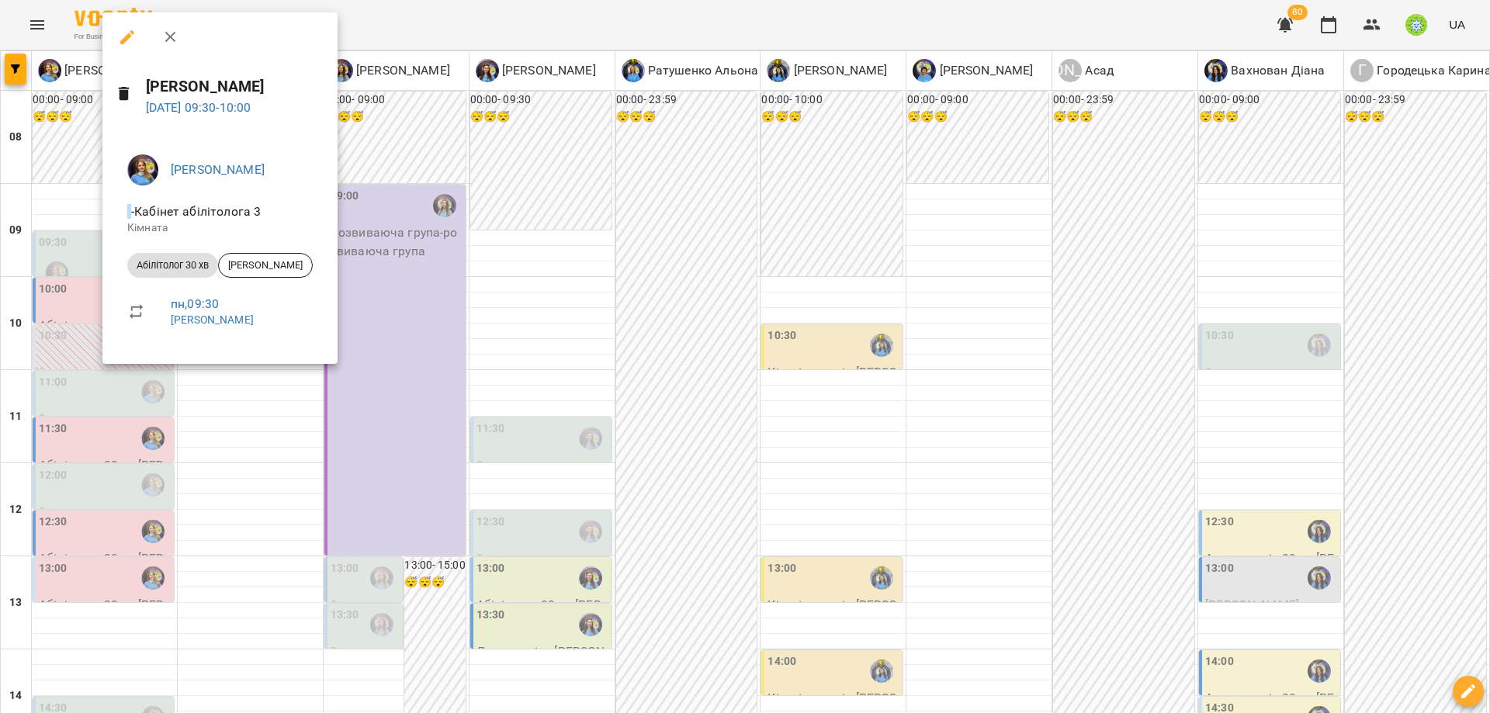
click at [415, 338] on div at bounding box center [745, 356] width 1490 height 713
